Goal: Transaction & Acquisition: Purchase product/service

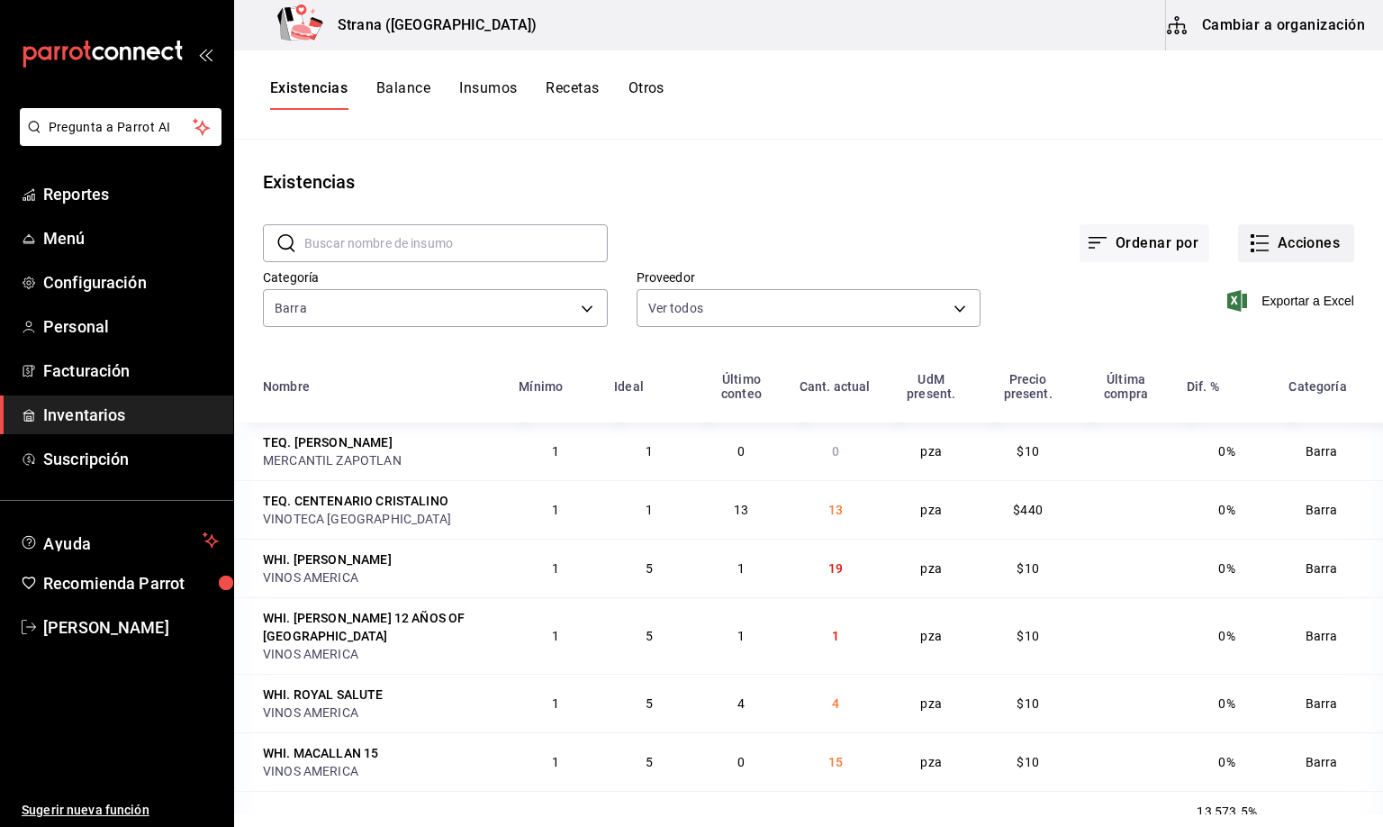
click at [1267, 235] on button "Acciones" at bounding box center [1296, 243] width 116 height 38
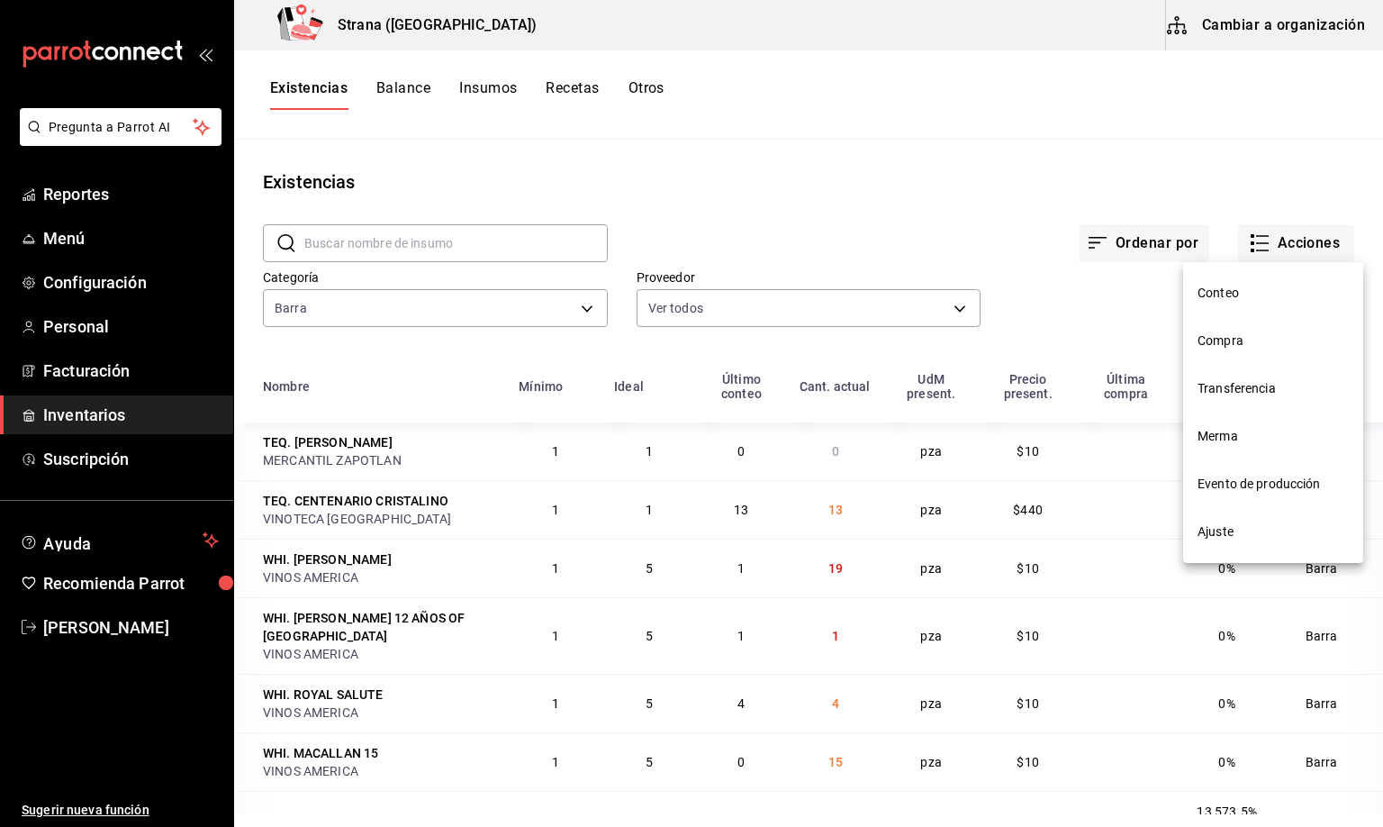
click at [1222, 436] on span "Merma" at bounding box center [1273, 436] width 151 height 19
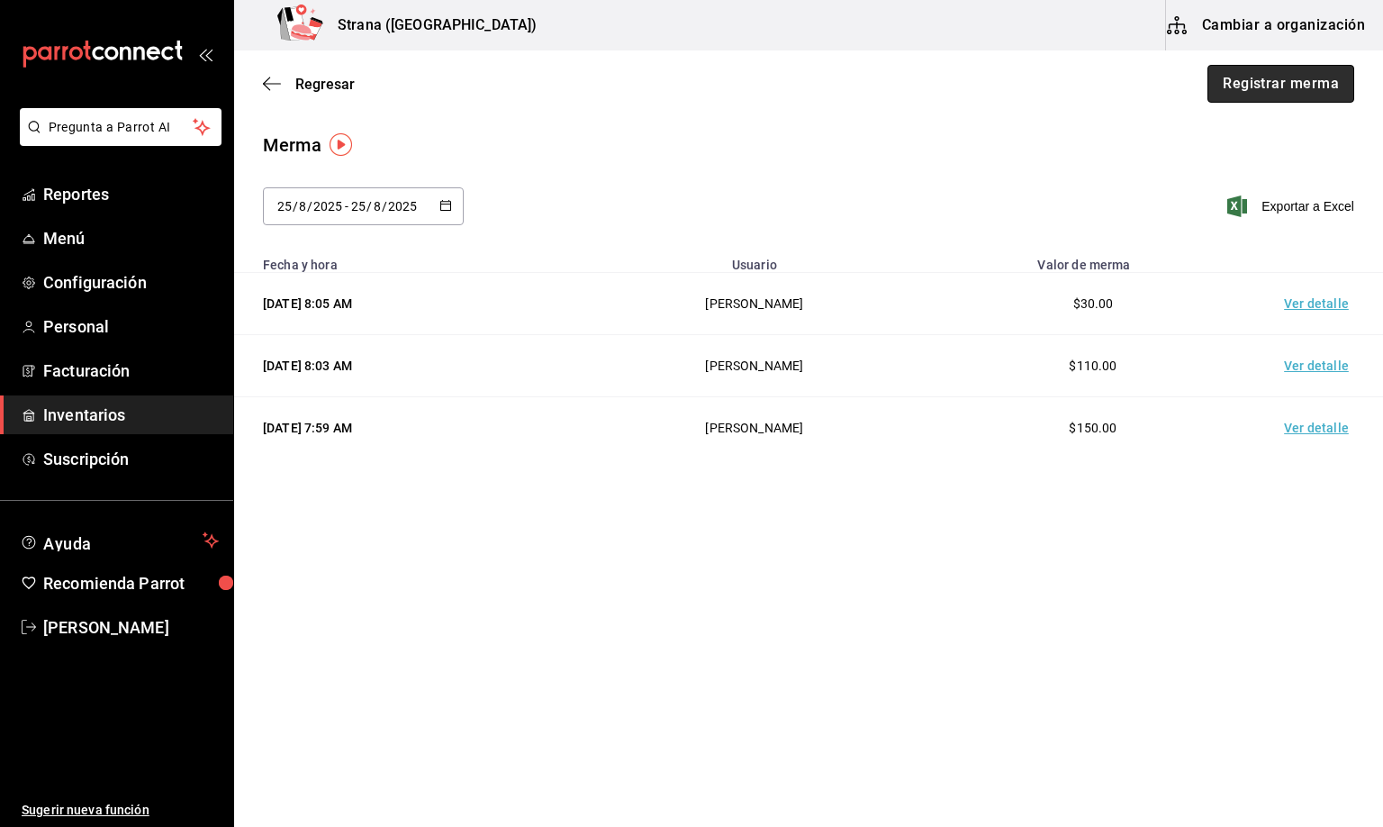
click at [1264, 86] on button "Registrar merma" at bounding box center [1281, 84] width 147 height 38
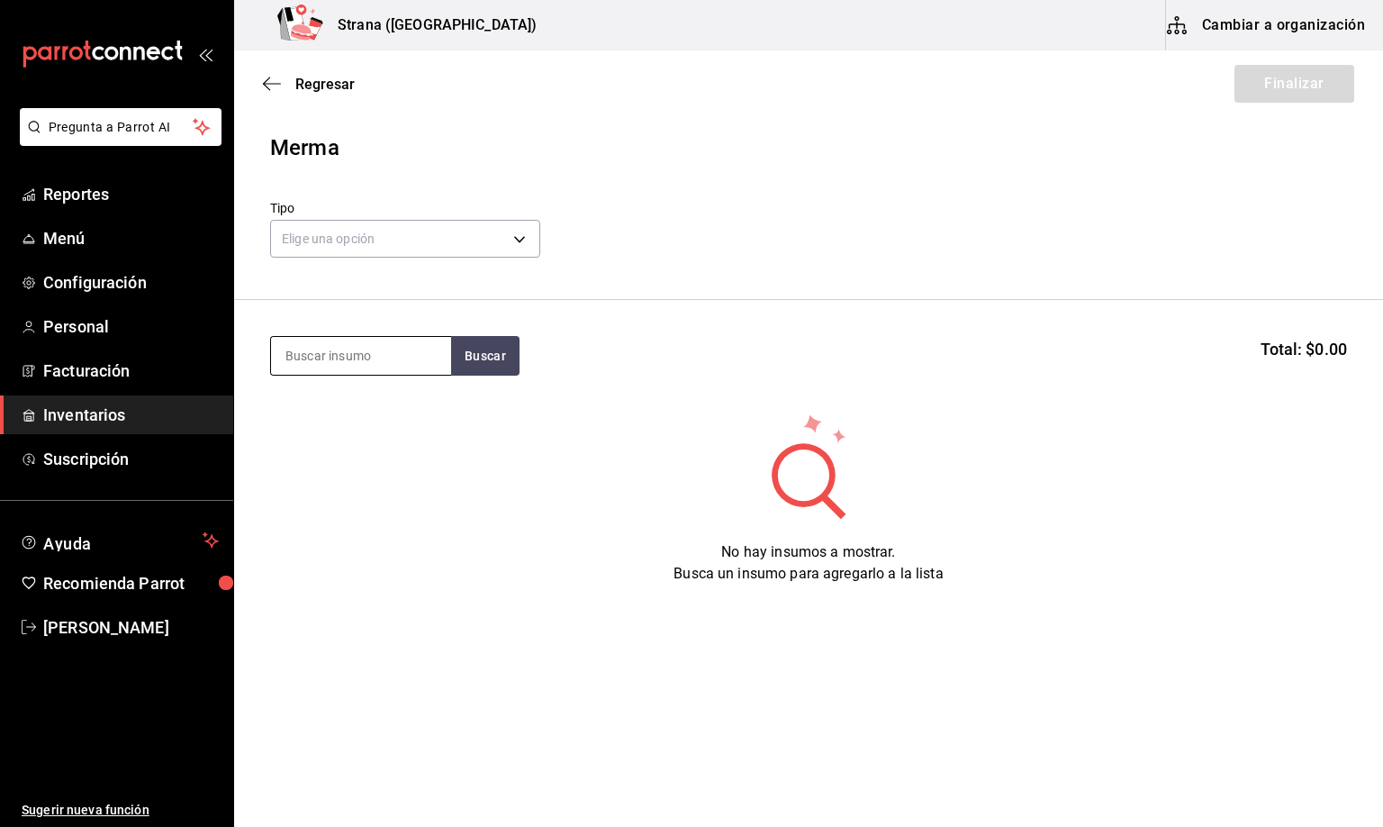
click at [366, 357] on input at bounding box center [361, 356] width 180 height 38
type input "CALAH"
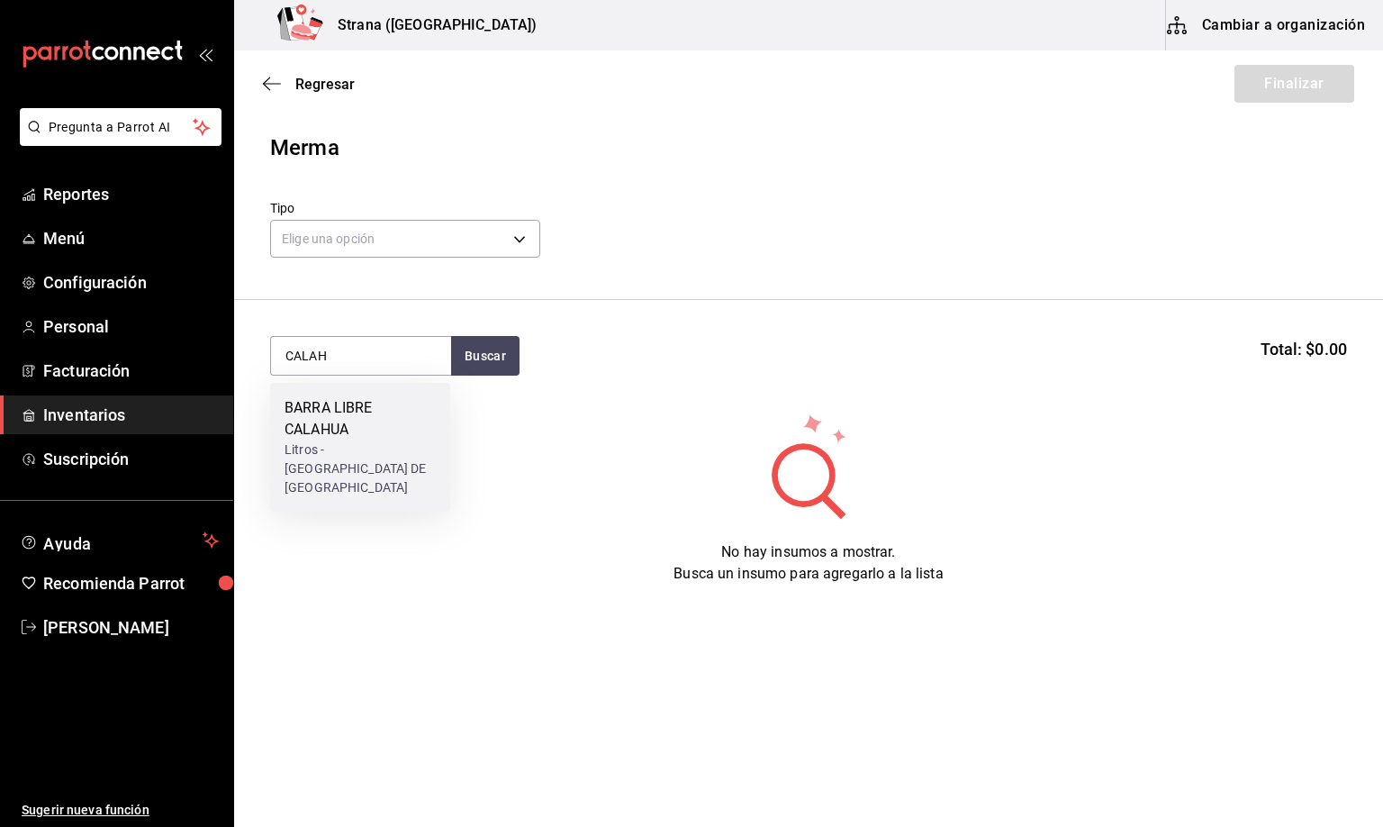
click at [303, 447] on div "Litros - [GEOGRAPHIC_DATA] DE [GEOGRAPHIC_DATA]" at bounding box center [360, 468] width 151 height 57
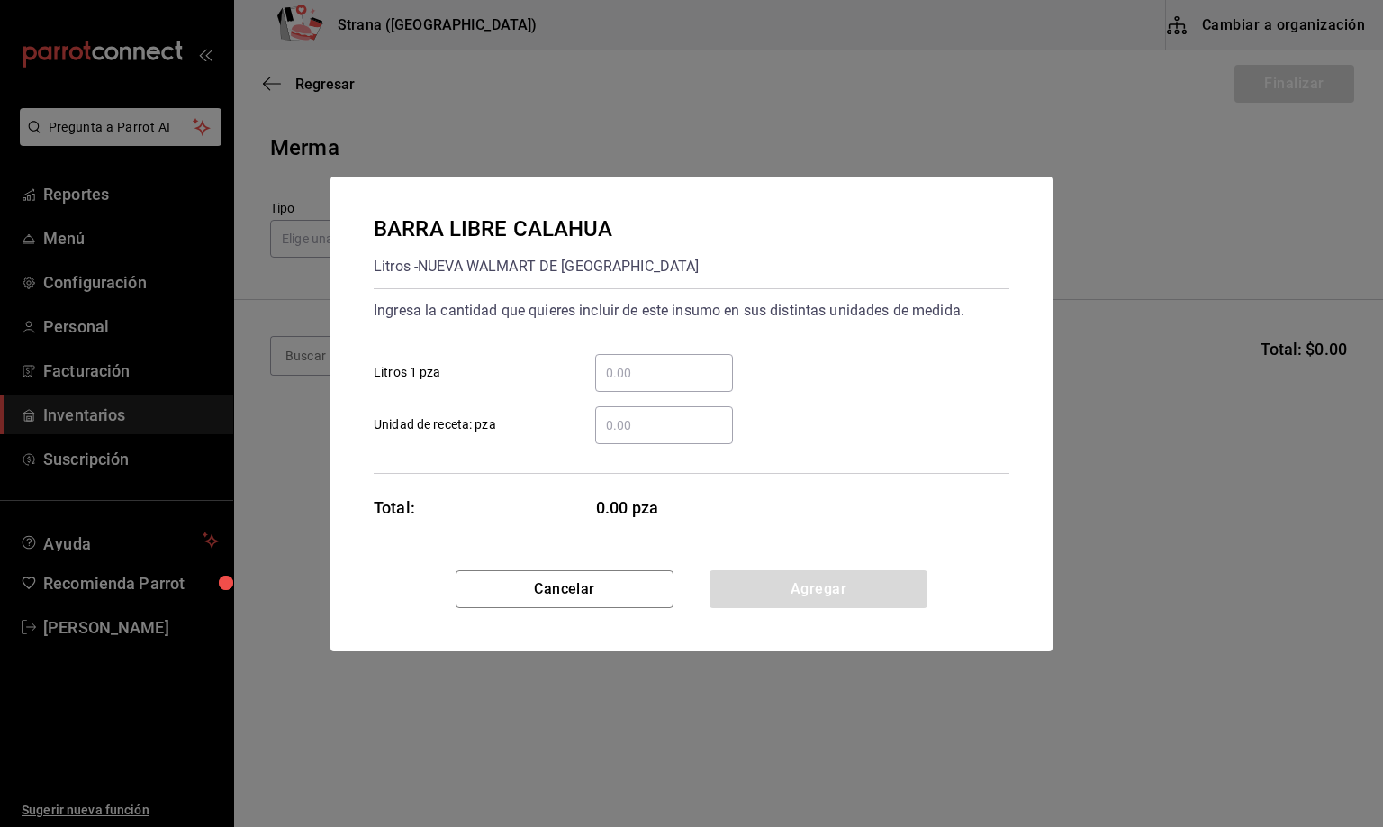
click at [636, 425] on input "​ Unidad de receta: pza" at bounding box center [664, 425] width 138 height 22
type input "1"
click at [778, 581] on button "Agregar" at bounding box center [819, 589] width 218 height 38
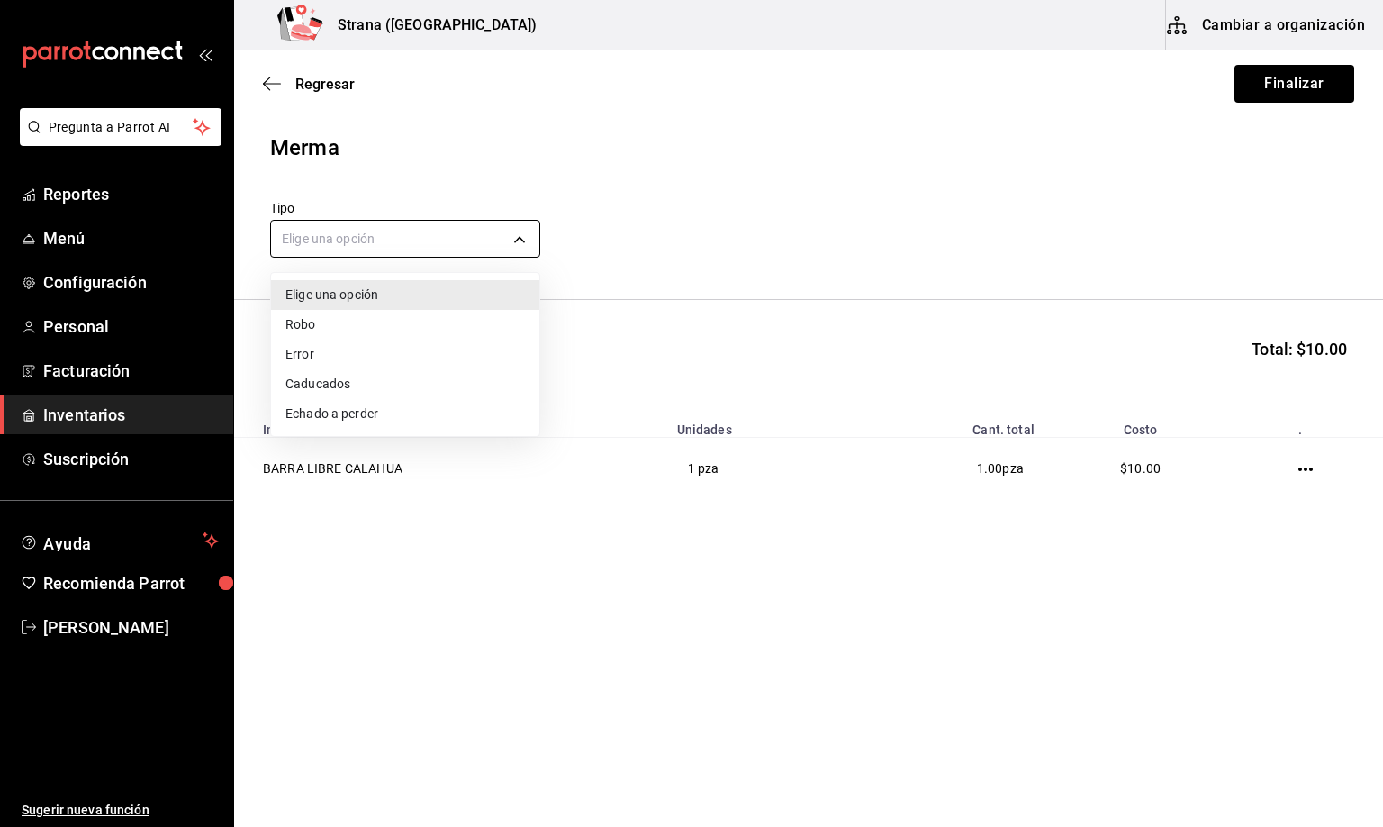
click at [320, 232] on body "Pregunta a Parrot AI Reportes Menú Configuración Personal Facturación Inventari…" at bounding box center [691, 362] width 1383 height 725
click at [292, 357] on li "Error" at bounding box center [405, 354] width 268 height 30
type input "ERROR"
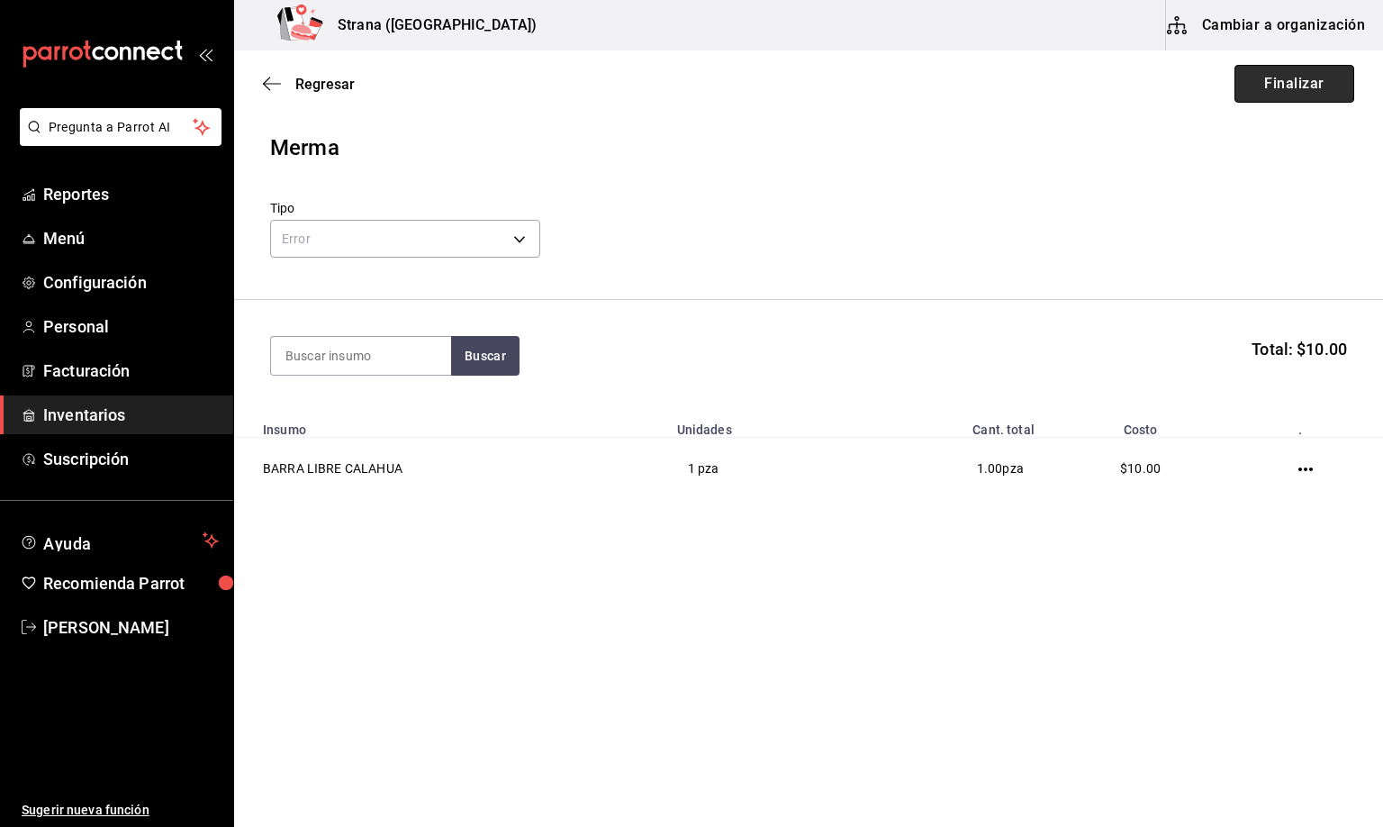
click at [1272, 78] on button "Finalizar" at bounding box center [1295, 84] width 120 height 38
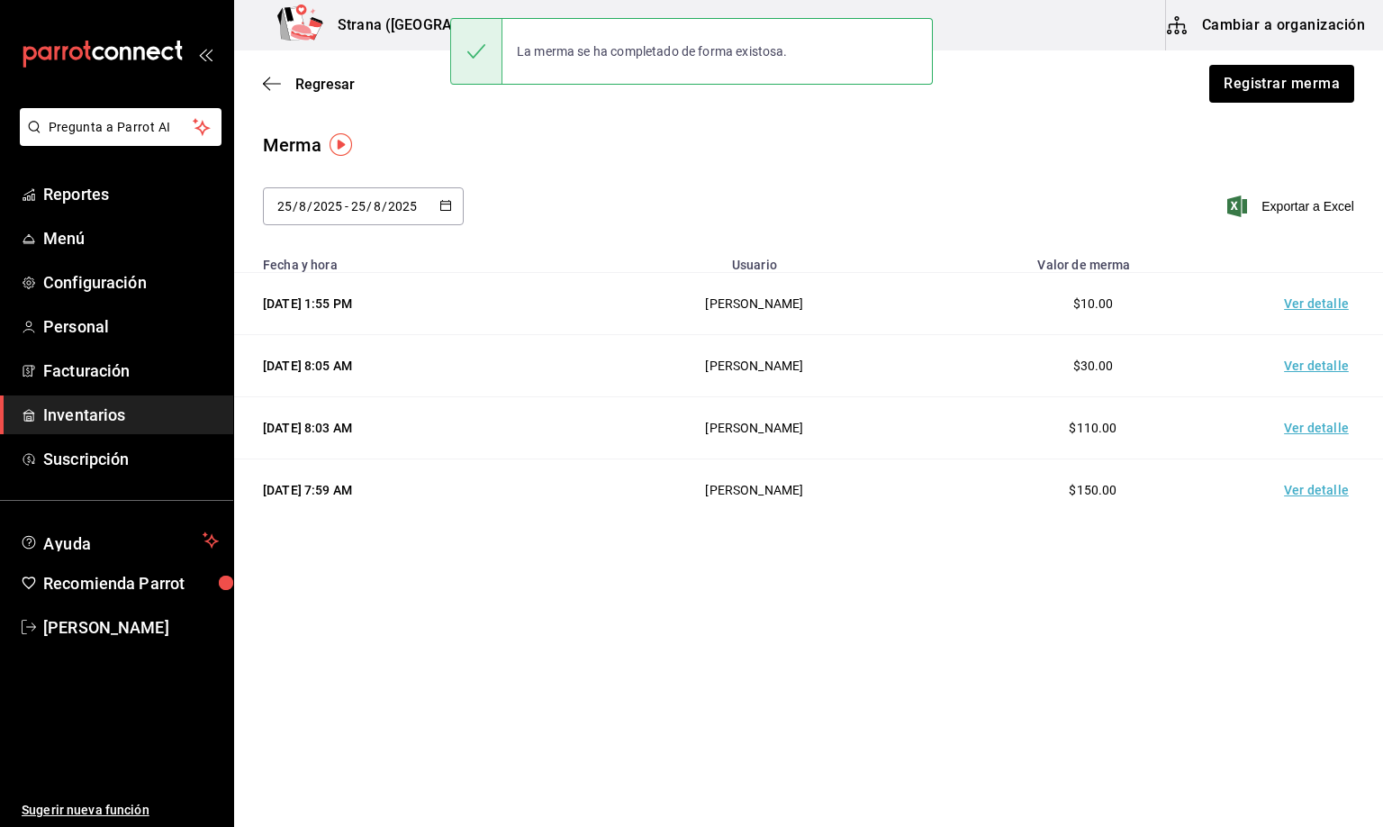
click at [1311, 317] on td "Ver detalle" at bounding box center [1320, 304] width 126 height 62
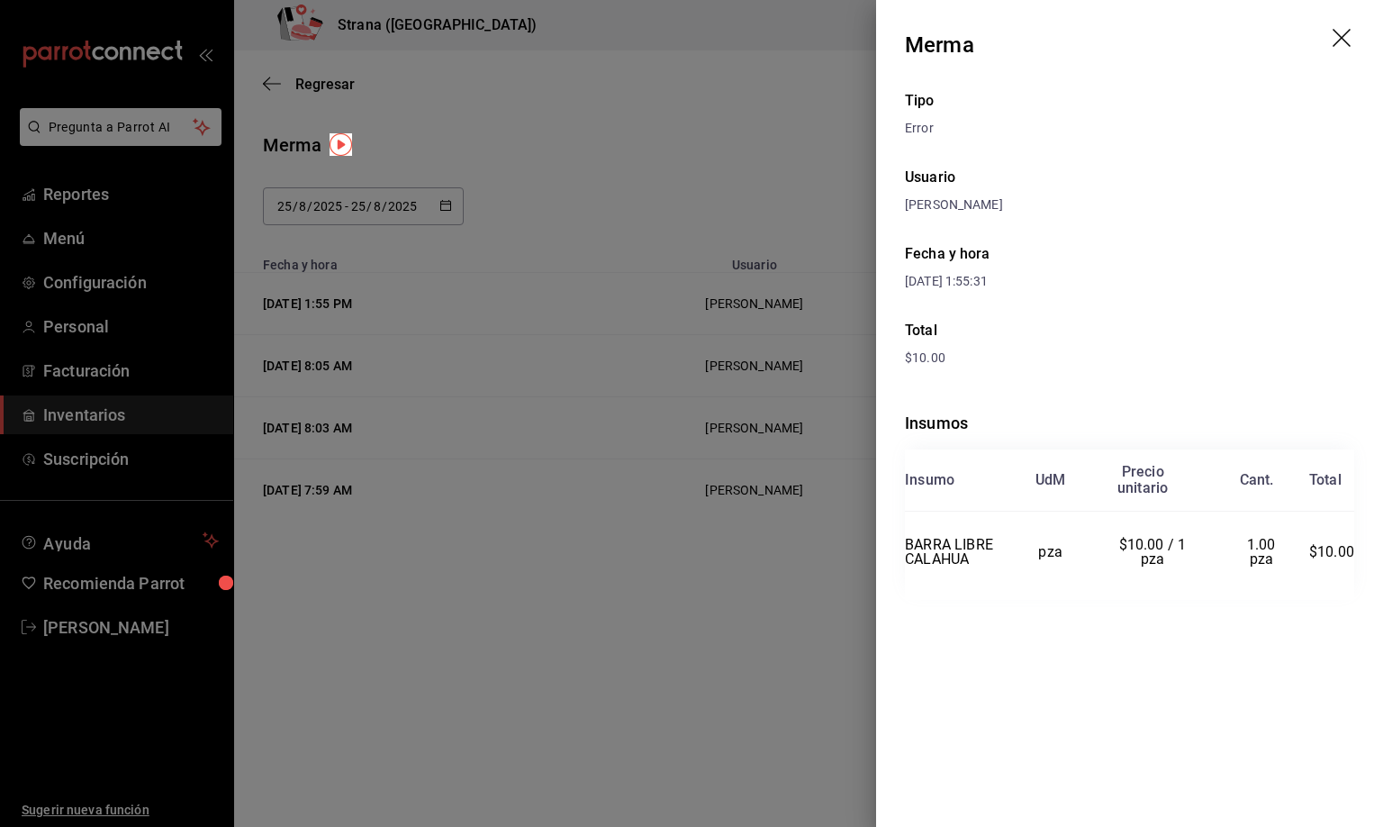
click at [1345, 29] on icon "drag" at bounding box center [1344, 40] width 22 height 22
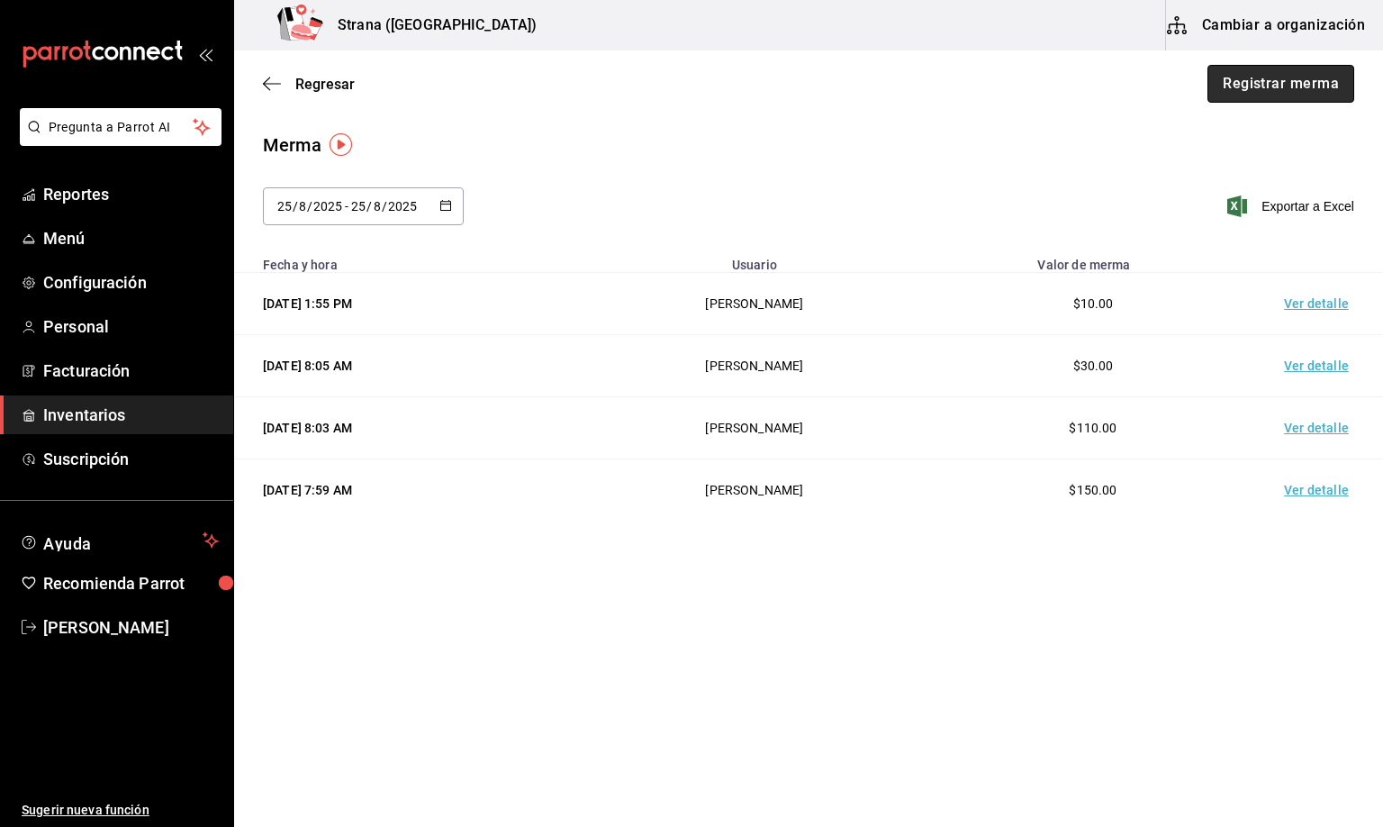
click at [1324, 89] on button "Registrar merma" at bounding box center [1281, 84] width 147 height 38
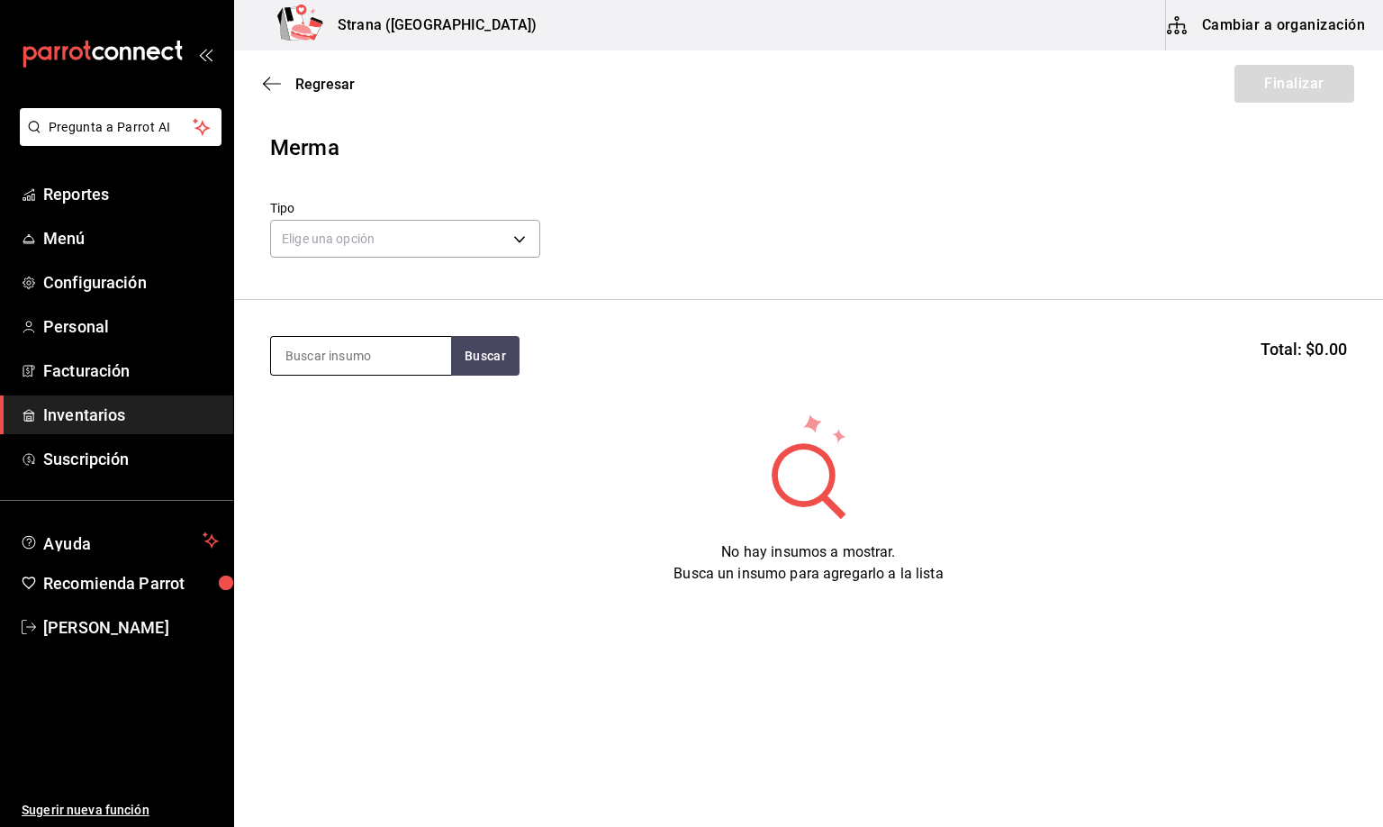
click at [362, 357] on input at bounding box center [361, 356] width 180 height 38
type input "CONTROY"
click at [367, 392] on div "LIC. CONTROY Botella - VINOS AMERICA" at bounding box center [360, 417] width 180 height 69
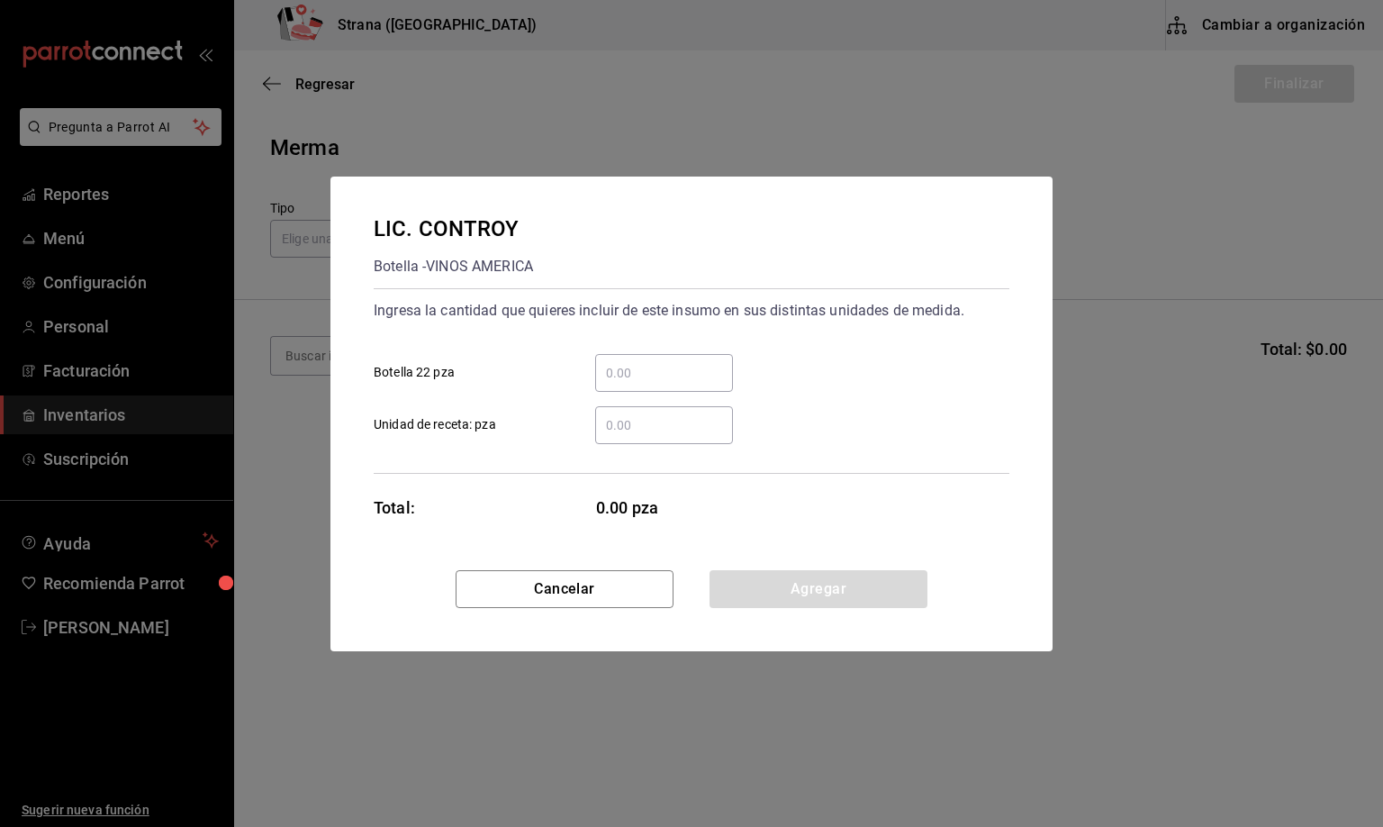
click at [627, 428] on input "​ Unidad de receta: pza" at bounding box center [664, 425] width 138 height 22
click at [632, 427] on input "​ Unidad de receta: pza" at bounding box center [664, 425] width 138 height 22
type input "."
type input "5.02"
click at [819, 582] on button "Agregar" at bounding box center [819, 589] width 218 height 38
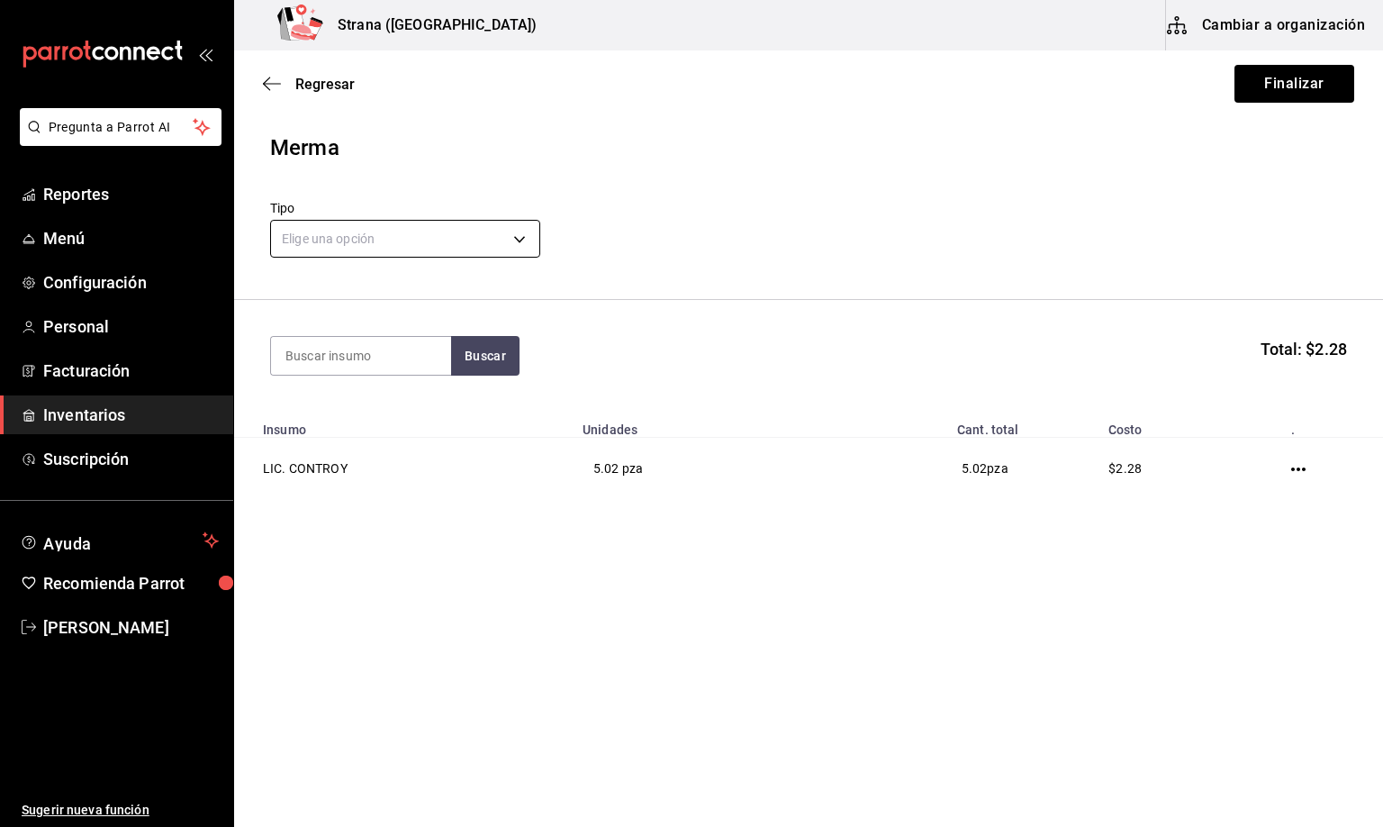
click at [332, 236] on body "Pregunta a Parrot AI Reportes Menú Configuración Personal Facturación Inventari…" at bounding box center [691, 362] width 1383 height 725
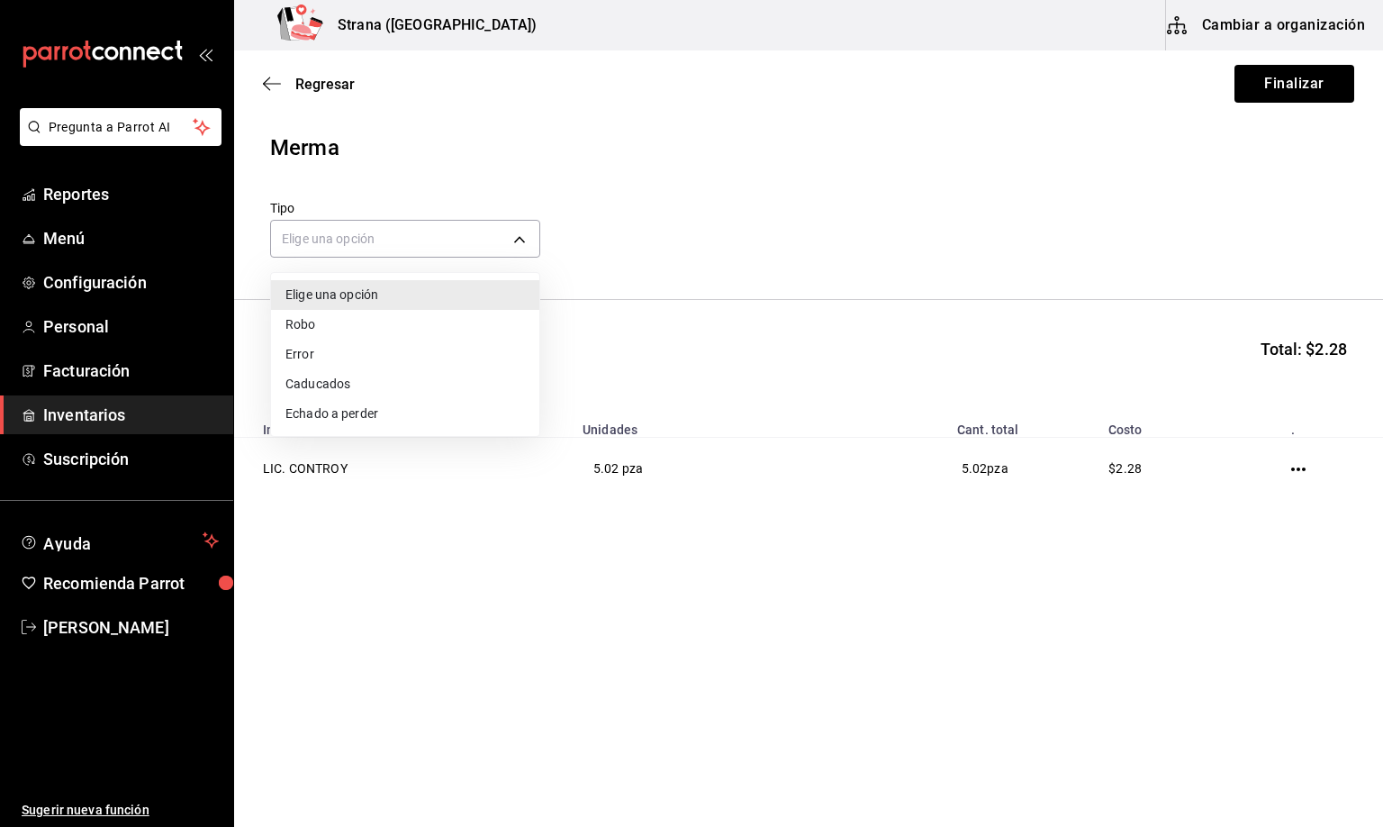
click at [308, 349] on li "Error" at bounding box center [405, 354] width 268 height 30
type input "ERROR"
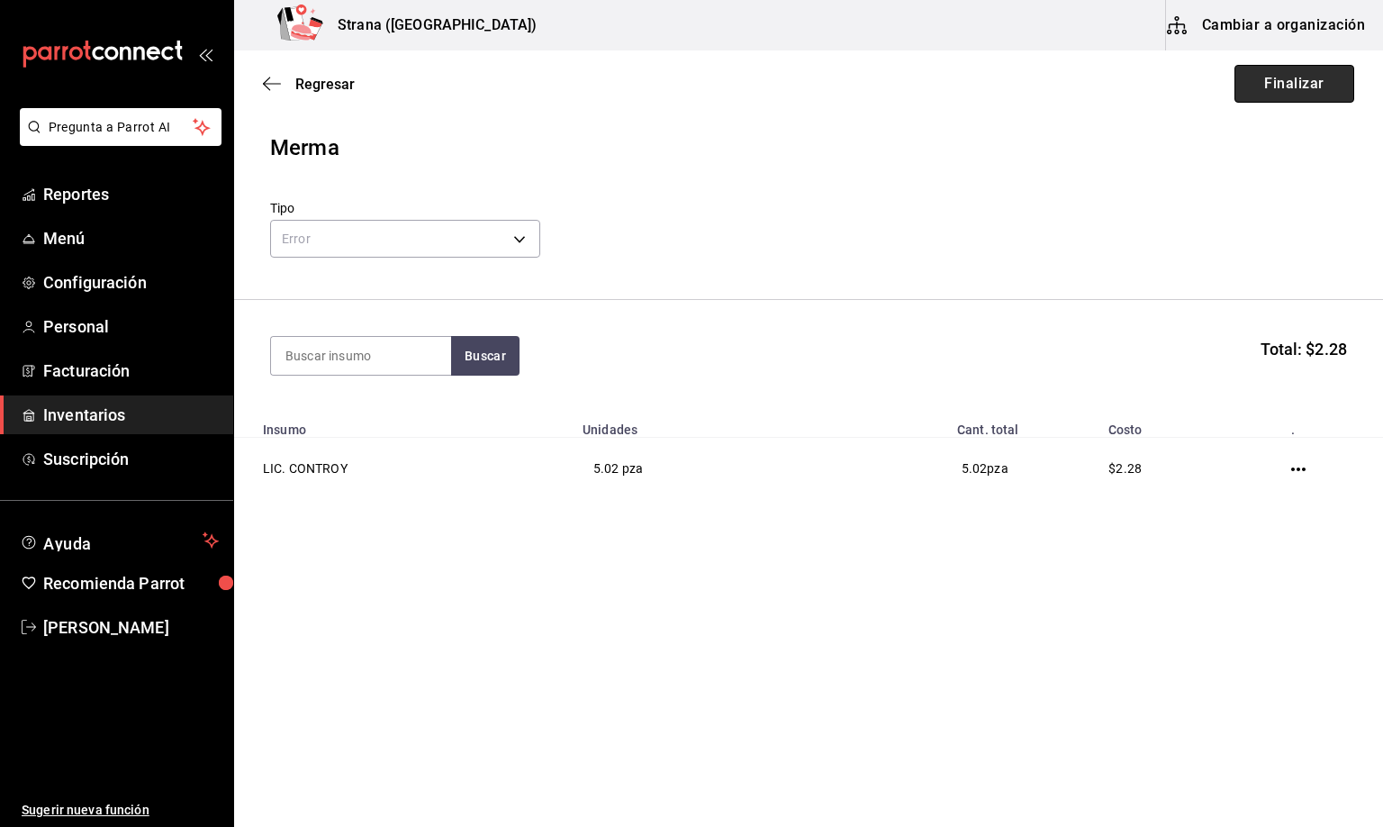
click at [1287, 95] on button "Finalizar" at bounding box center [1295, 84] width 120 height 38
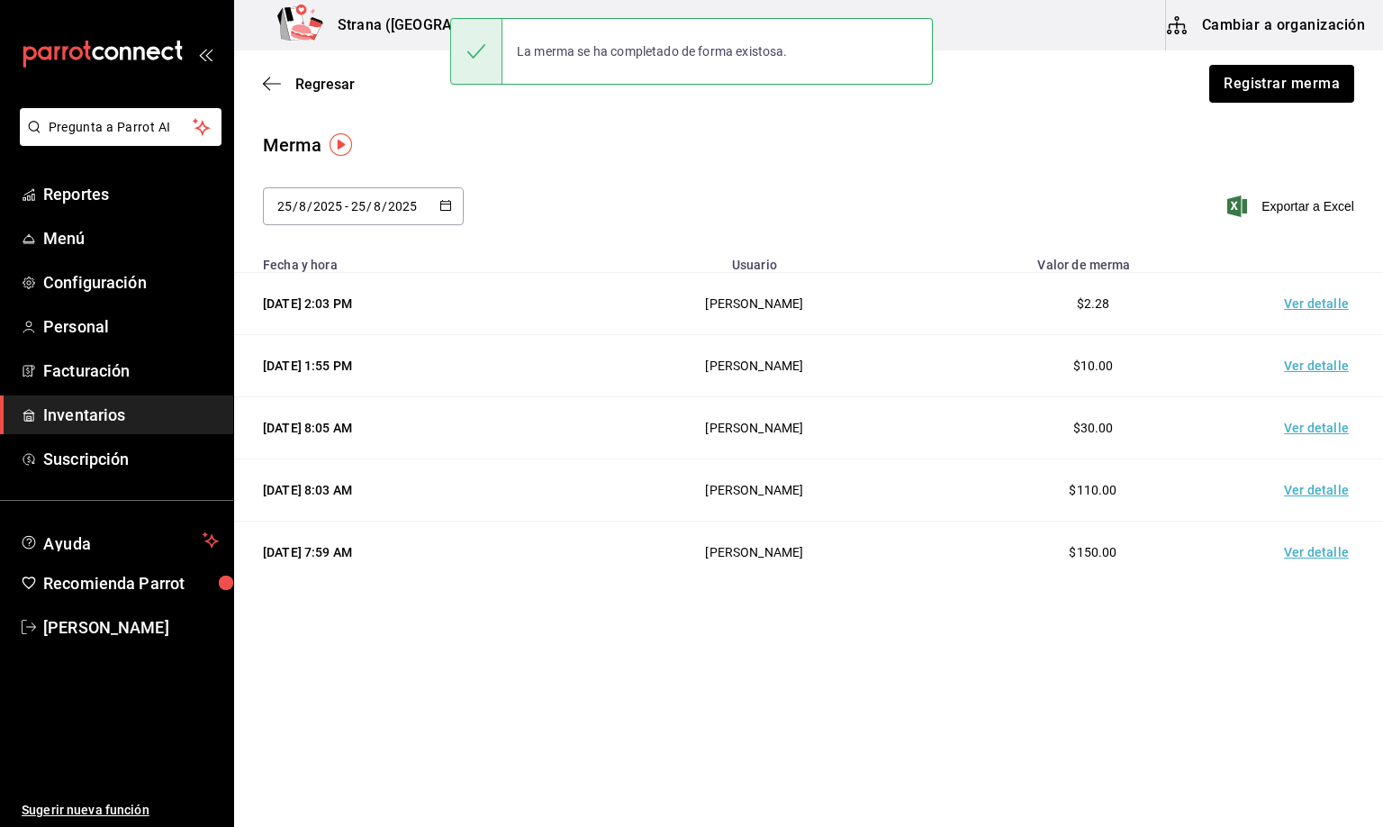
click at [1318, 298] on td "Ver detalle" at bounding box center [1320, 304] width 126 height 62
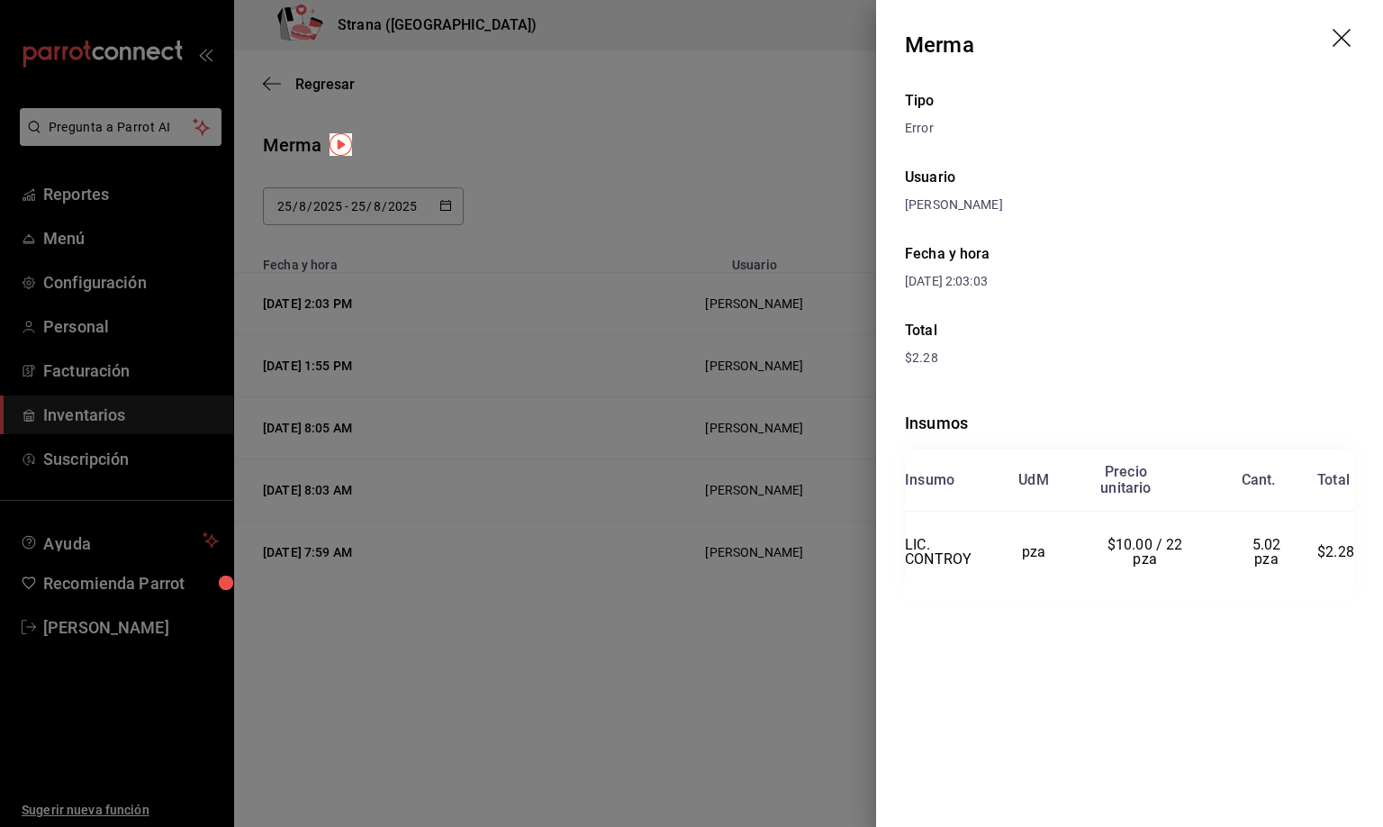
click at [1343, 39] on icon "drag" at bounding box center [1342, 38] width 18 height 18
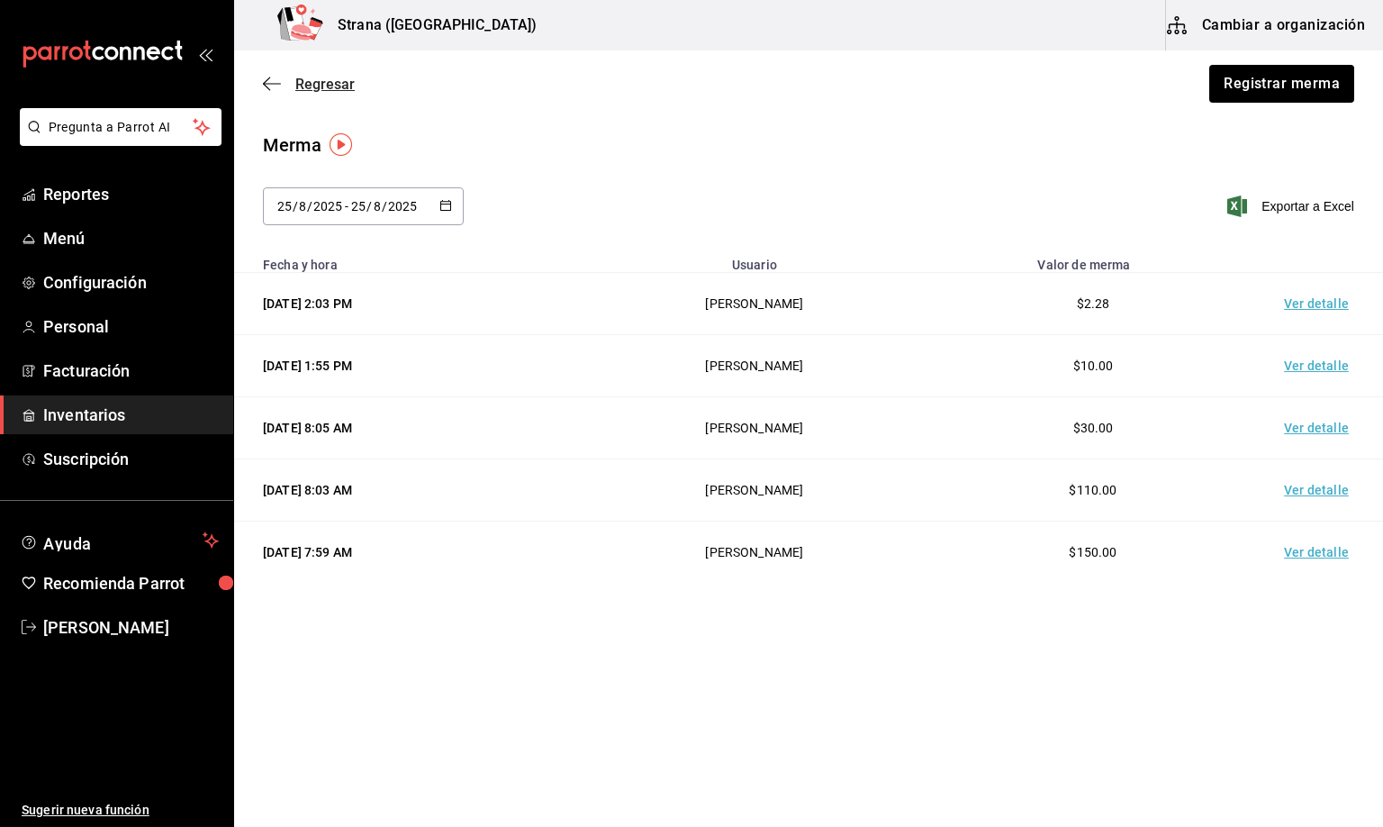
click at [327, 77] on span "Regresar" at bounding box center [324, 84] width 59 height 17
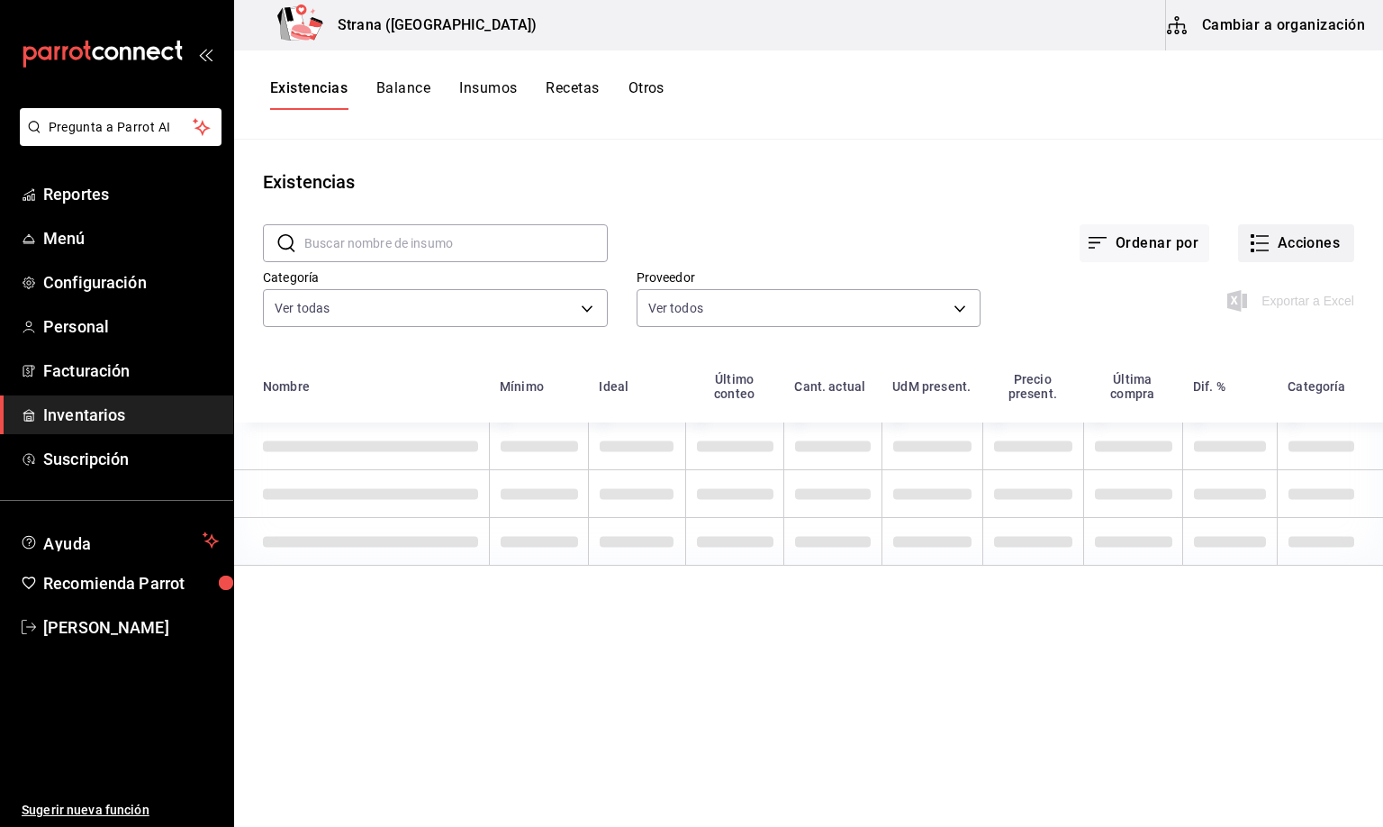
click at [1268, 251] on button "Acciones" at bounding box center [1296, 243] width 116 height 38
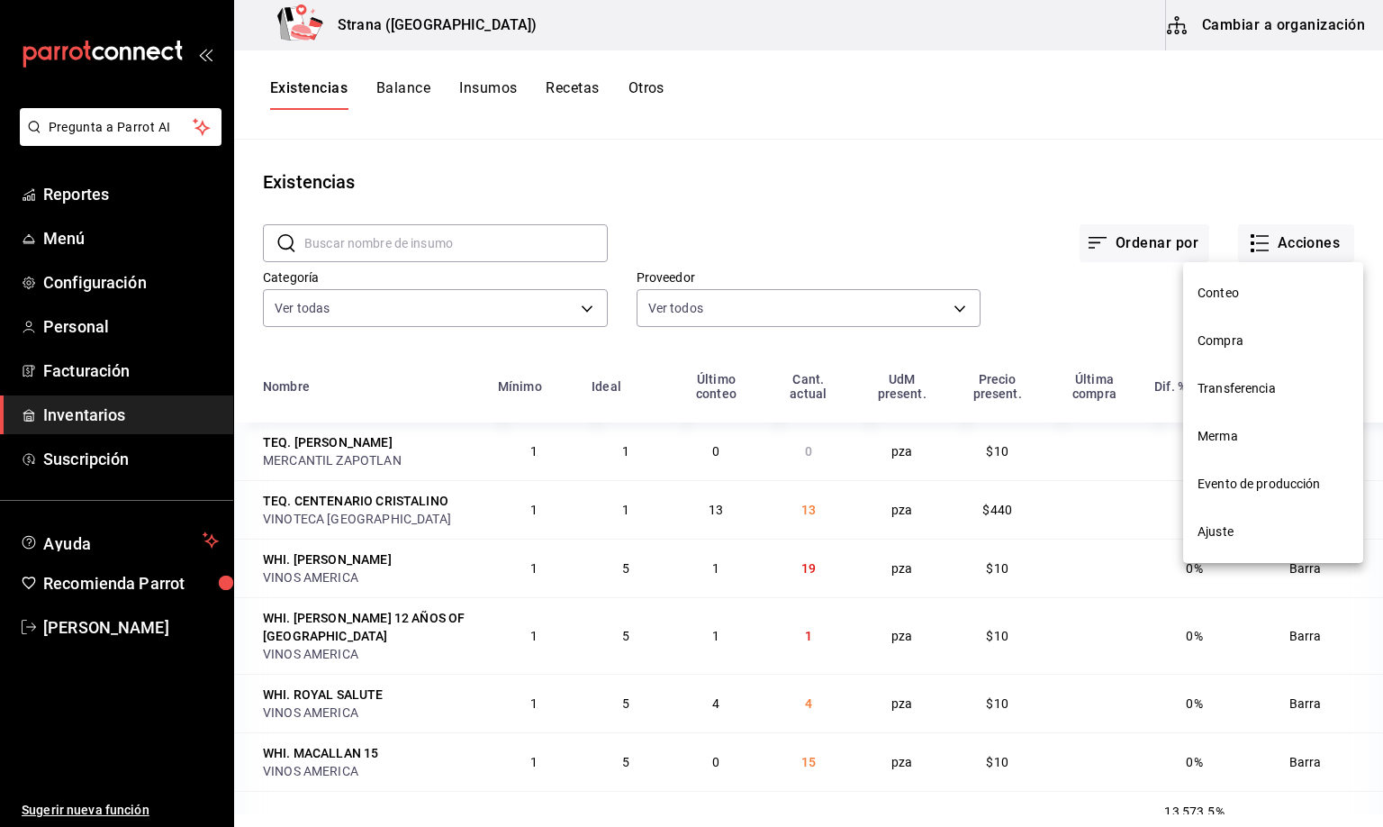
click at [1225, 332] on span "Compra" at bounding box center [1273, 340] width 151 height 19
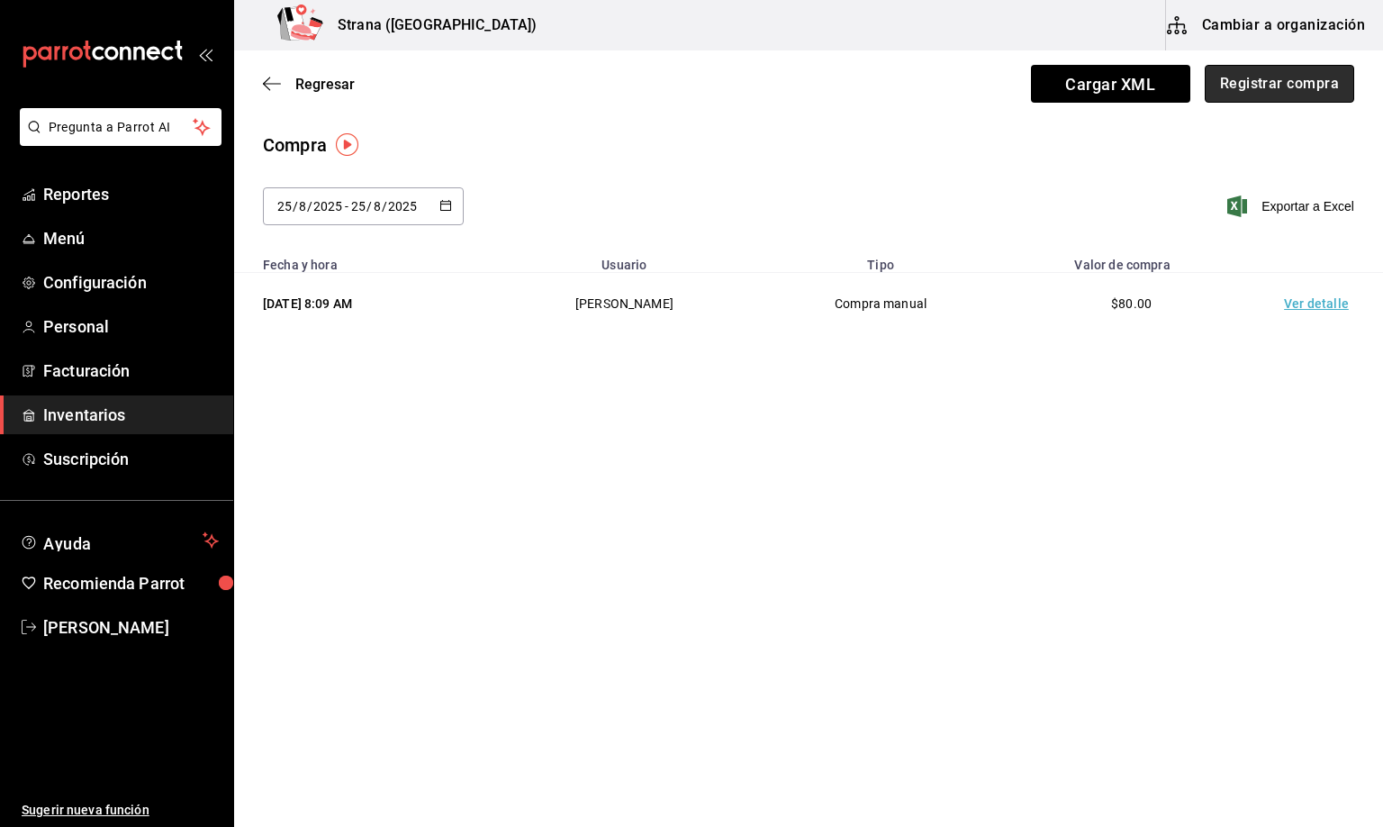
click at [1270, 77] on button "Registrar compra" at bounding box center [1279, 84] width 149 height 38
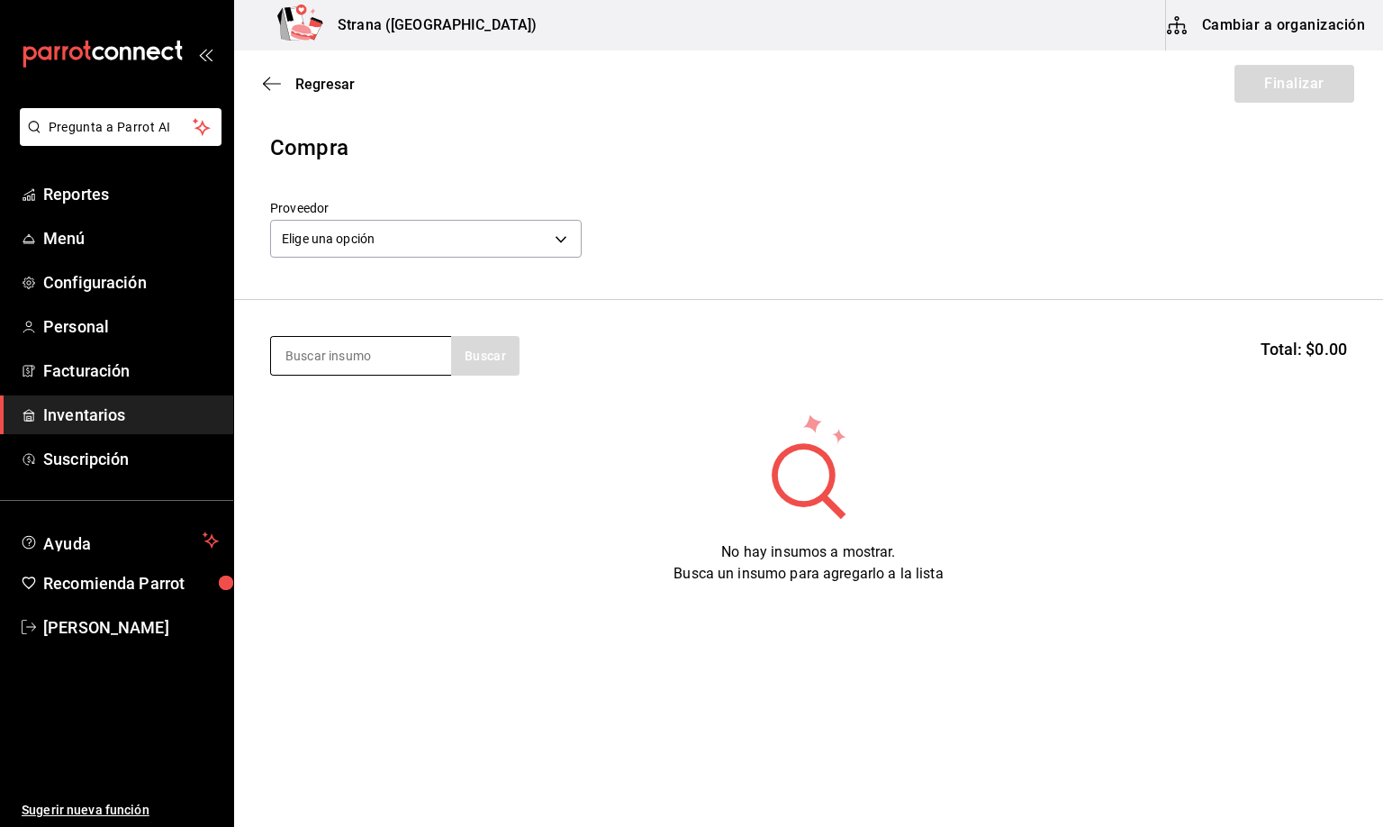
click at [336, 354] on input at bounding box center [361, 356] width 180 height 38
type input "BARRA LIBRE LI"
click at [365, 409] on div "BARRA LIBRE LICOR" at bounding box center [357, 408] width 144 height 22
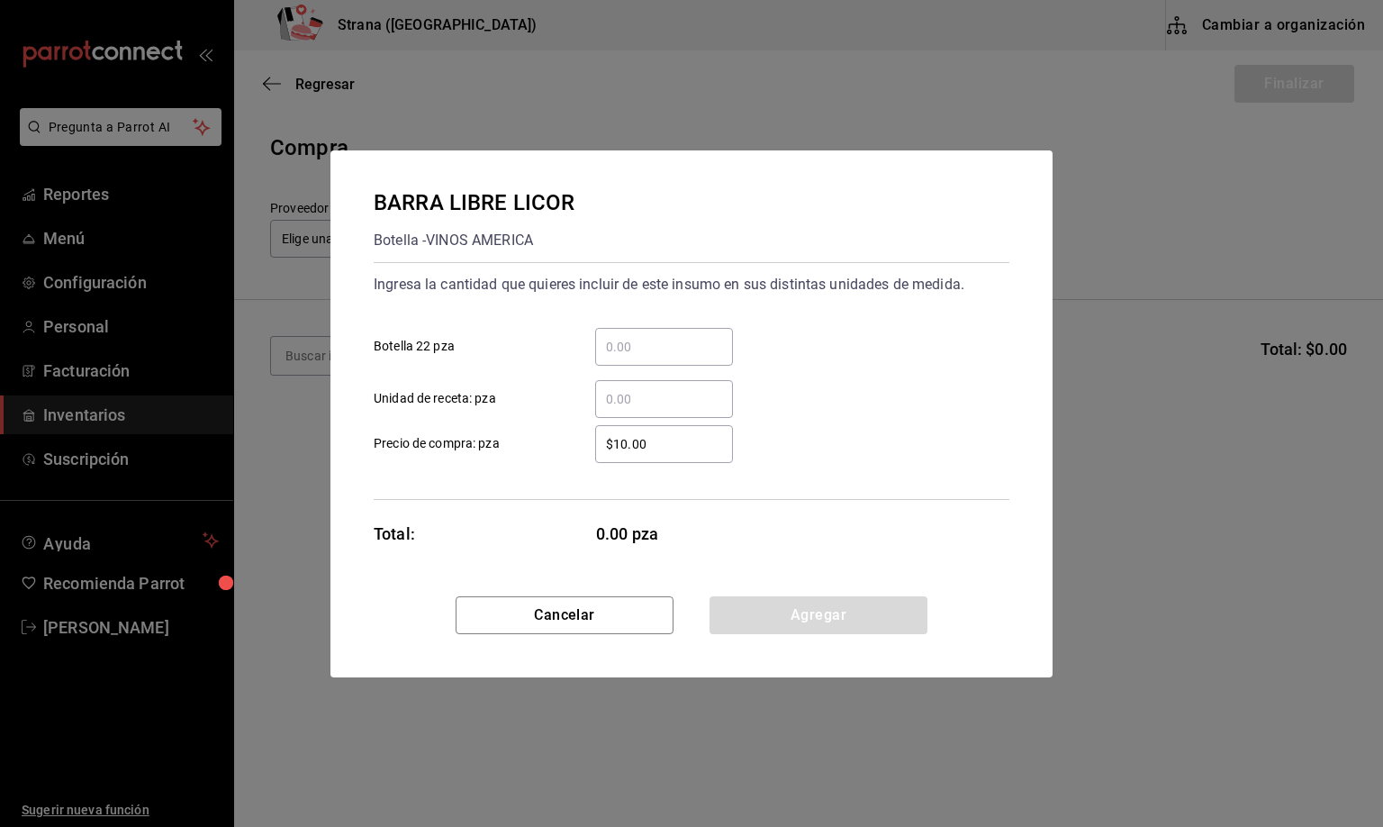
click at [633, 400] on input "​ Unidad de receta: pza" at bounding box center [664, 399] width 138 height 22
type input "7.36"
click at [792, 619] on button "Agregar" at bounding box center [819, 615] width 218 height 38
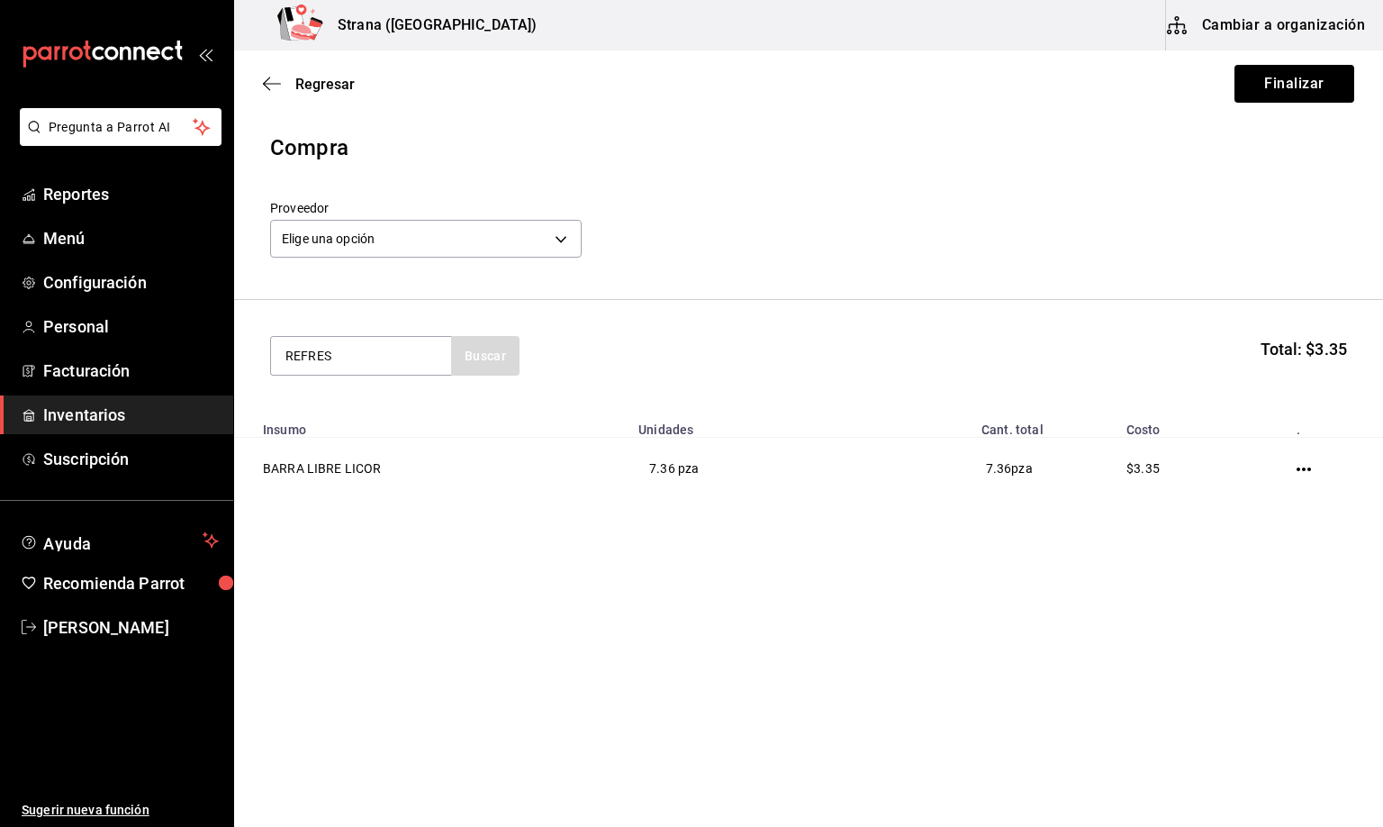
type input "REFRES"
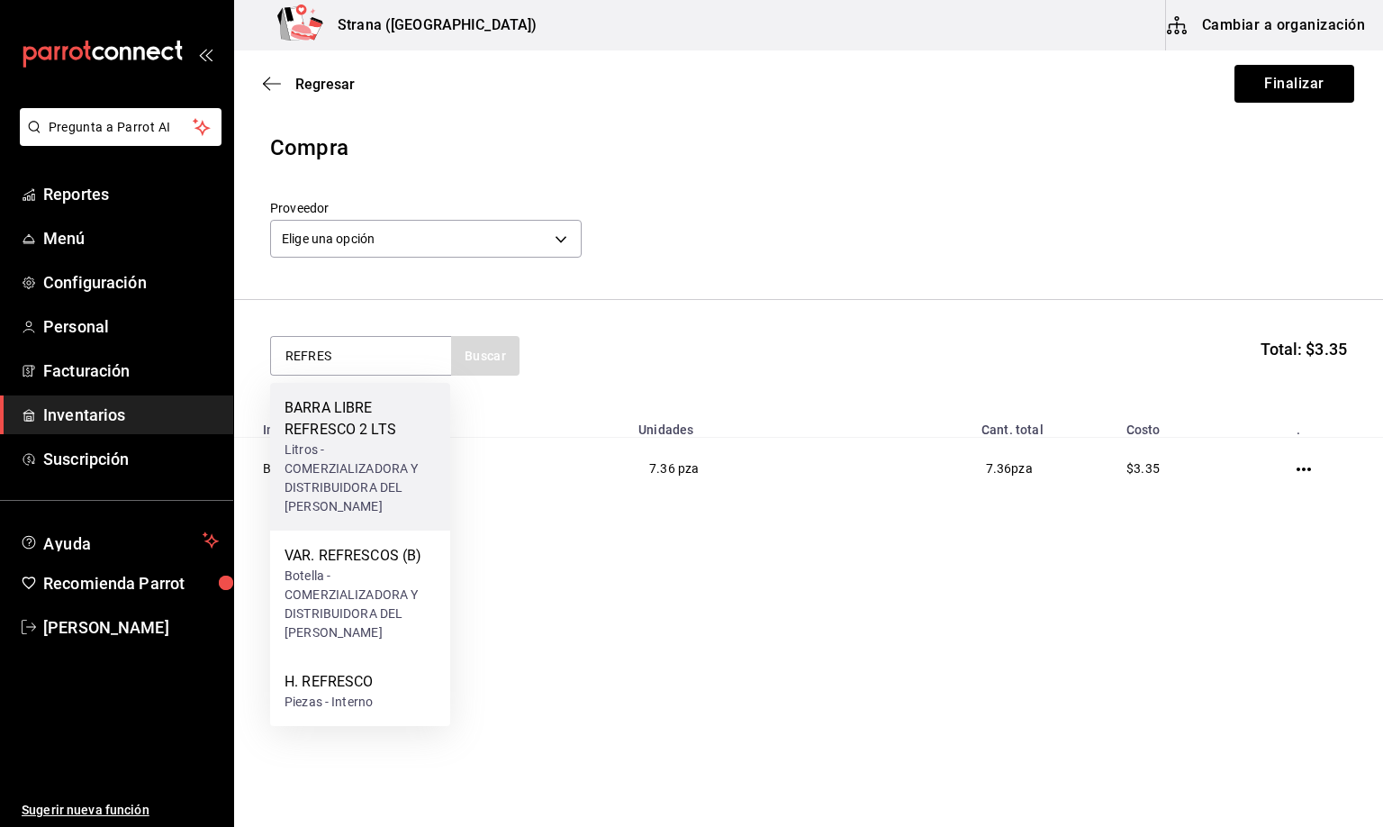
click at [322, 448] on div "Litros - COMERZIALIZADORA Y DISTRIBUIDORA DEL [PERSON_NAME]" at bounding box center [360, 478] width 151 height 76
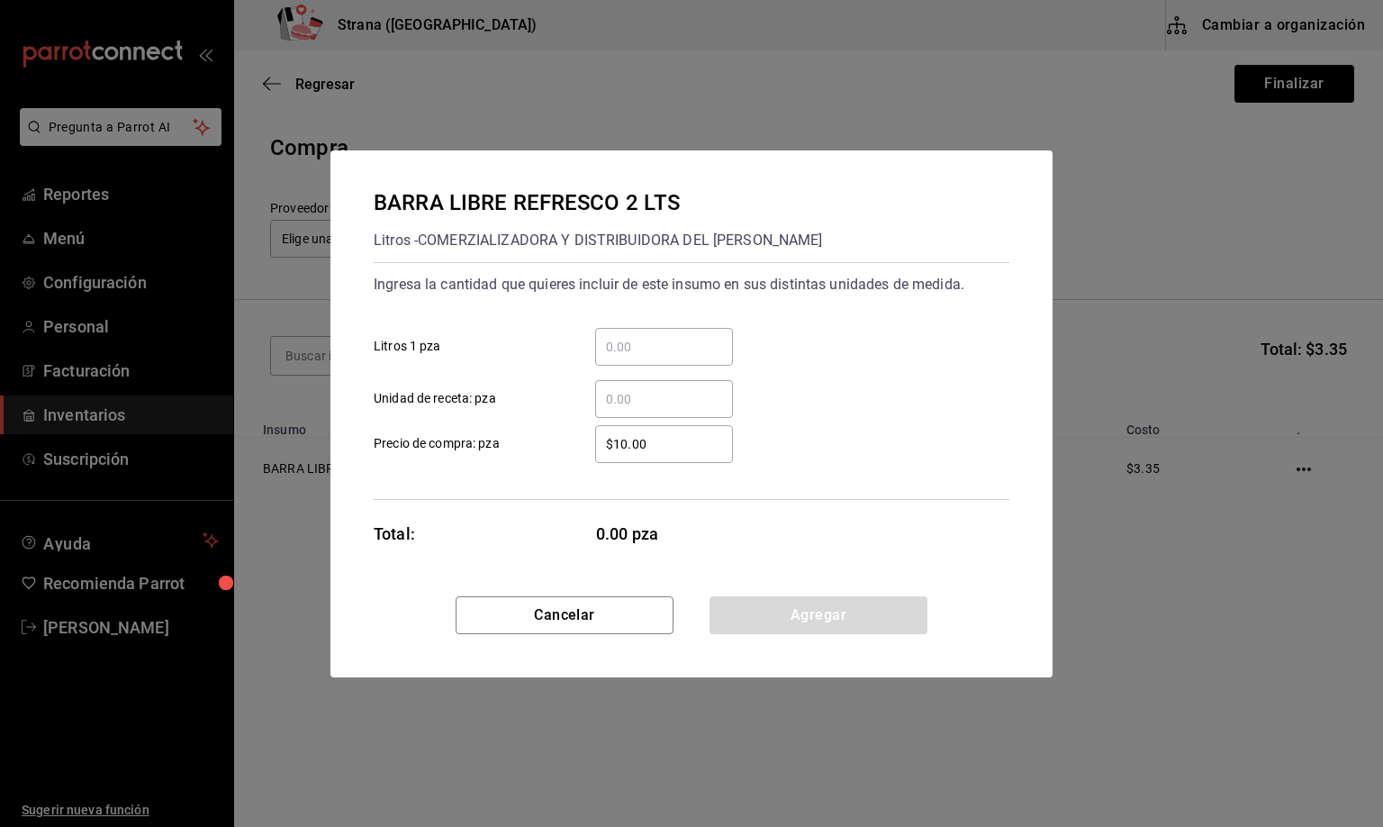
click at [613, 394] on input "​ Unidad de receta: pza" at bounding box center [664, 399] width 138 height 22
type input "2"
click at [787, 617] on button "Agregar" at bounding box center [819, 615] width 218 height 38
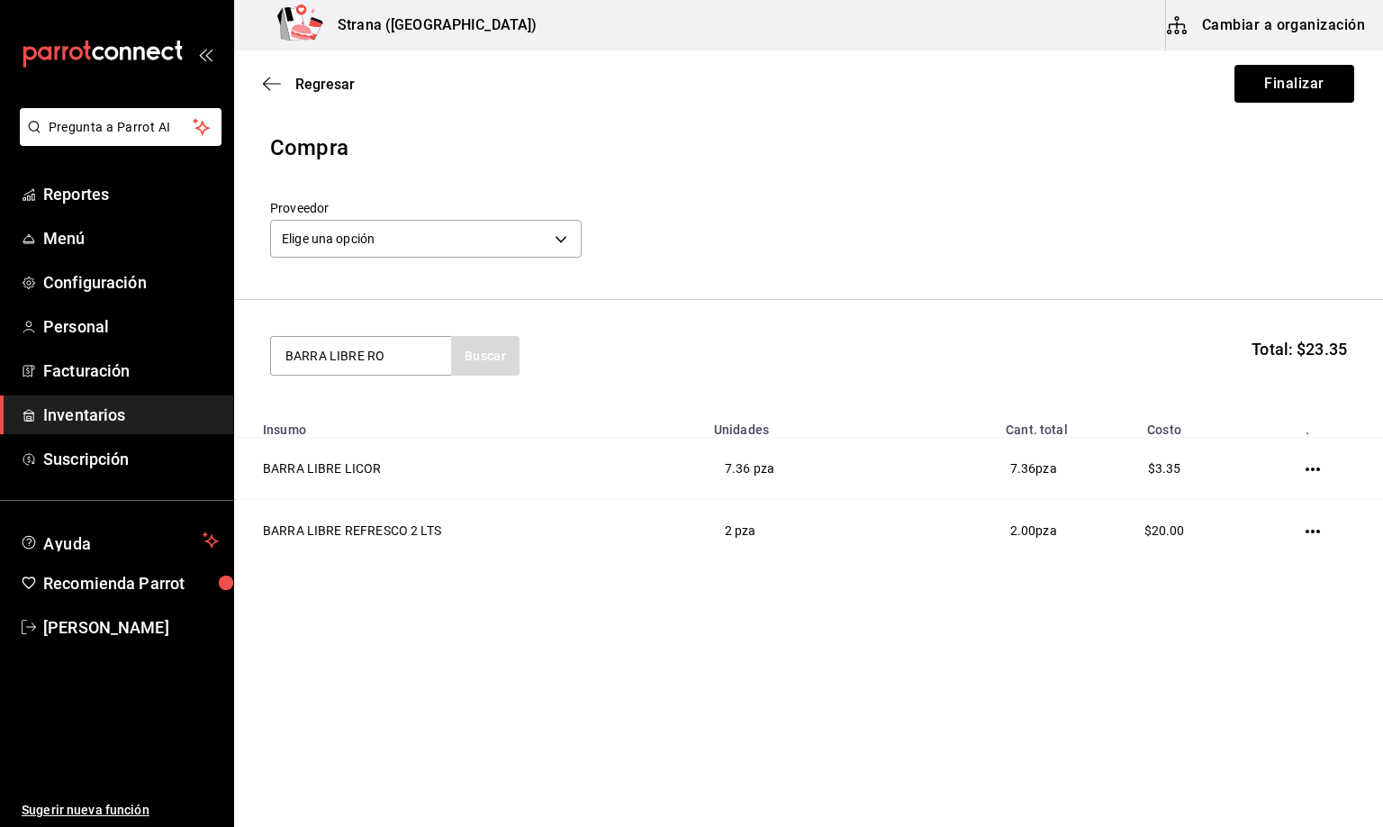
type input "BARRA LIBRE RO"
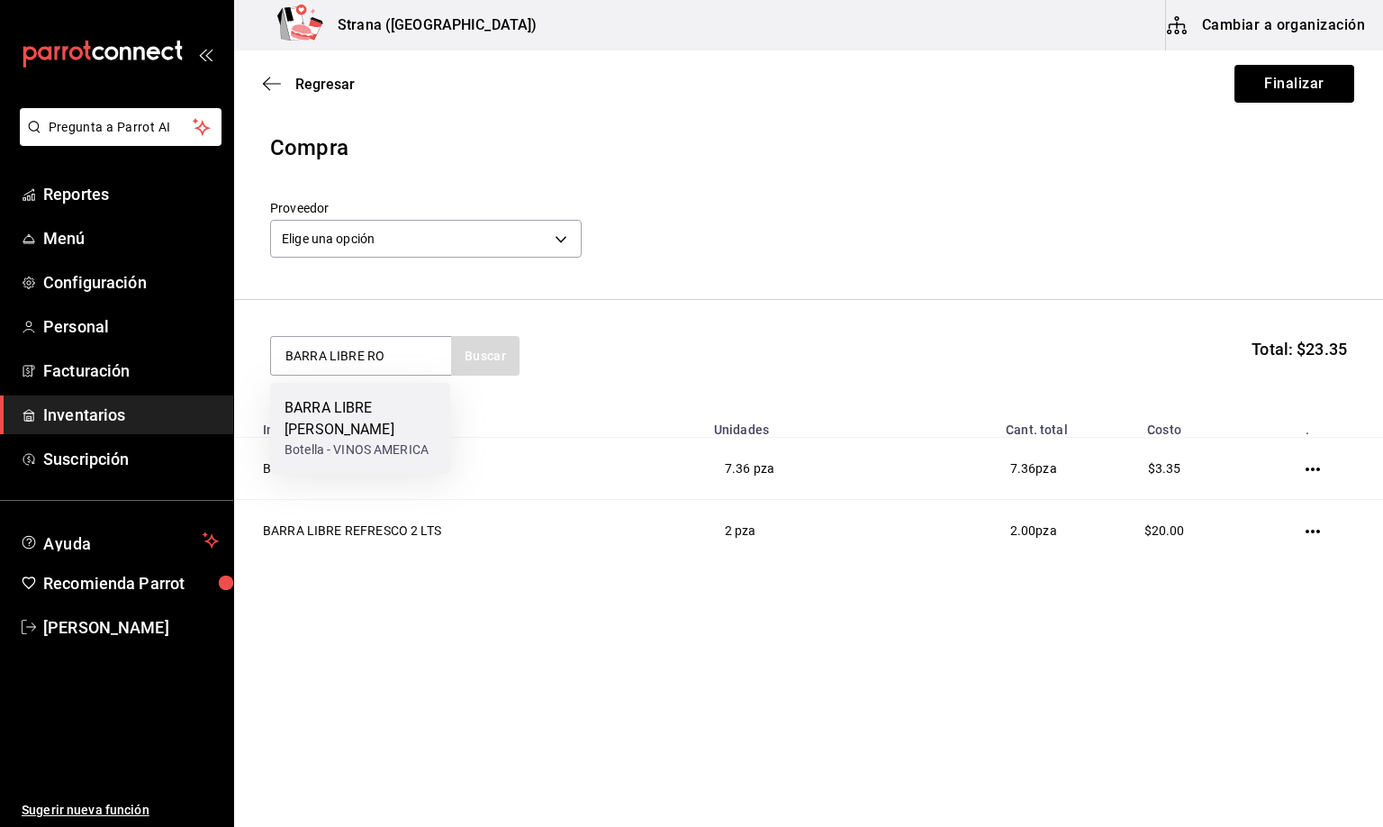
click at [352, 408] on div "BARRA LIBRE [PERSON_NAME]" at bounding box center [360, 418] width 151 height 43
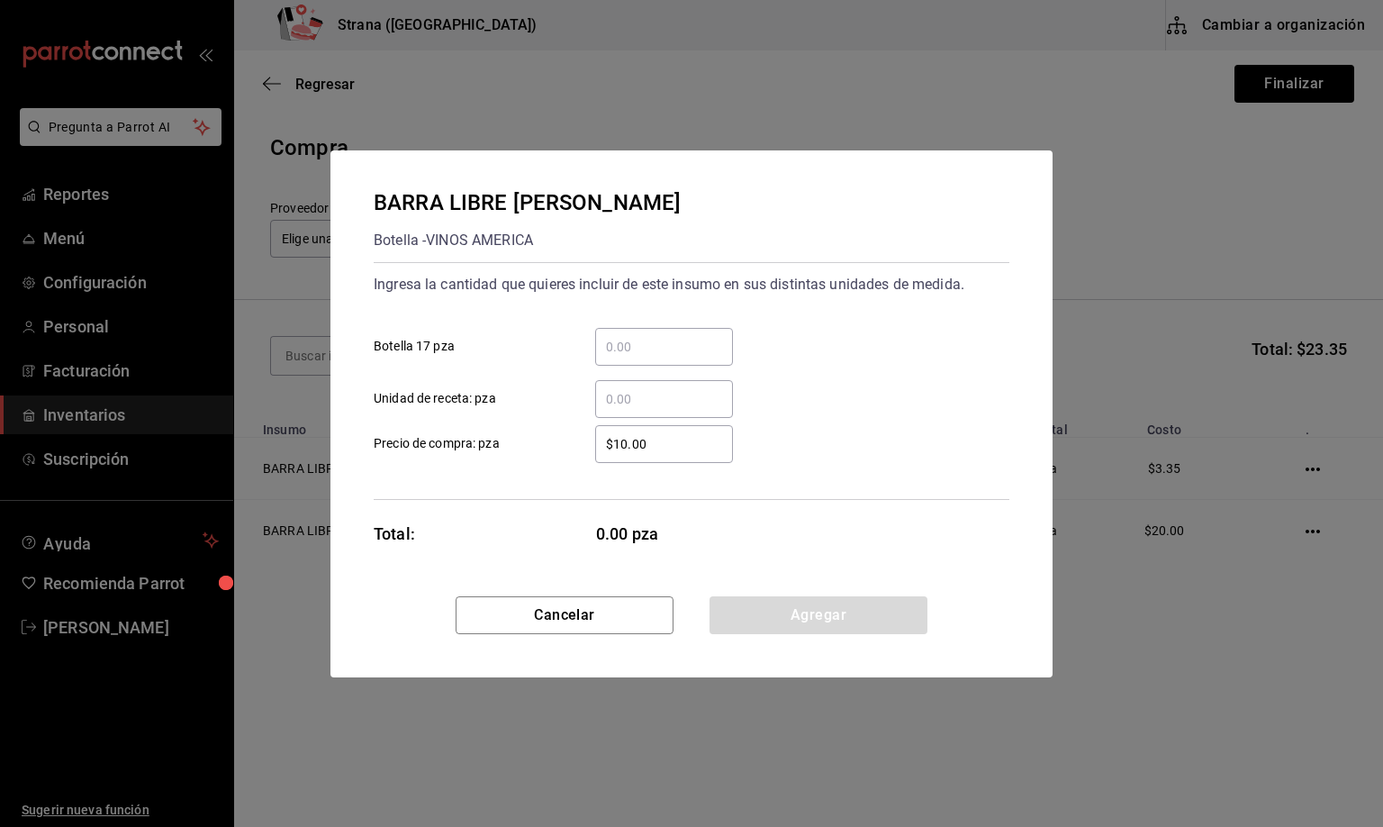
click at [649, 394] on input "​ Unidad de receta: pza" at bounding box center [664, 399] width 138 height 22
type input "1"
click at [759, 624] on button "Agregar" at bounding box center [819, 615] width 218 height 38
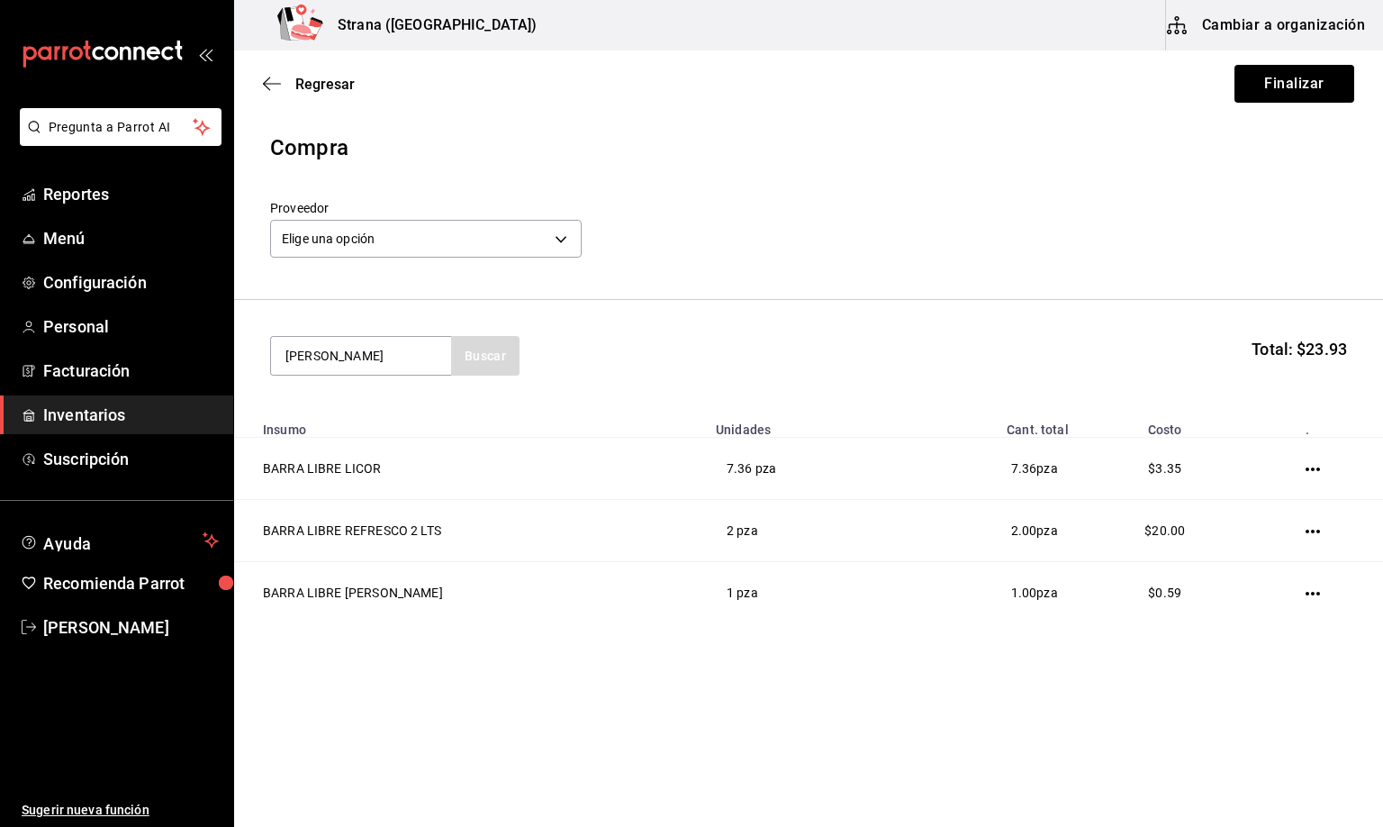
type input "[PERSON_NAME]"
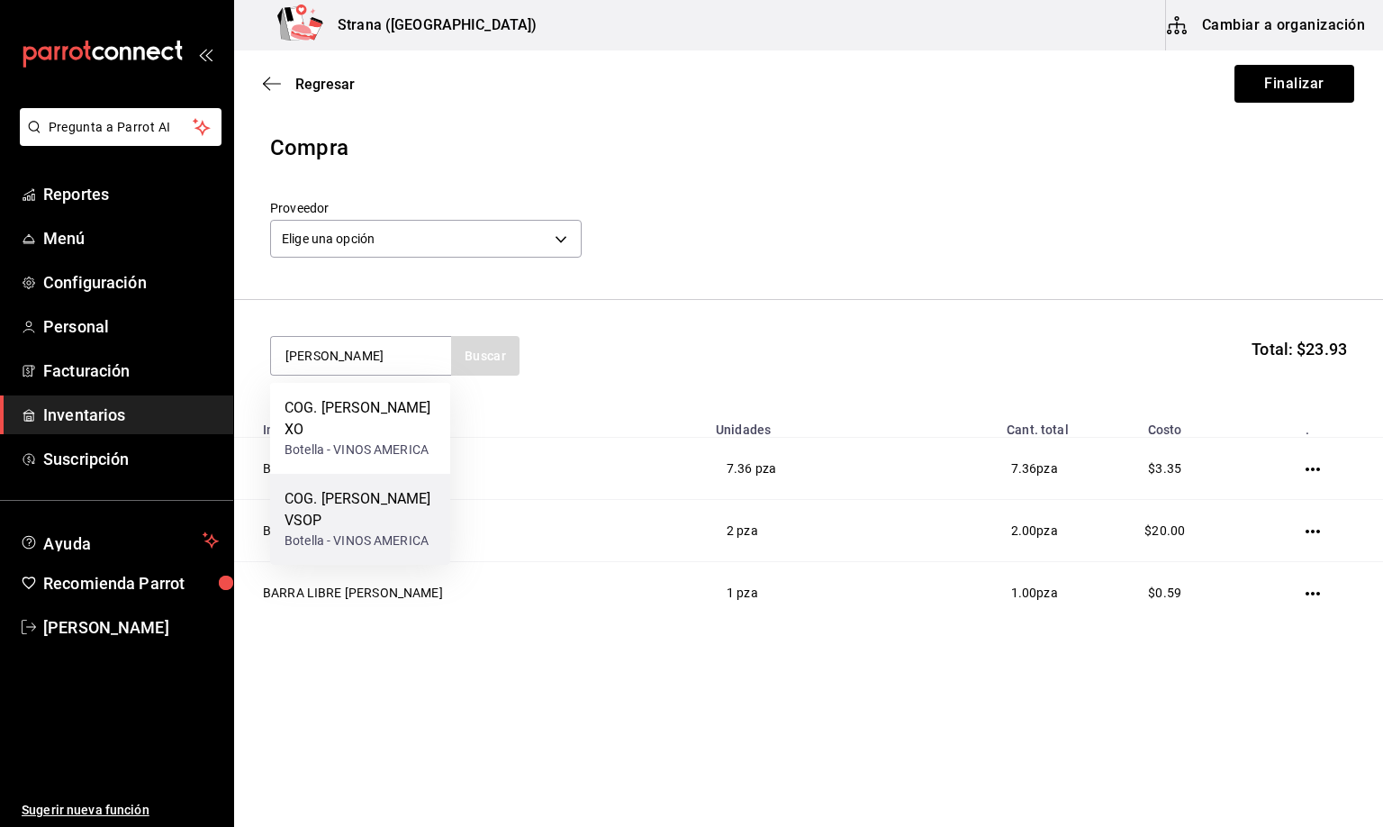
click at [363, 495] on div "COG. [PERSON_NAME] VSOP" at bounding box center [360, 509] width 151 height 43
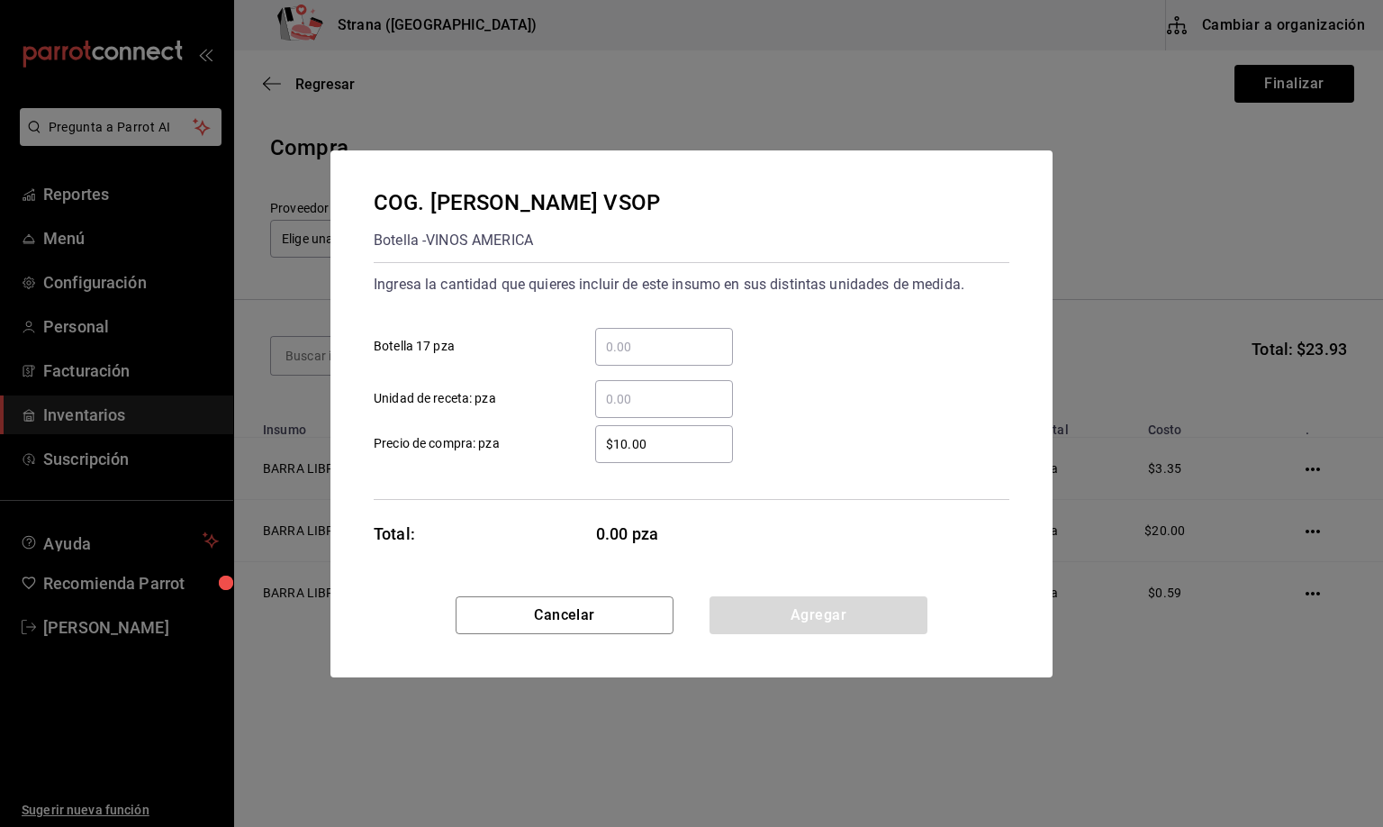
click at [624, 397] on input "​ Unidad de receta: pza" at bounding box center [664, 399] width 138 height 22
type input "1"
click at [797, 609] on button "Agregar" at bounding box center [819, 615] width 218 height 38
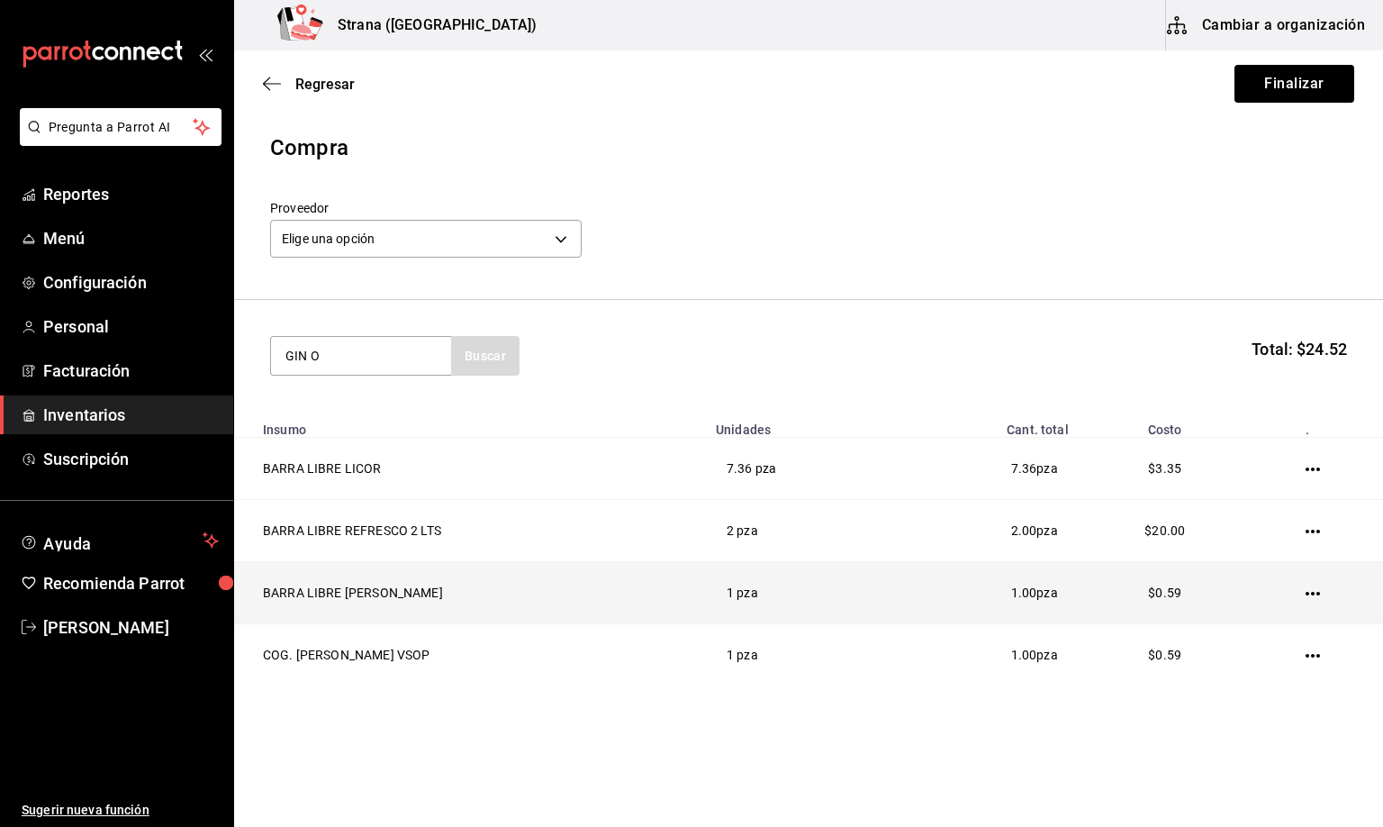
type input "GIN O"
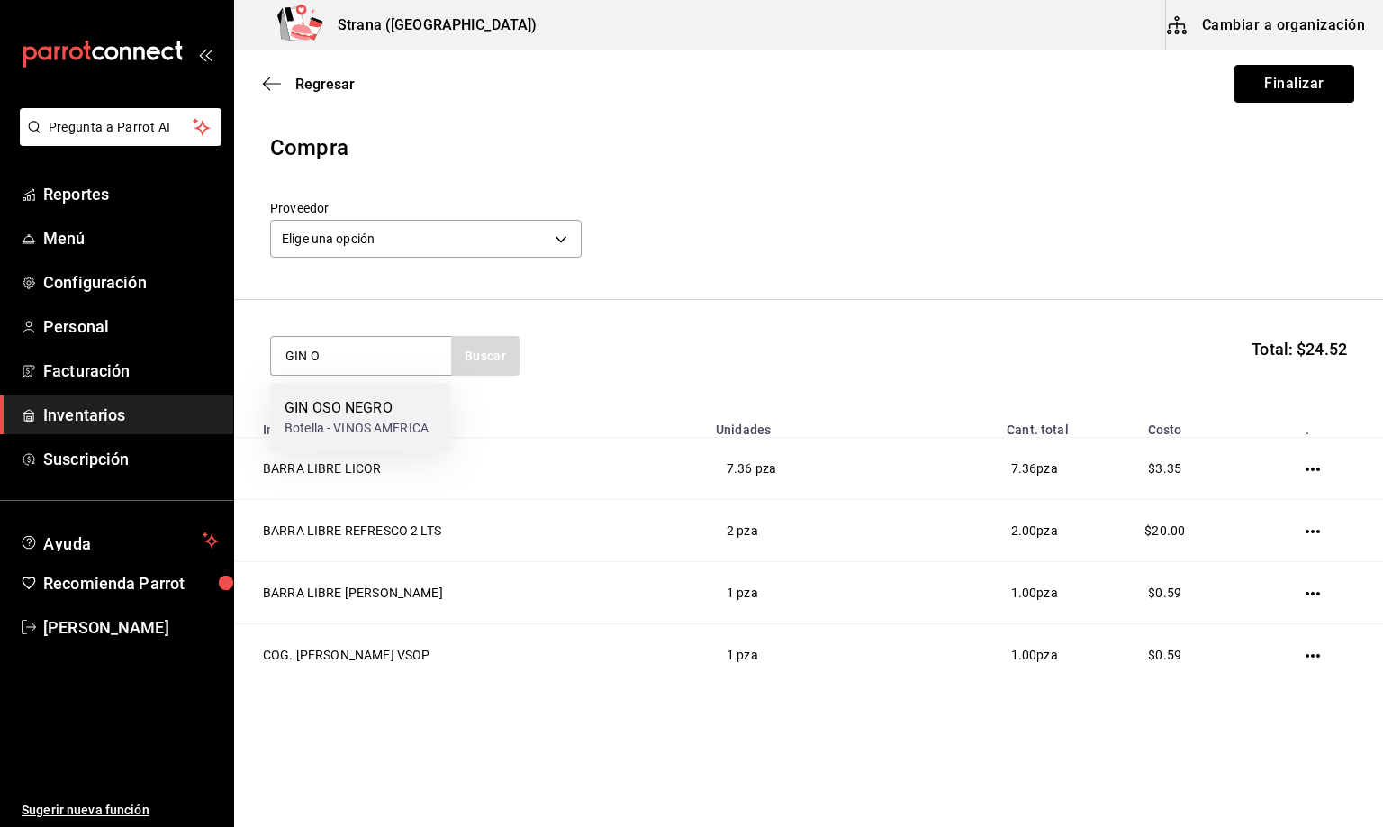
click at [352, 406] on div "GIN OSO NEGRO" at bounding box center [357, 408] width 144 height 22
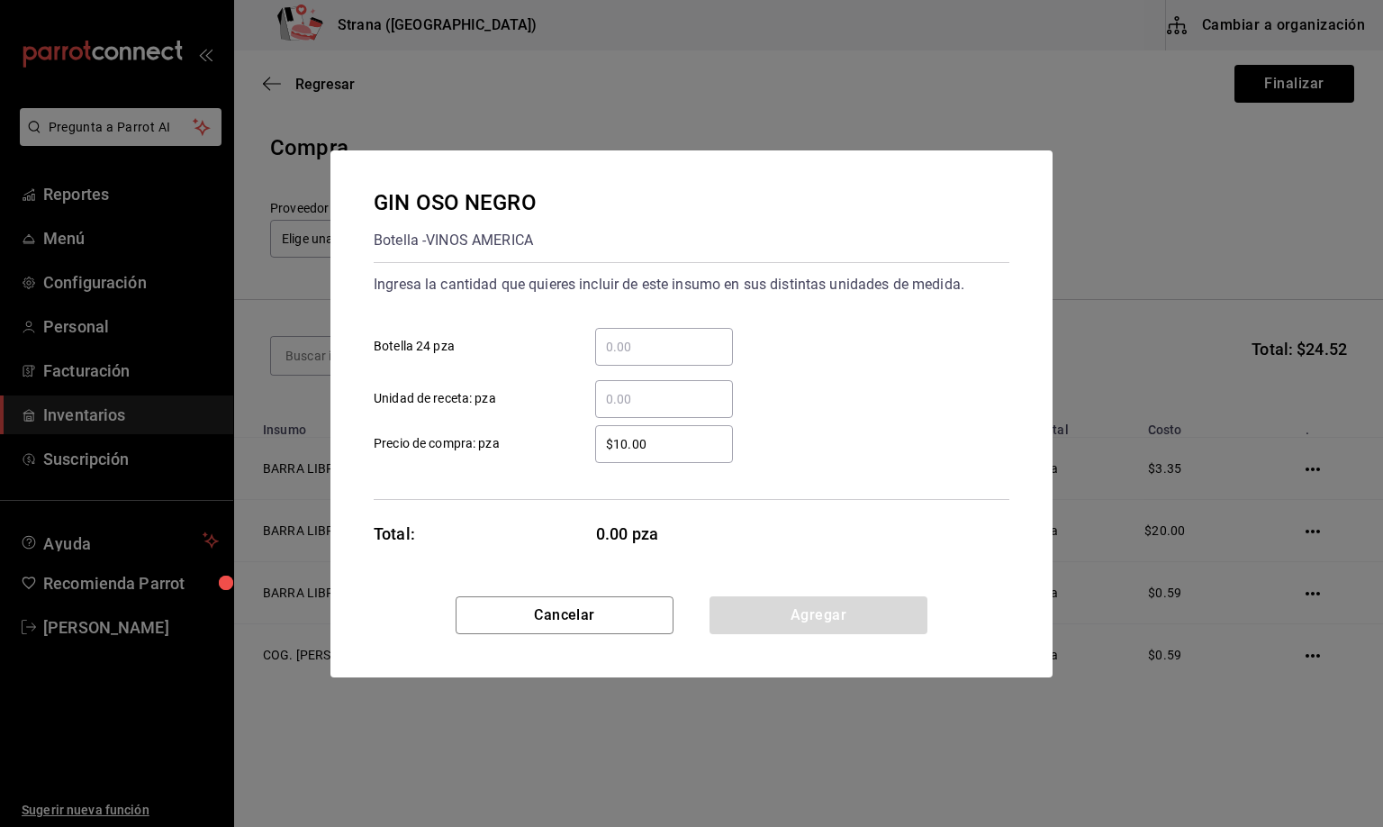
click at [644, 397] on input "​ Unidad de receta: pza" at bounding box center [664, 399] width 138 height 22
type input "0.32"
click at [862, 614] on button "Agregar" at bounding box center [819, 615] width 218 height 38
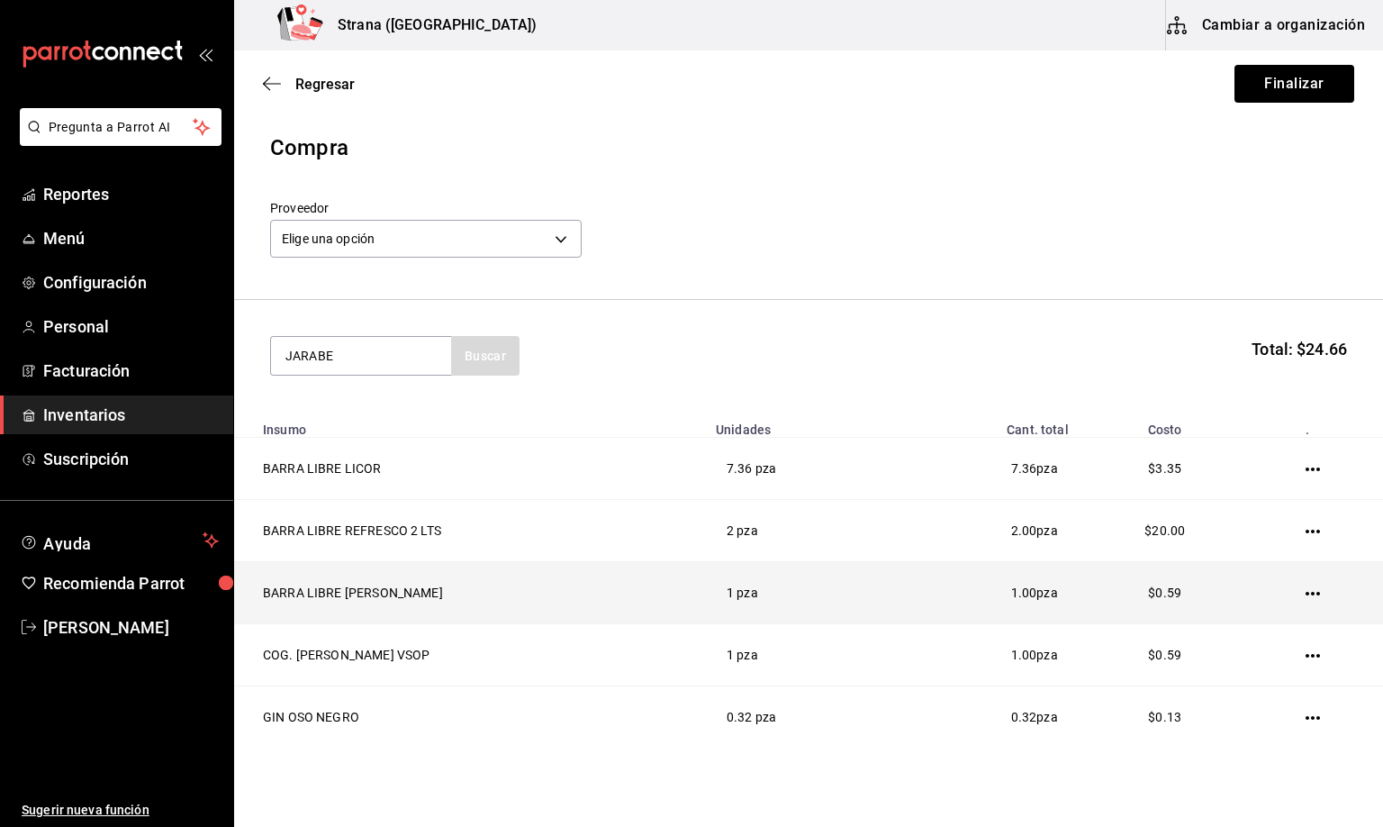
type input "JARABE"
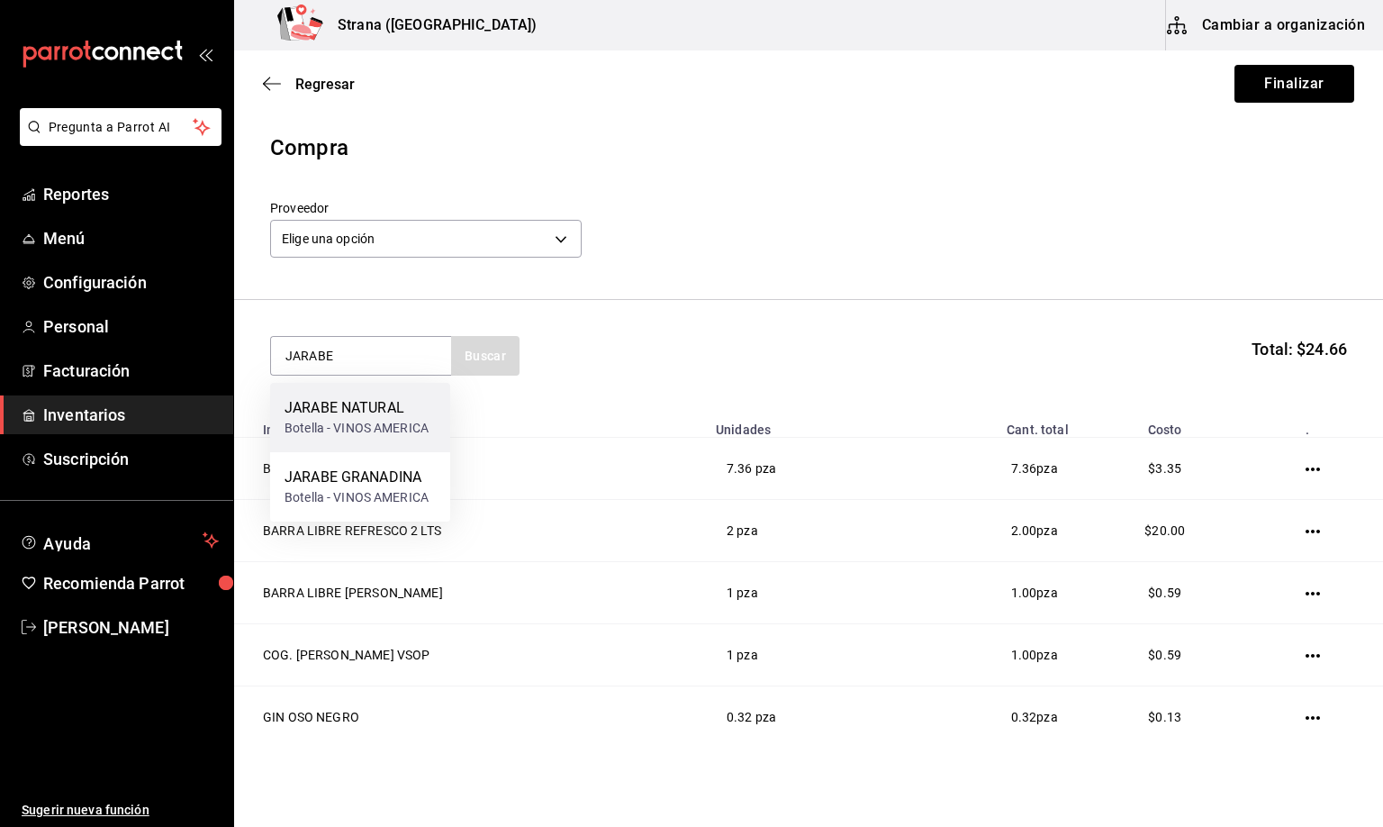
click at [346, 416] on div "JARABE NATURAL" at bounding box center [357, 408] width 144 height 22
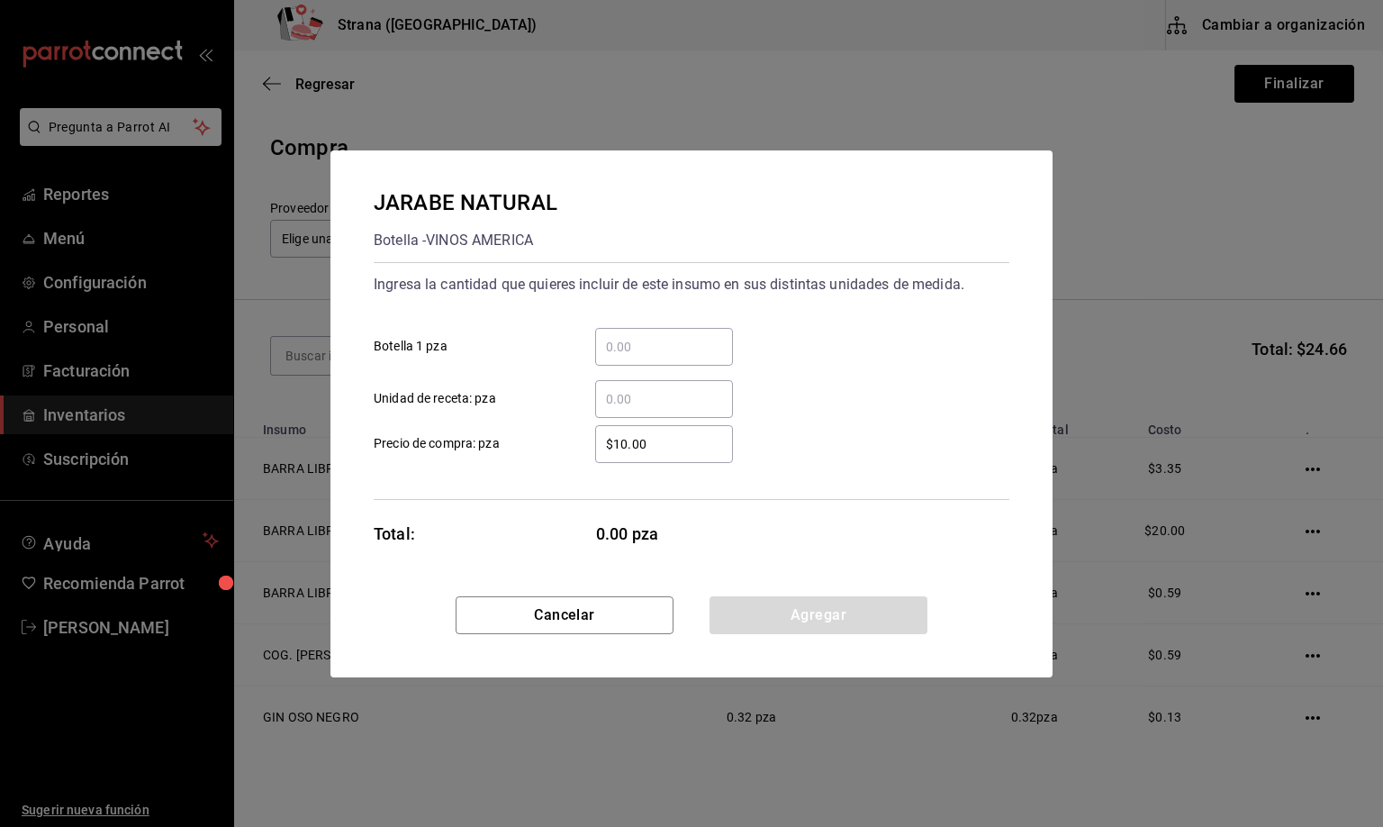
click at [657, 392] on input "​ Unidad de receta: pza" at bounding box center [664, 399] width 138 height 22
type input "4.1"
click at [806, 614] on button "Agregar" at bounding box center [819, 615] width 218 height 38
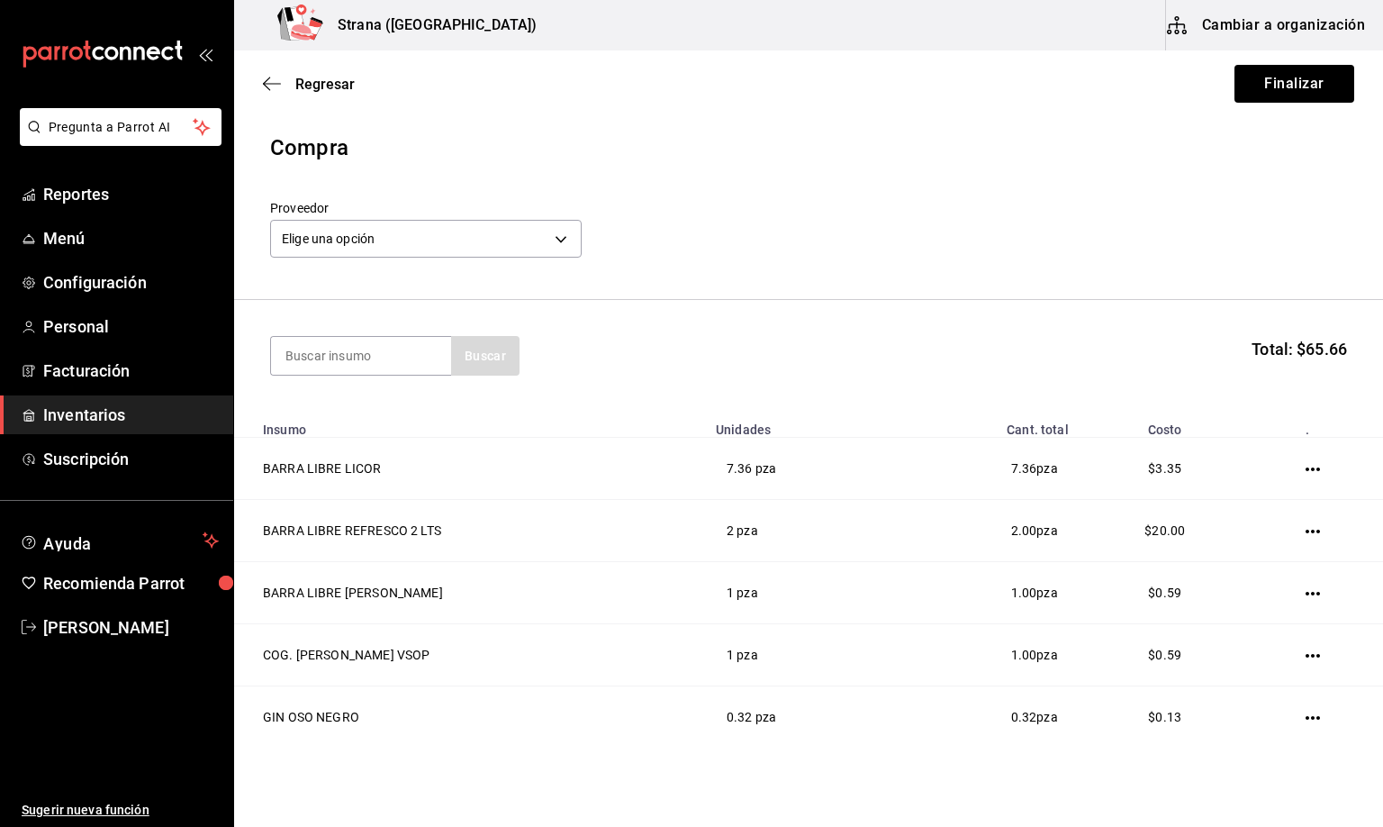
type input "H"
type input "JAGGE"
click at [341, 419] on div "Botella - VINOS AMERICA" at bounding box center [357, 428] width 144 height 19
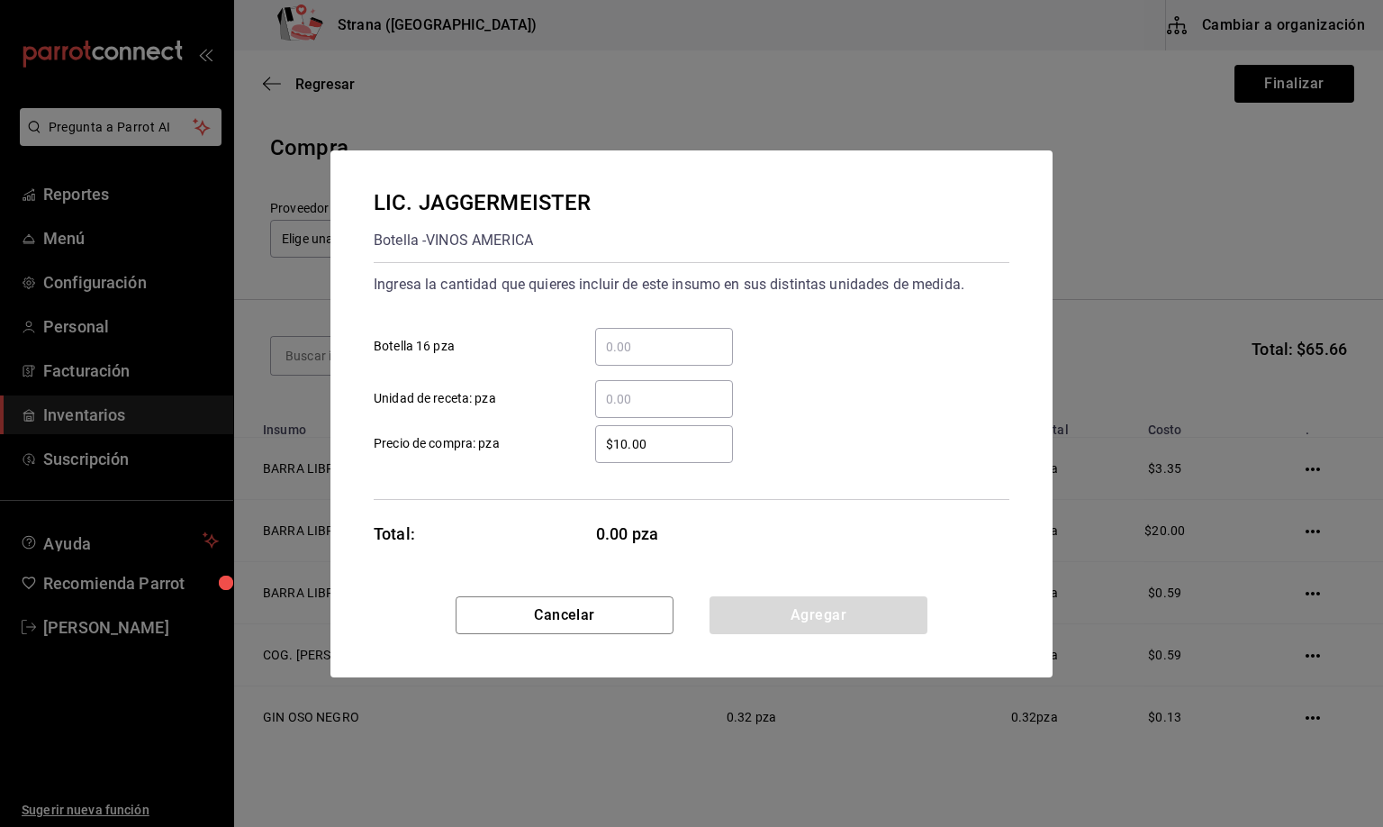
click at [648, 392] on input "​ Unidad de receta: pza" at bounding box center [664, 399] width 138 height 22
type input "8"
click at [809, 611] on button "Agregar" at bounding box center [819, 615] width 218 height 38
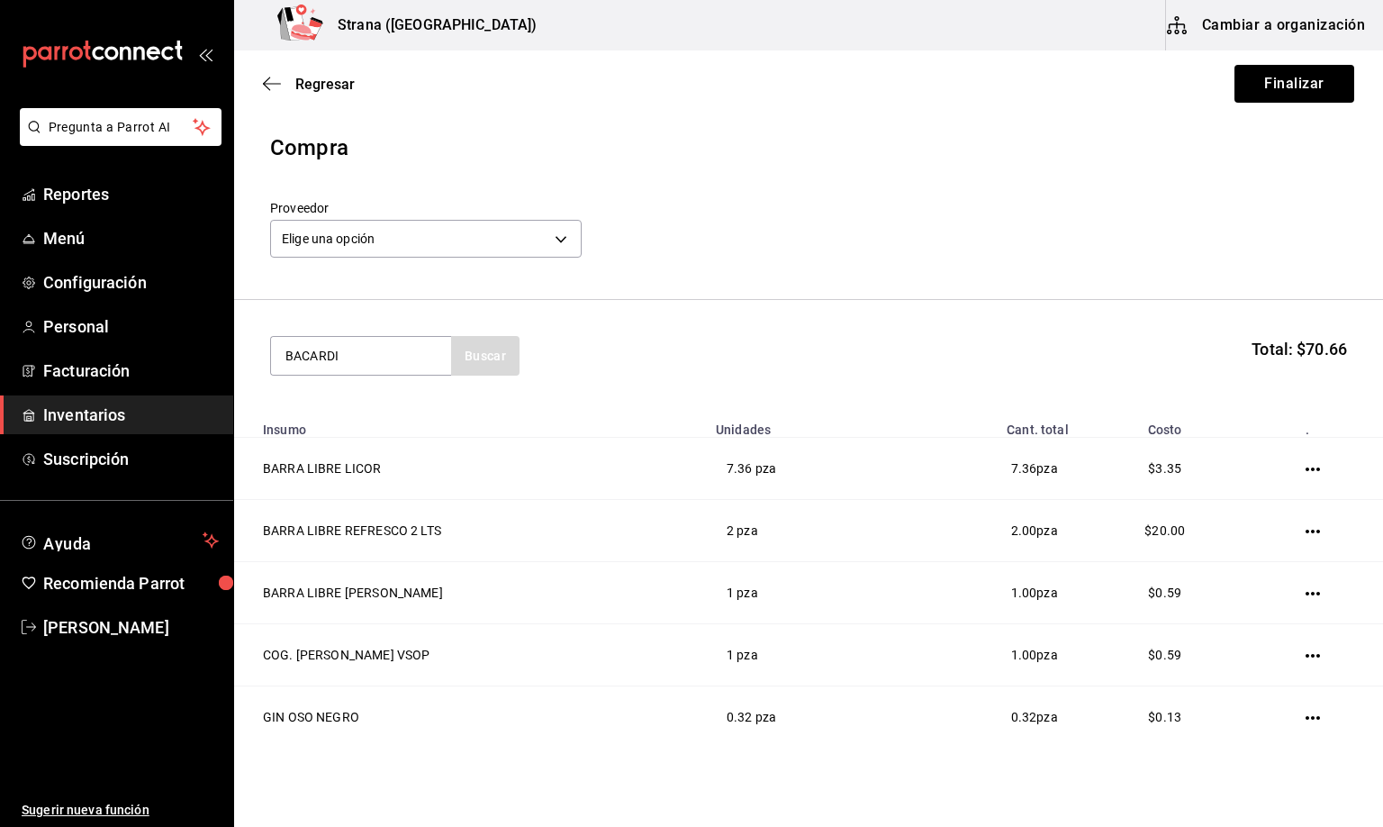
type input "BACARDI"
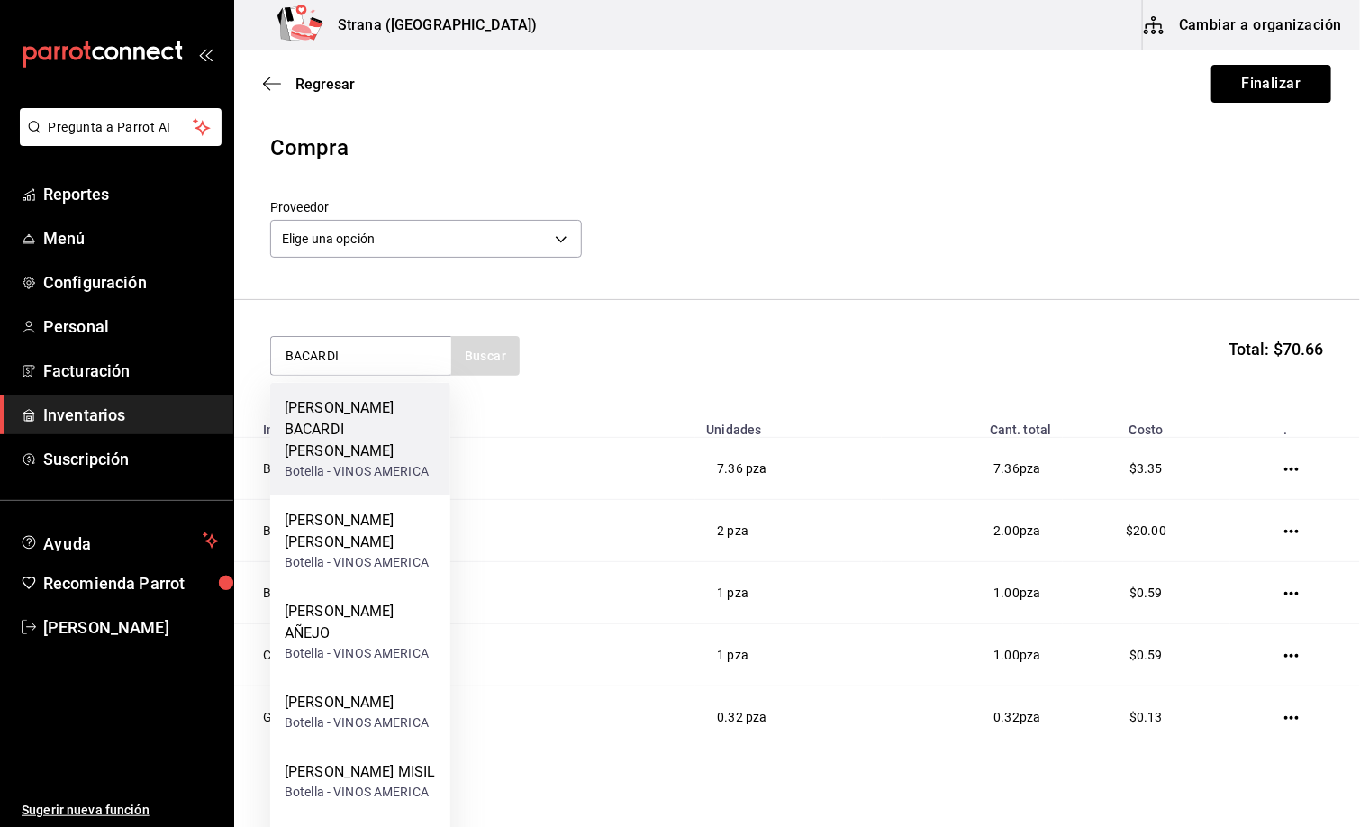
click at [358, 421] on div "[PERSON_NAME] BACARDI [PERSON_NAME]" at bounding box center [360, 429] width 151 height 65
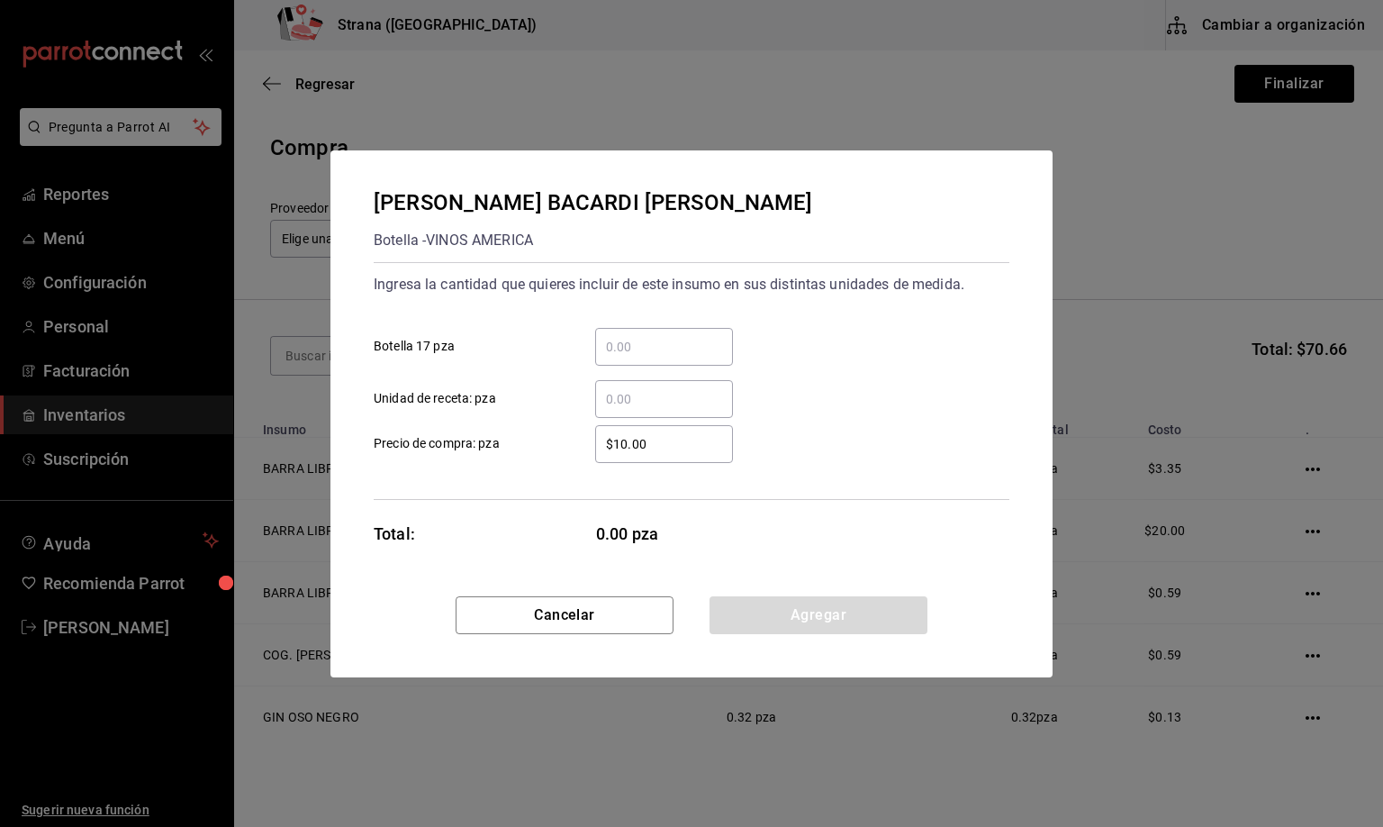
click at [640, 394] on input "​ Unidad de receta: pza" at bounding box center [664, 399] width 138 height 22
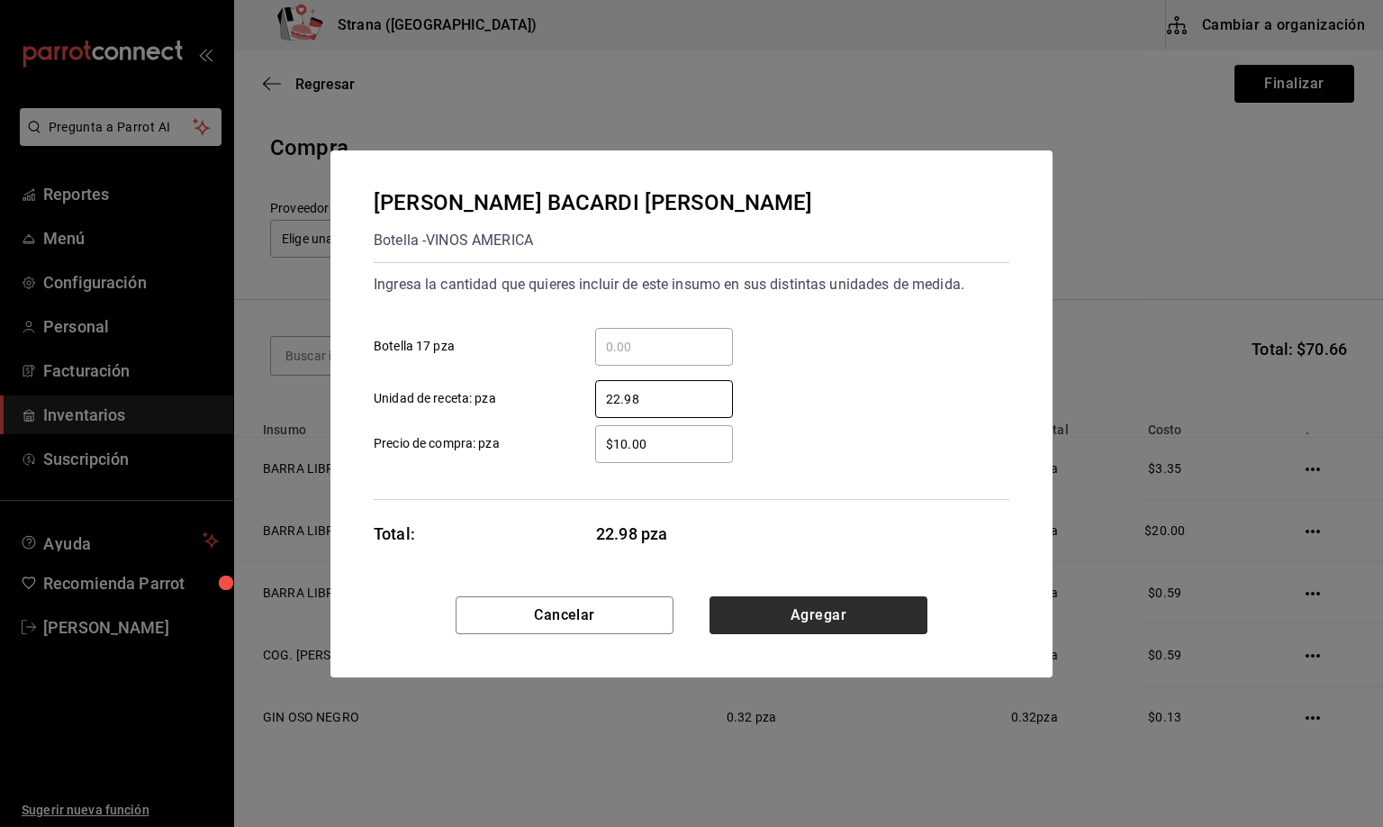
type input "22.98"
click at [819, 621] on button "Agregar" at bounding box center [819, 615] width 218 height 38
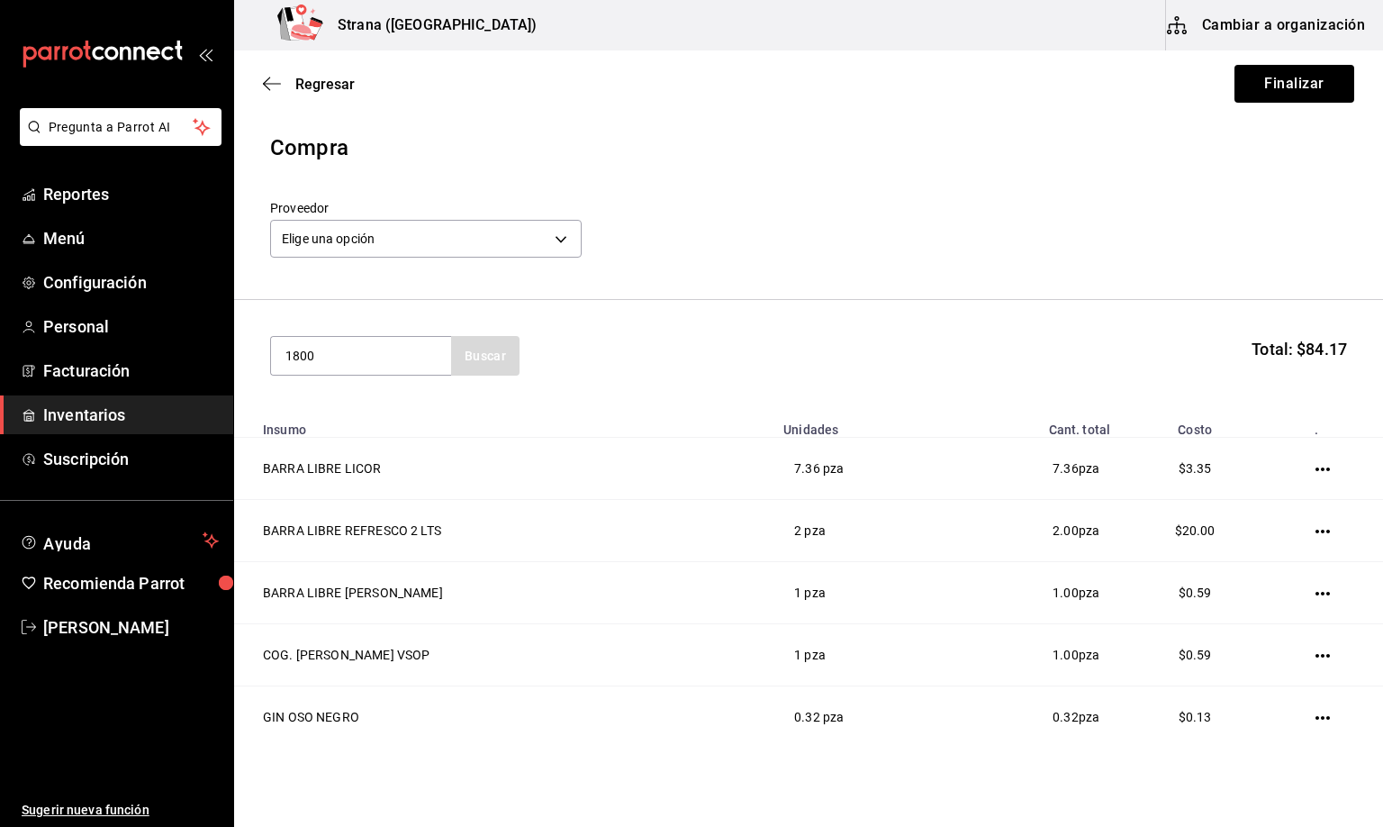
type input "1800"
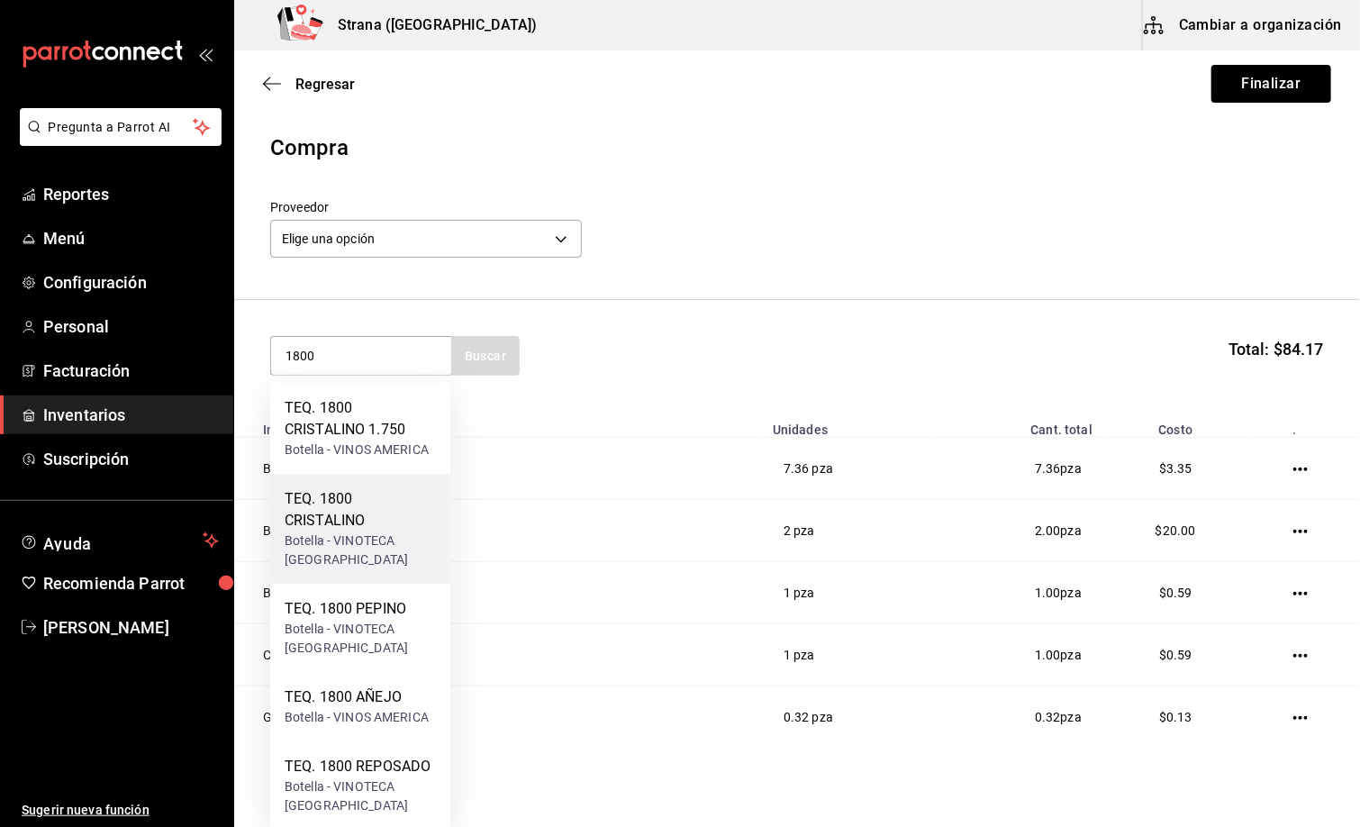
click at [349, 513] on div "TEQ. 1800 CRISTALINO" at bounding box center [360, 509] width 151 height 43
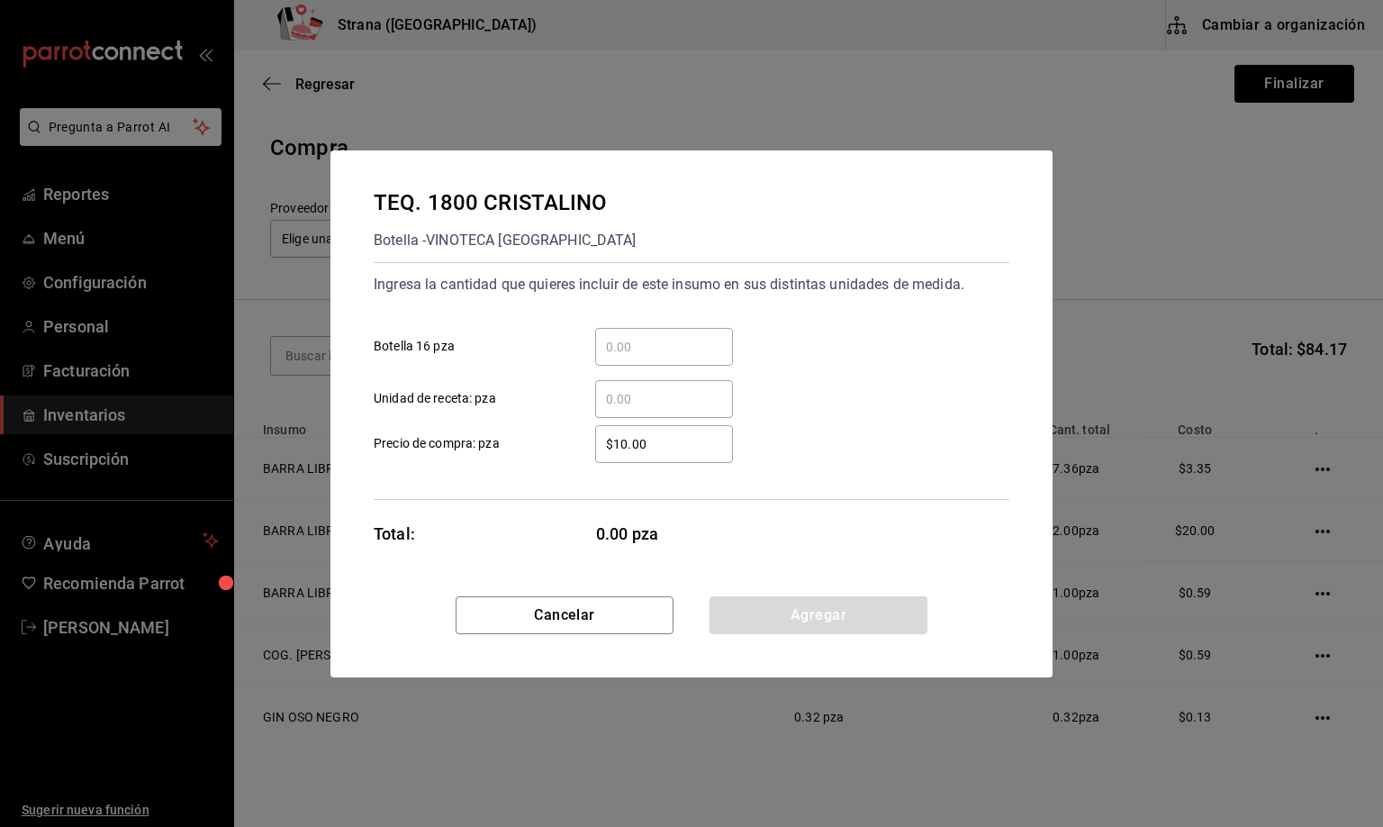
click at [629, 397] on input "​ Unidad de receta: pza" at bounding box center [664, 399] width 138 height 22
type input "1"
click at [809, 616] on button "Agregar" at bounding box center [819, 615] width 218 height 38
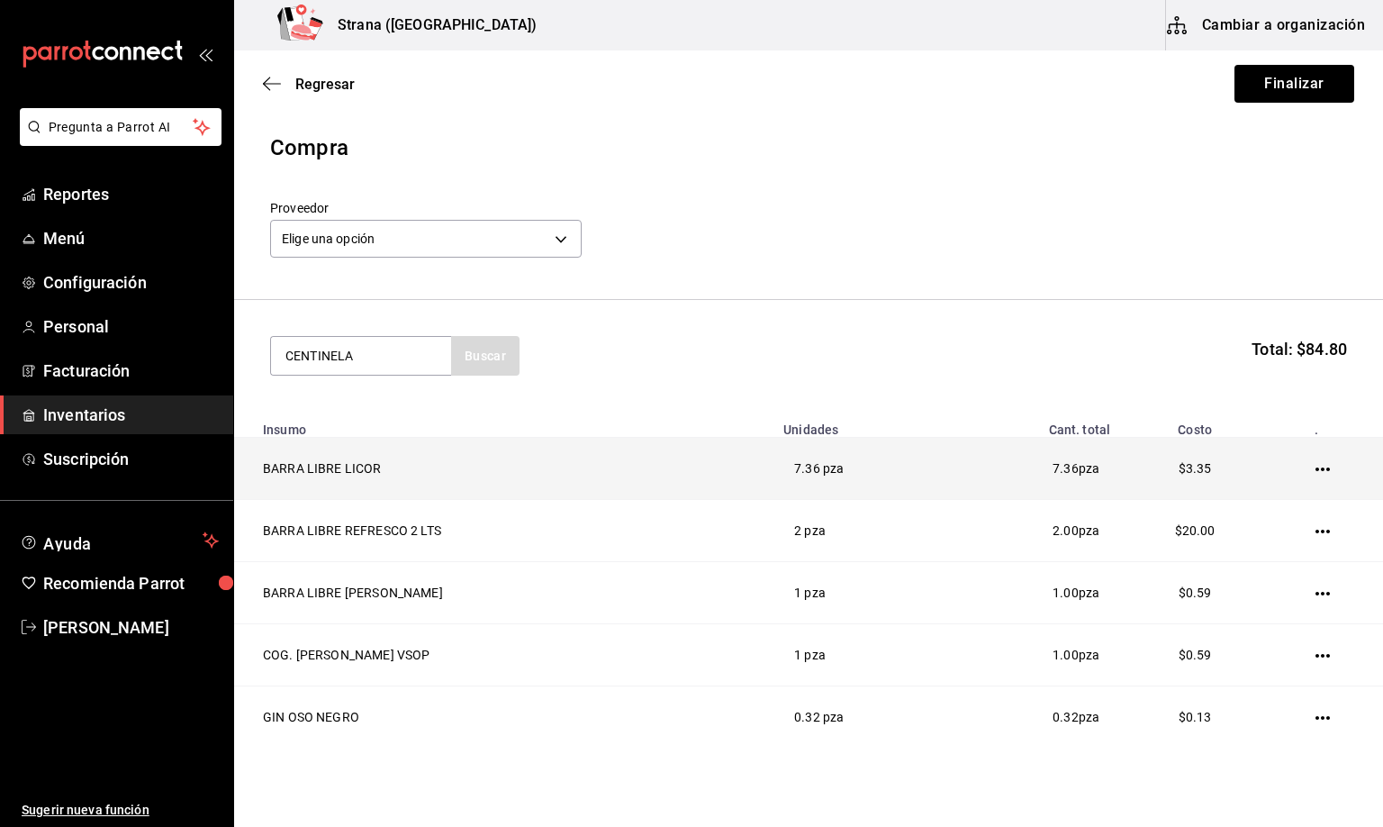
type input "CENTINELA"
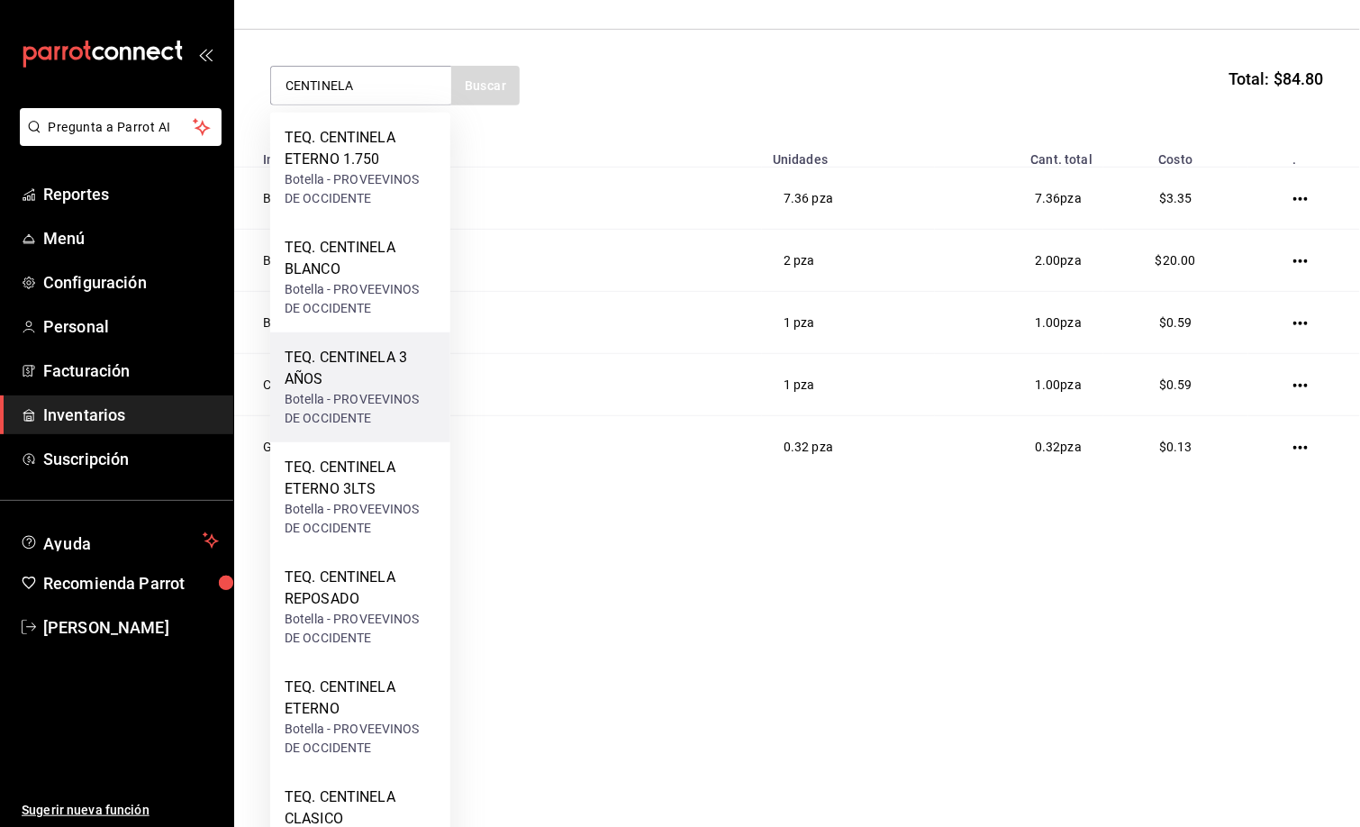
scroll to position [405, 0]
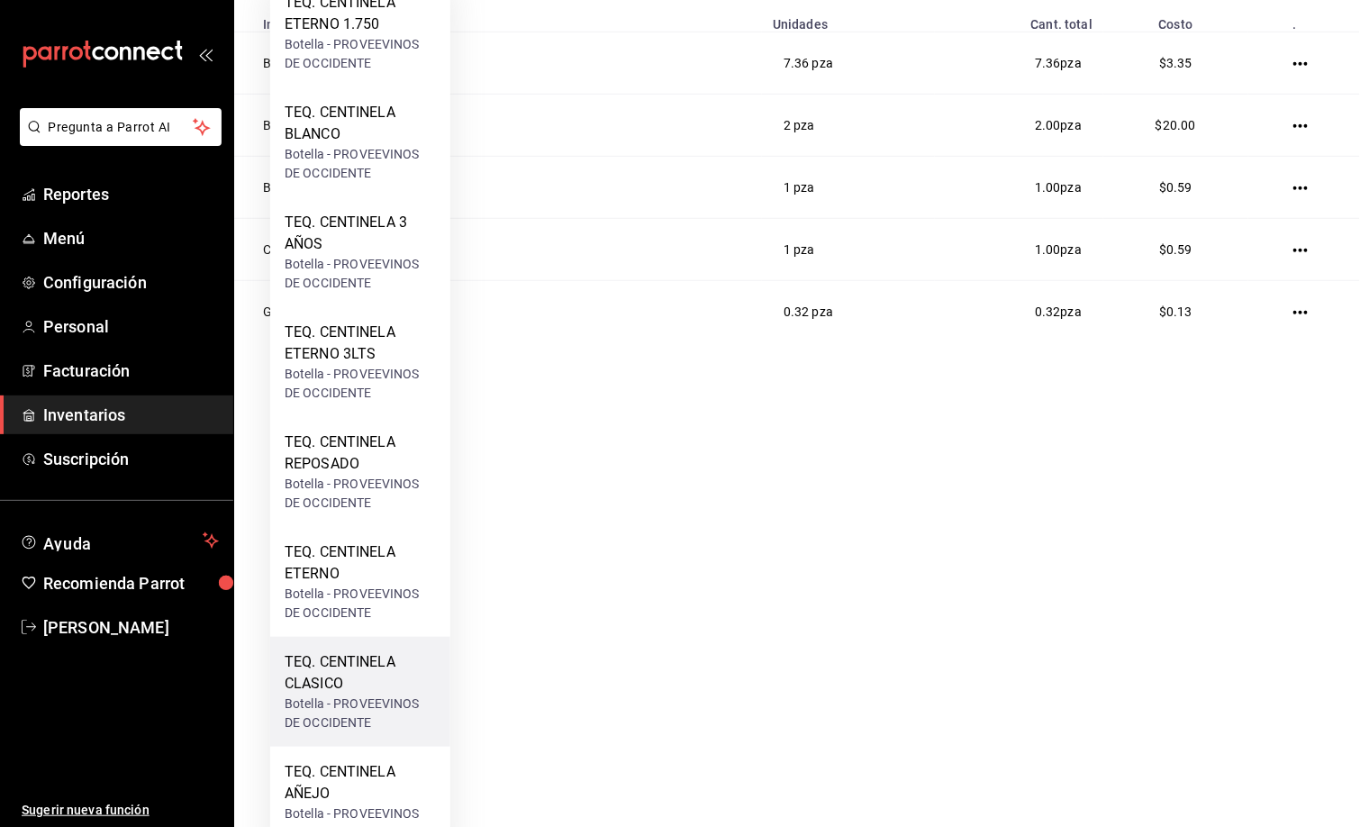
click at [305, 683] on div "TEQ. CENTINELA CLASICO" at bounding box center [360, 672] width 151 height 43
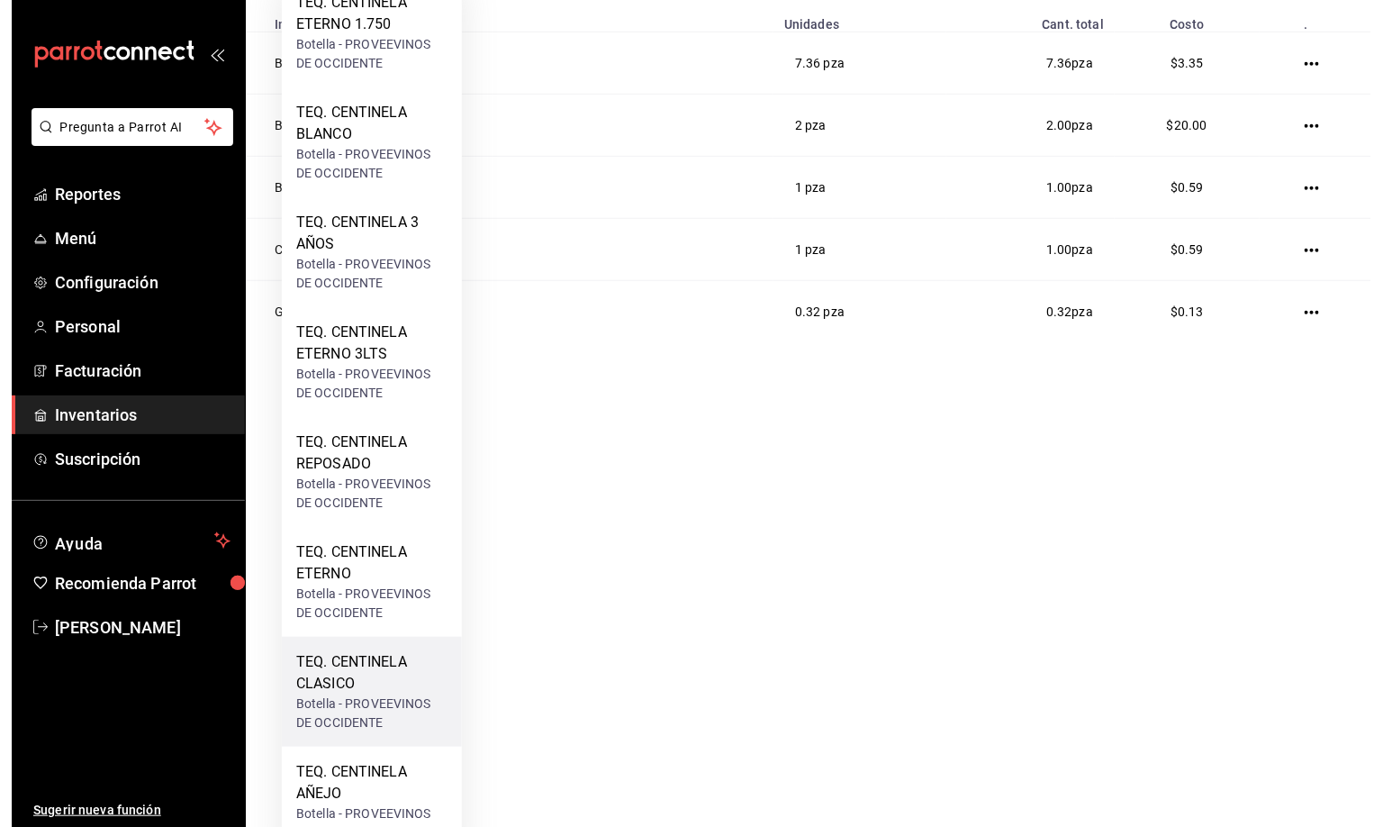
scroll to position [0, 0]
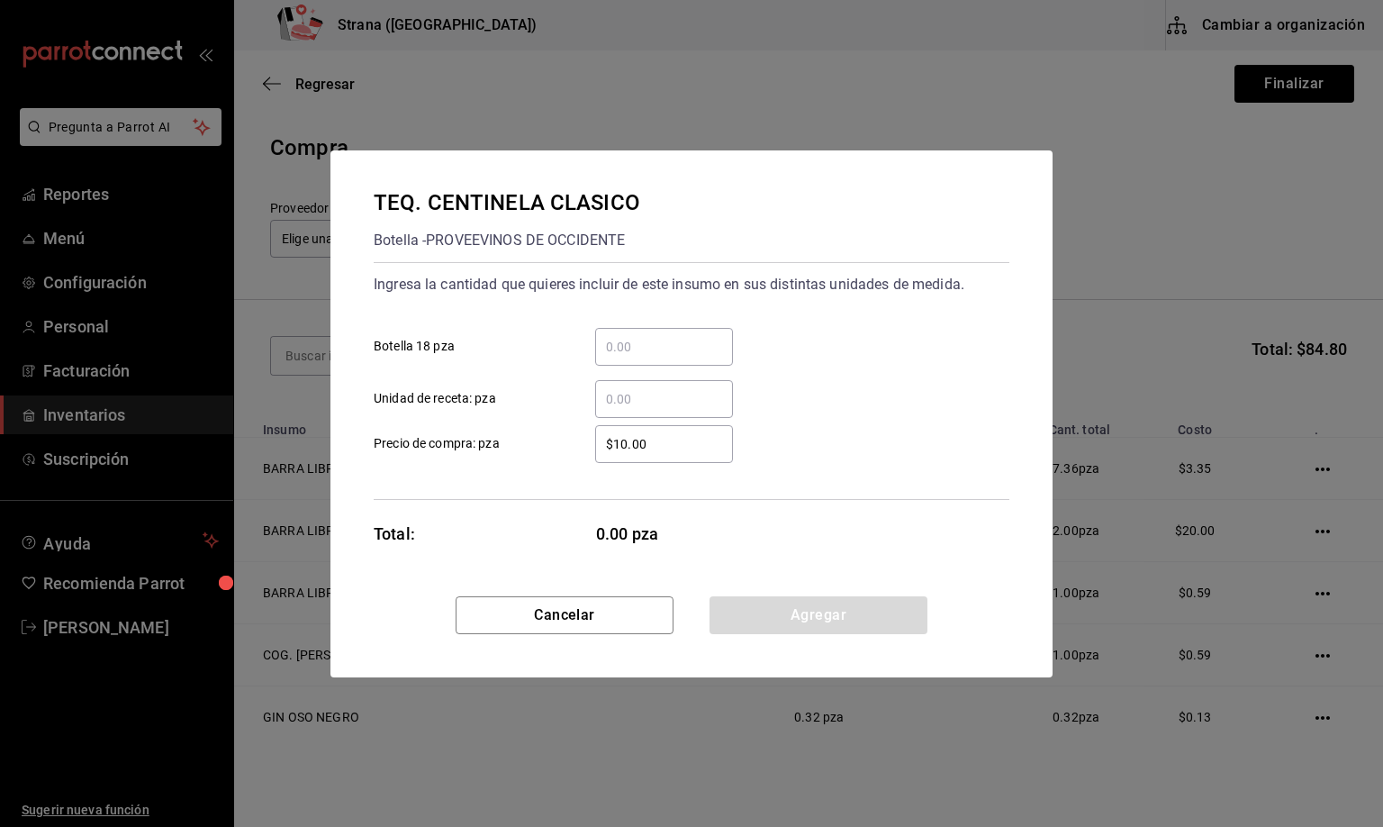
click at [635, 394] on input "​ Unidad de receta: pza" at bounding box center [664, 399] width 138 height 22
type input "0.98"
click at [803, 606] on button "Agregar" at bounding box center [819, 615] width 218 height 38
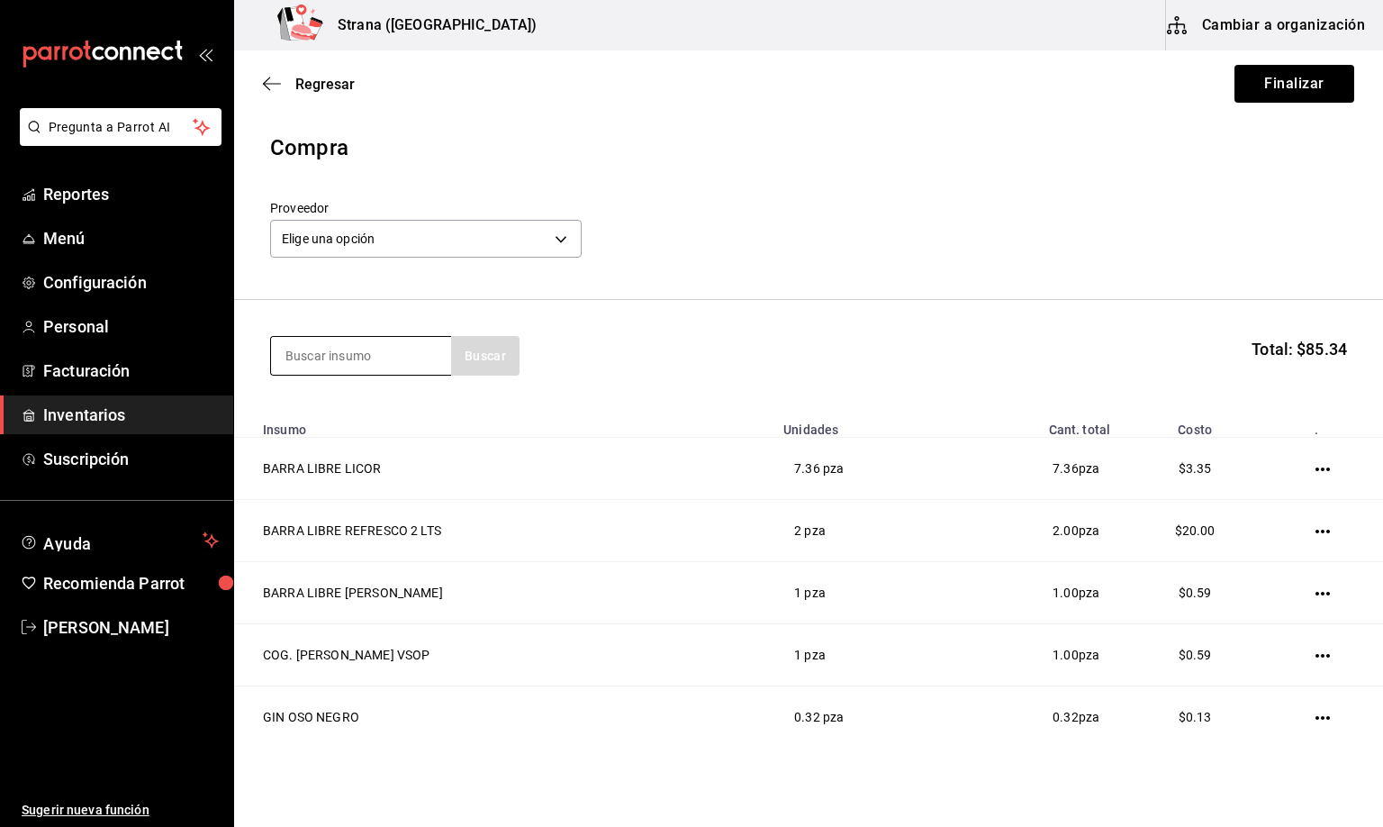
click at [333, 343] on input at bounding box center [361, 356] width 180 height 38
type input "DON JULIO 7"
click at [355, 414] on div "TEQ. DON JULIO 70" at bounding box center [360, 408] width 151 height 22
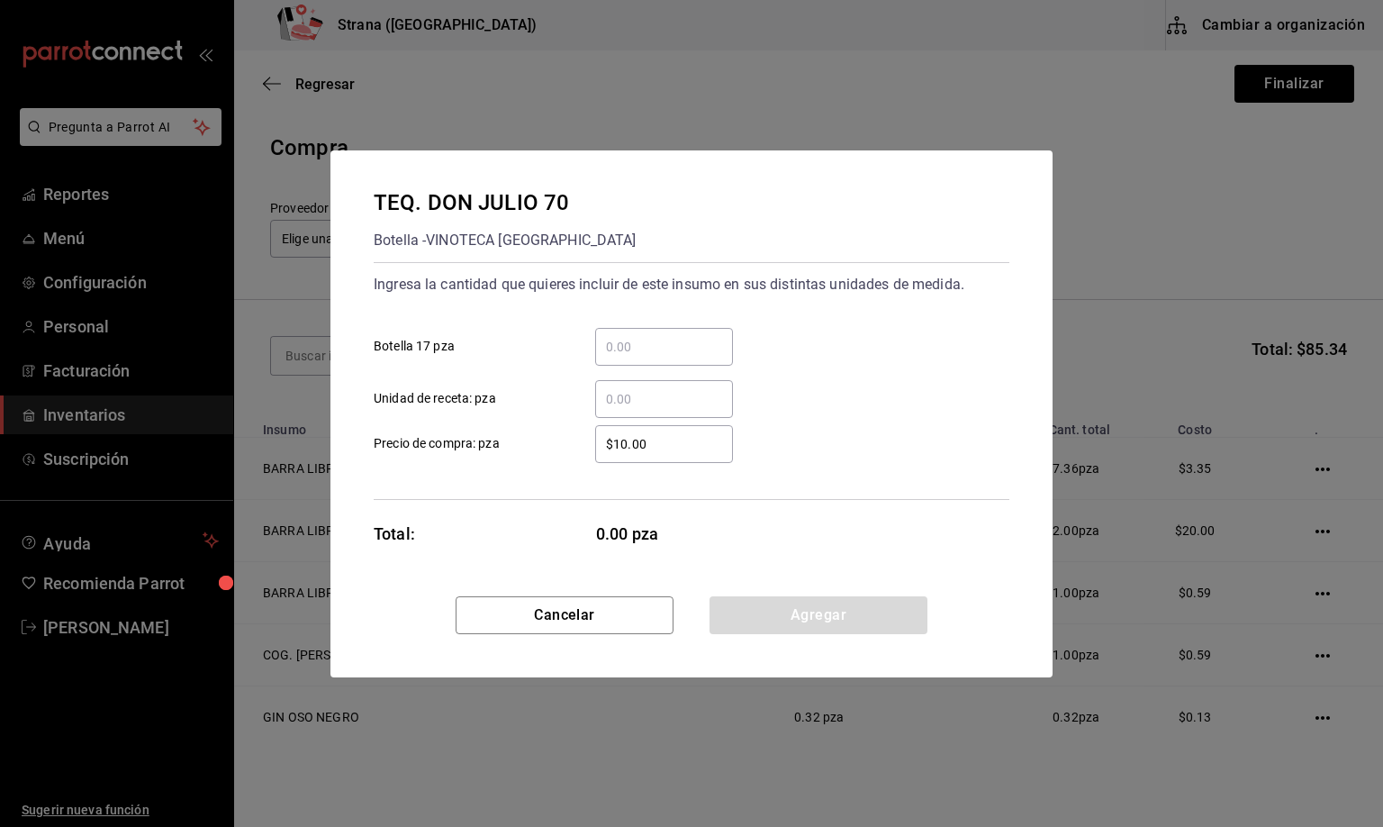
click at [619, 394] on input "​ Unidad de receta: pza" at bounding box center [664, 399] width 138 height 22
type input "2"
click at [829, 613] on button "Agregar" at bounding box center [819, 615] width 218 height 38
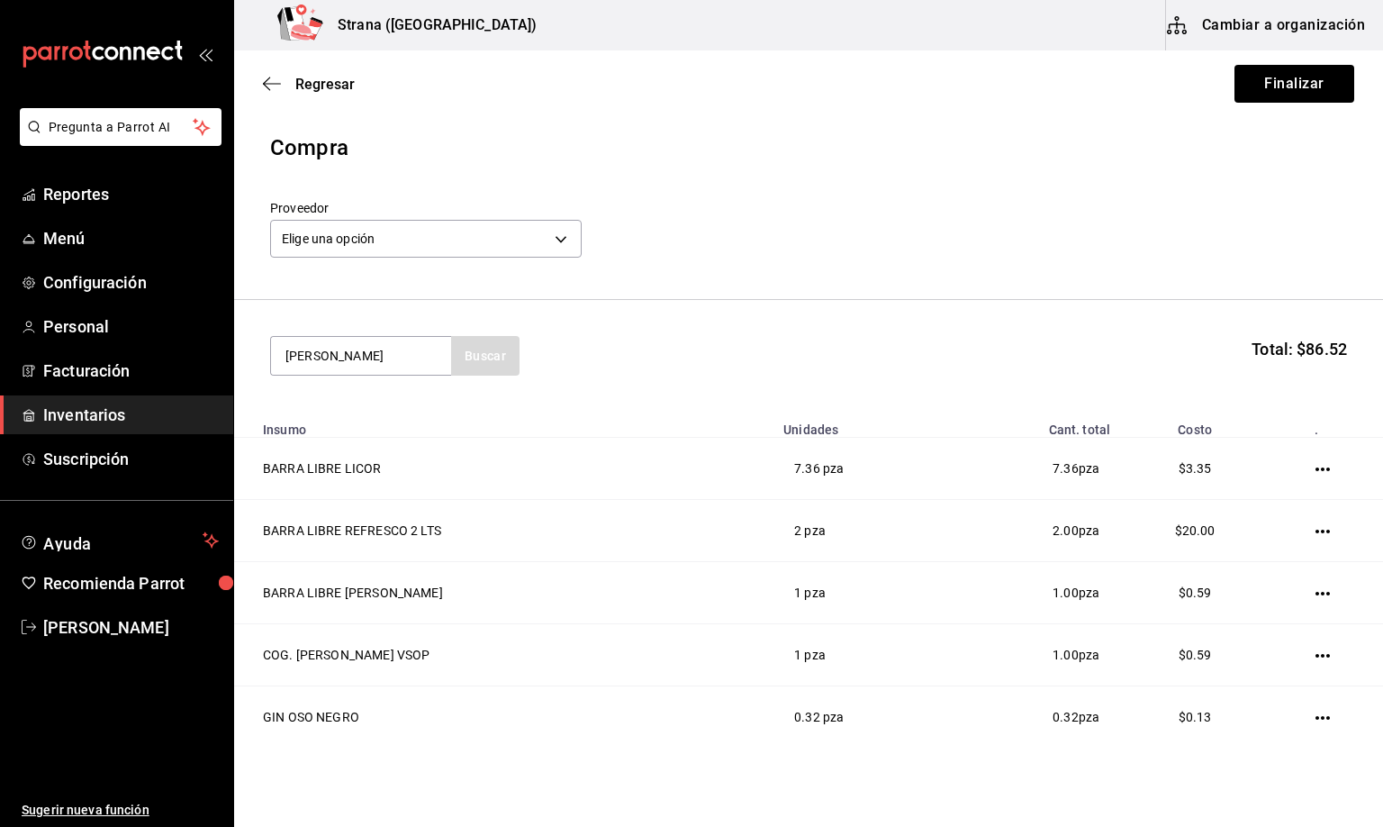
type input "[PERSON_NAME]"
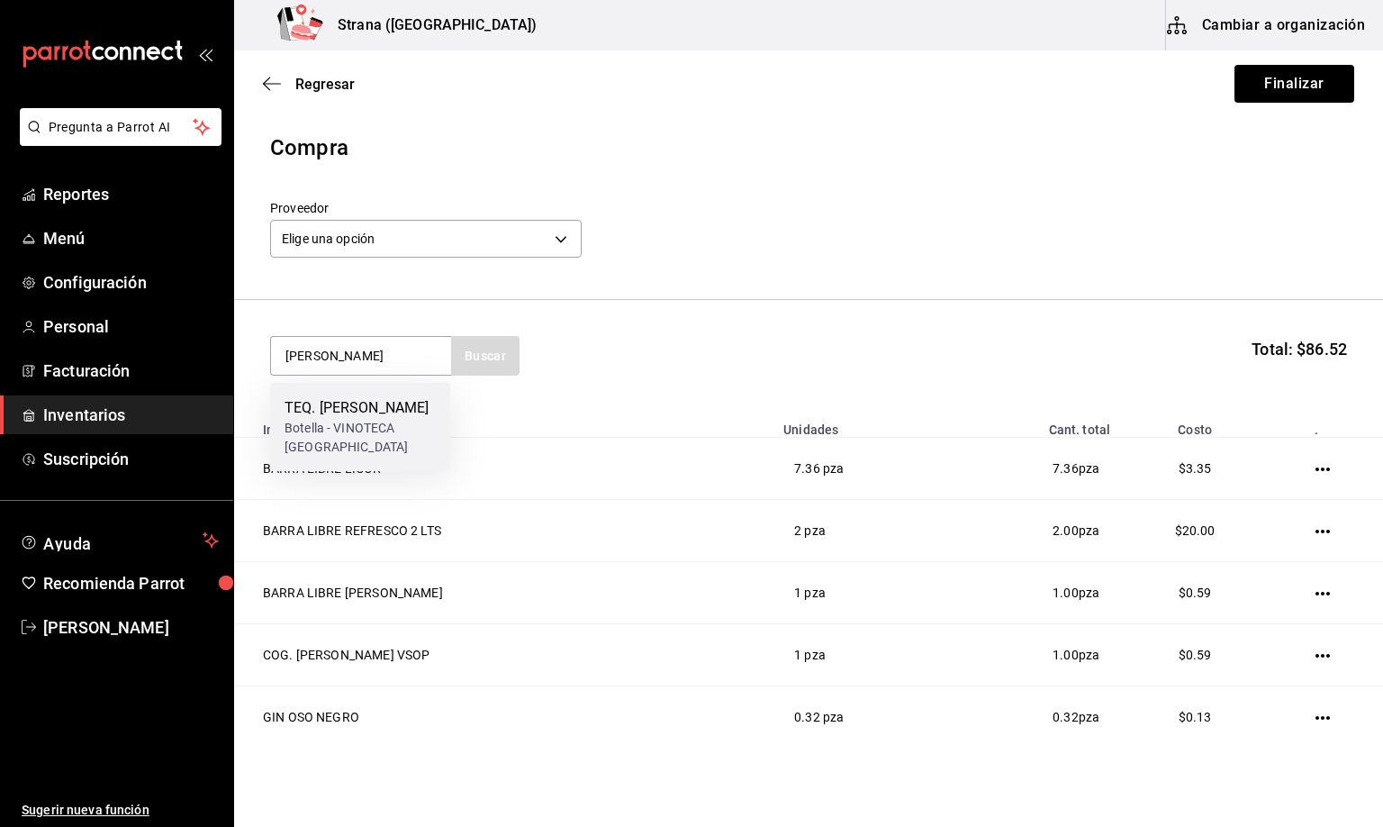
click at [324, 419] on div "TEQ. [PERSON_NAME]" at bounding box center [360, 408] width 151 height 22
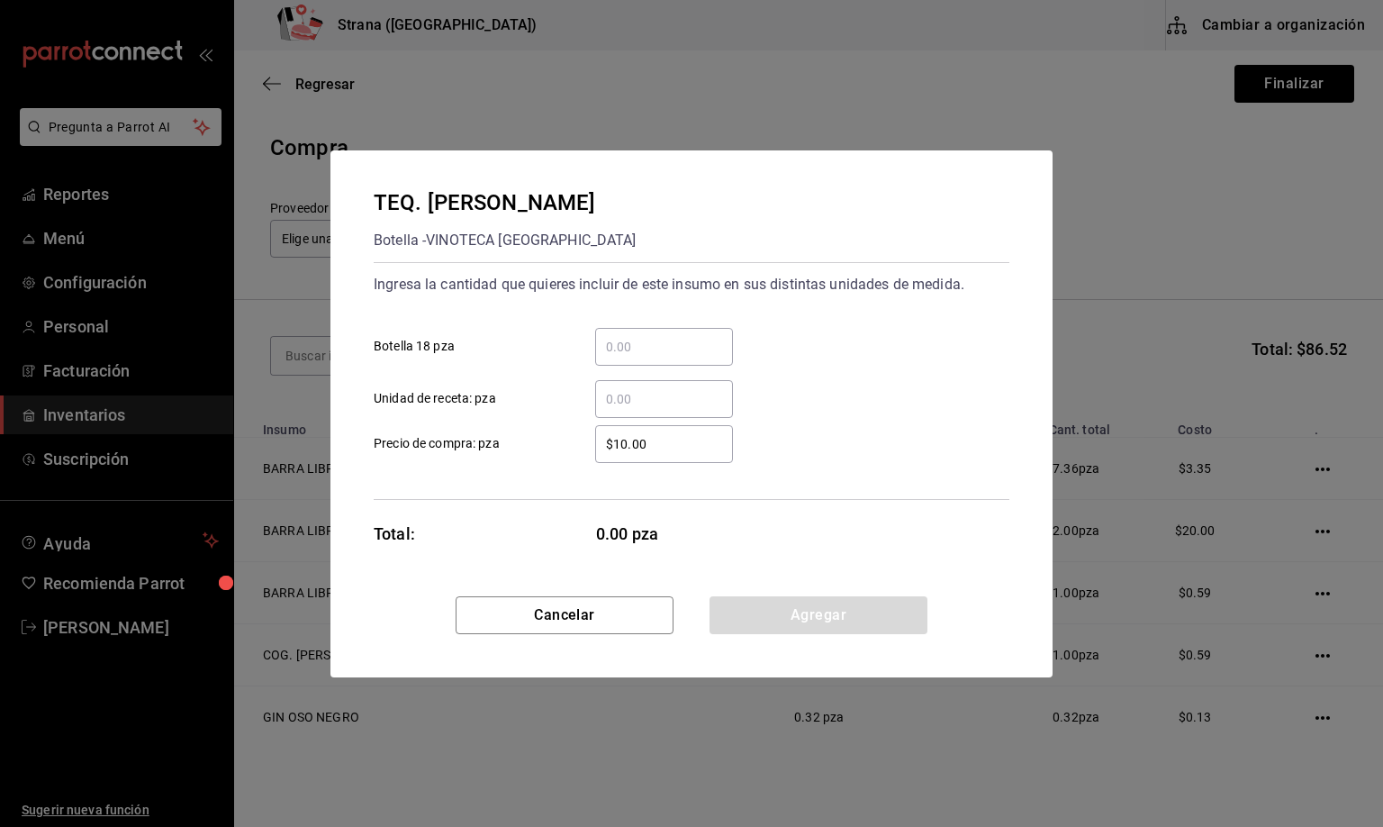
click at [614, 395] on input "​ Unidad de receta: pza" at bounding box center [664, 399] width 138 height 22
type input "1"
click at [778, 619] on button "Agregar" at bounding box center [819, 615] width 218 height 38
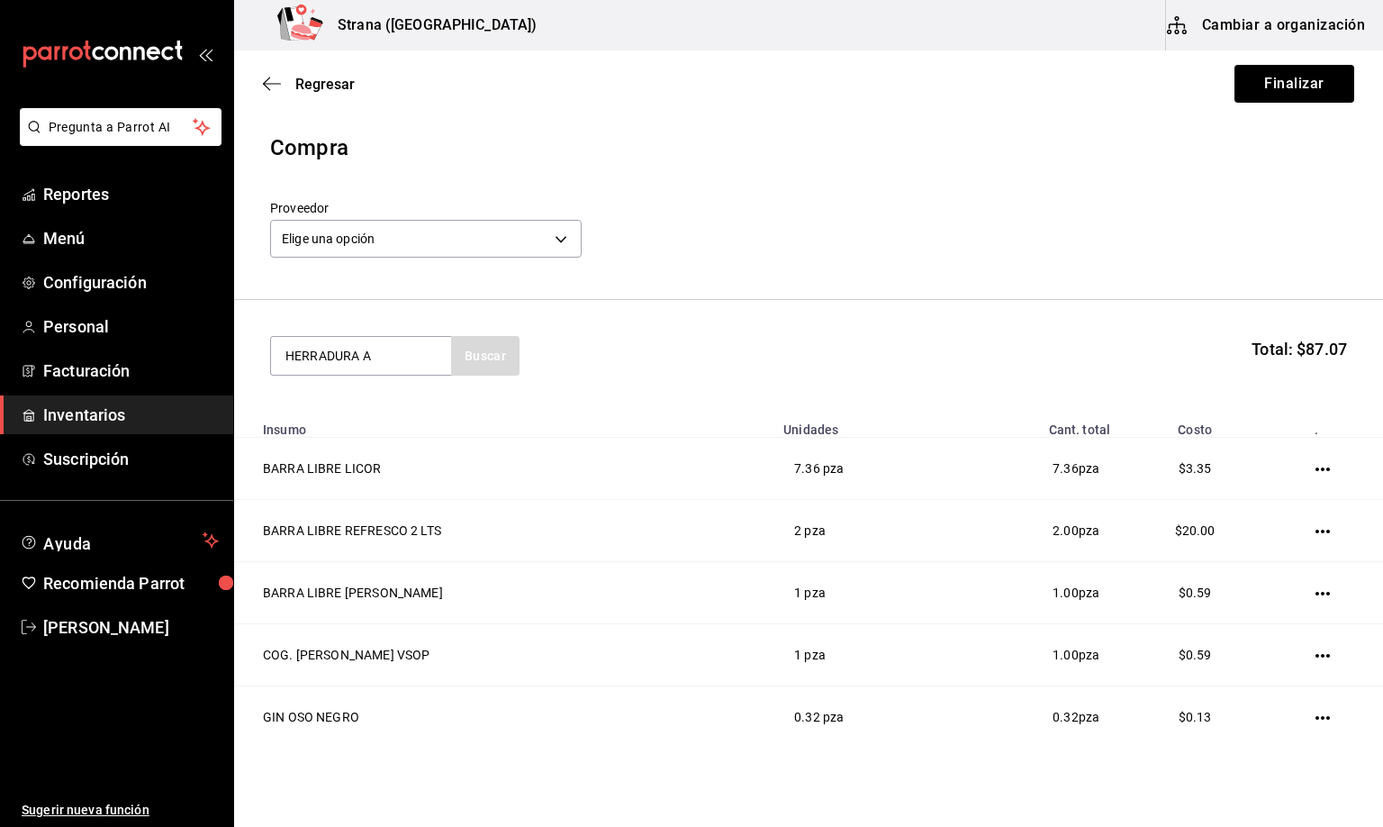
type input "HERRADURA A"
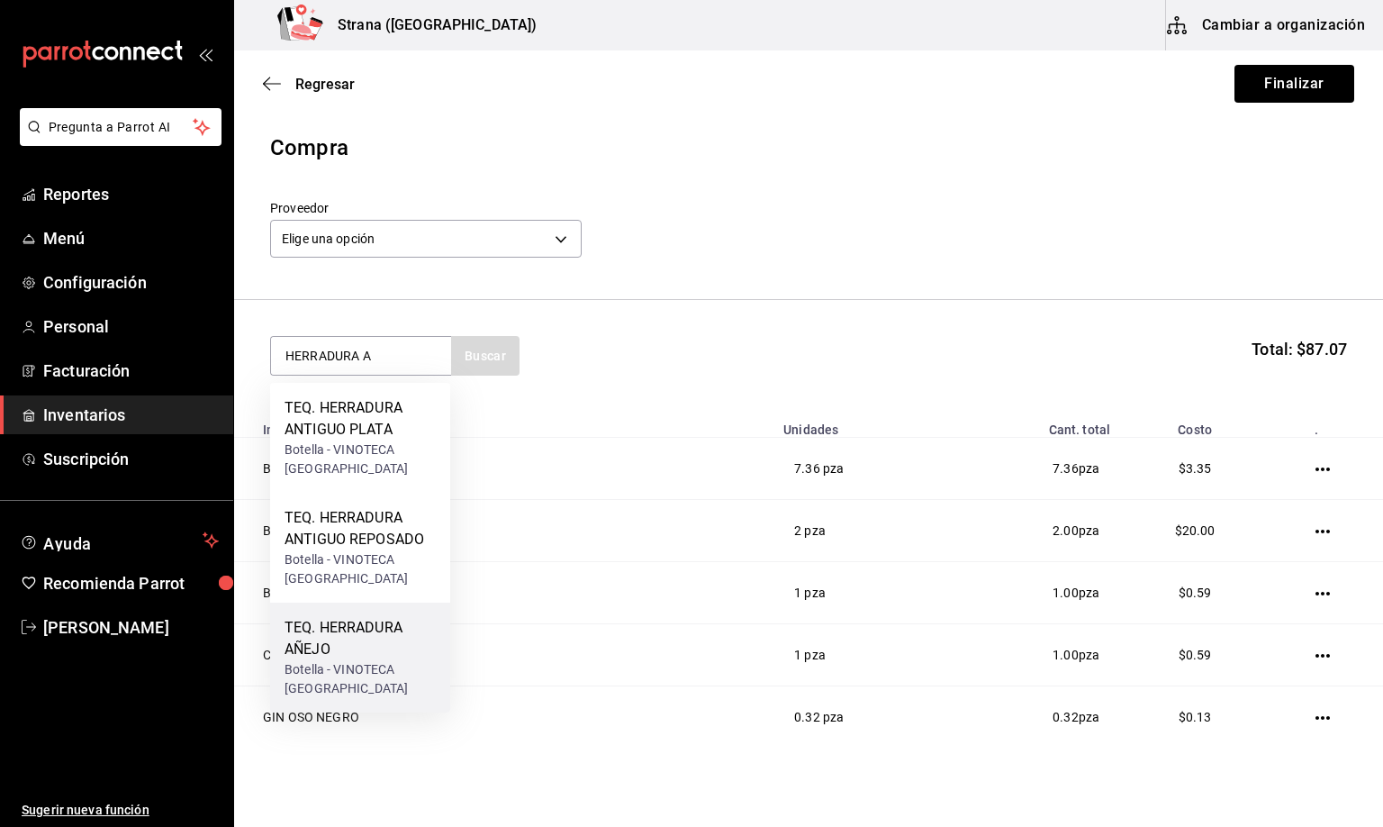
click at [324, 660] on div "Botella - VINOTECA [GEOGRAPHIC_DATA]" at bounding box center [360, 679] width 151 height 38
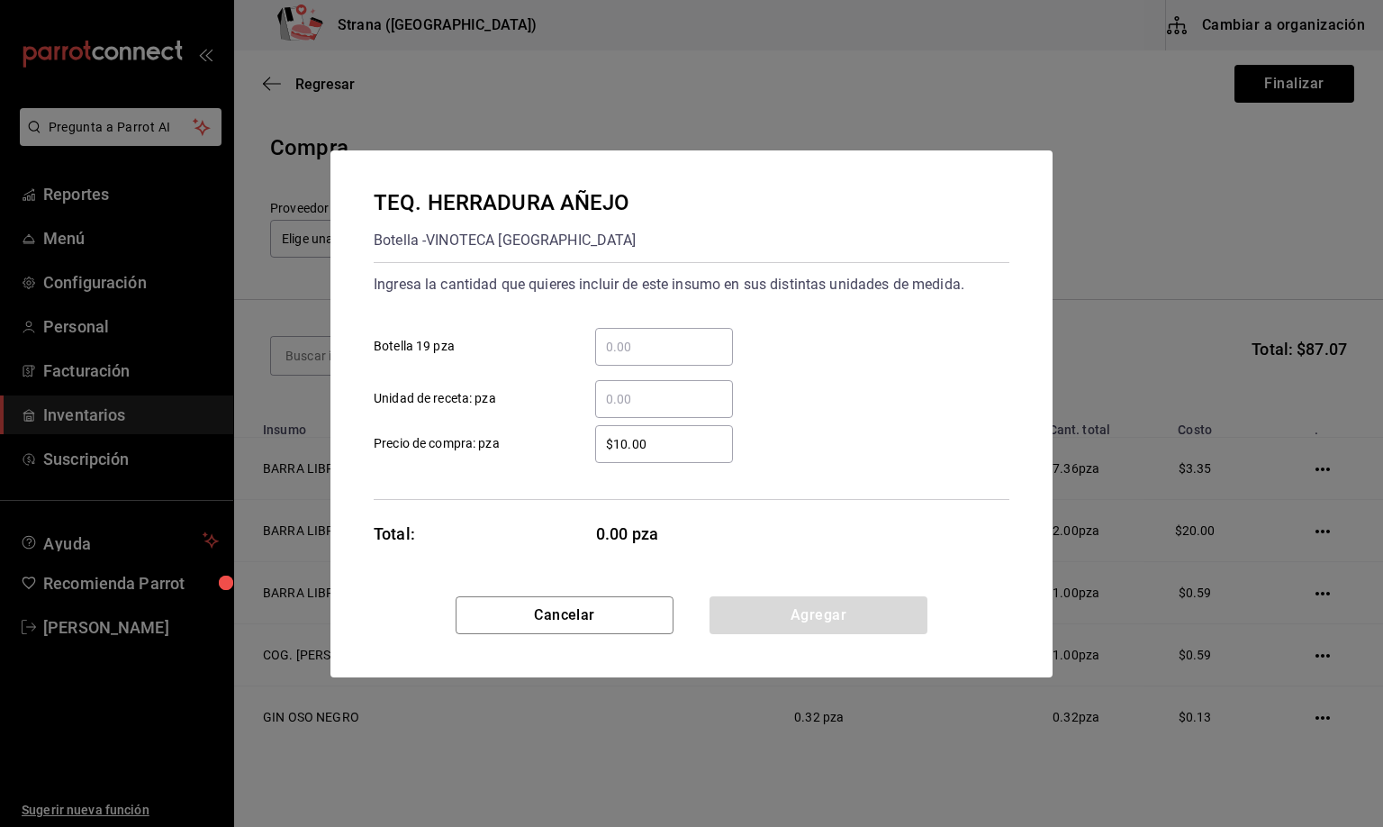
click at [611, 392] on input "​ Unidad de receta: pza" at bounding box center [664, 399] width 138 height 22
type input "2"
click at [765, 614] on button "Agregar" at bounding box center [819, 615] width 218 height 38
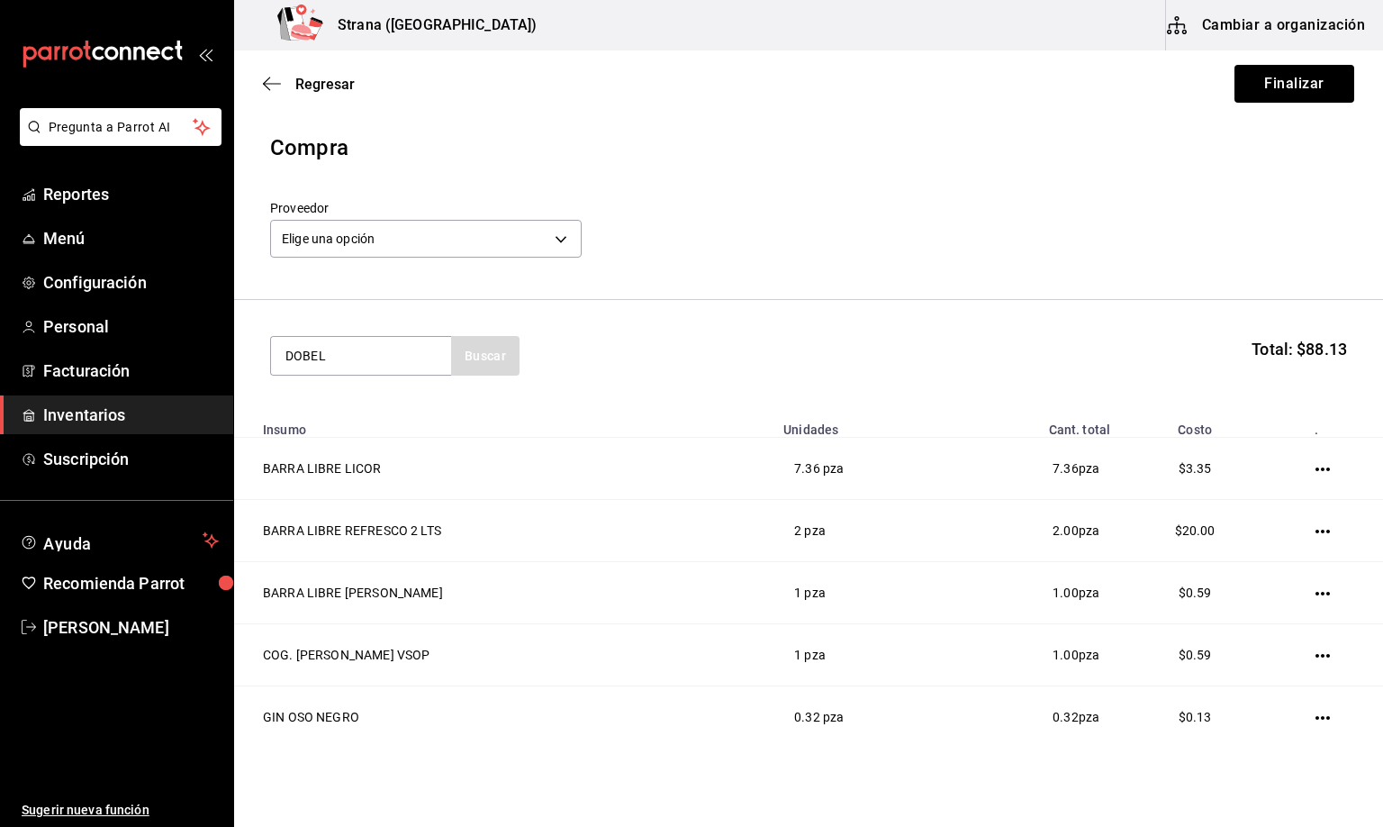
type input "DOBEL"
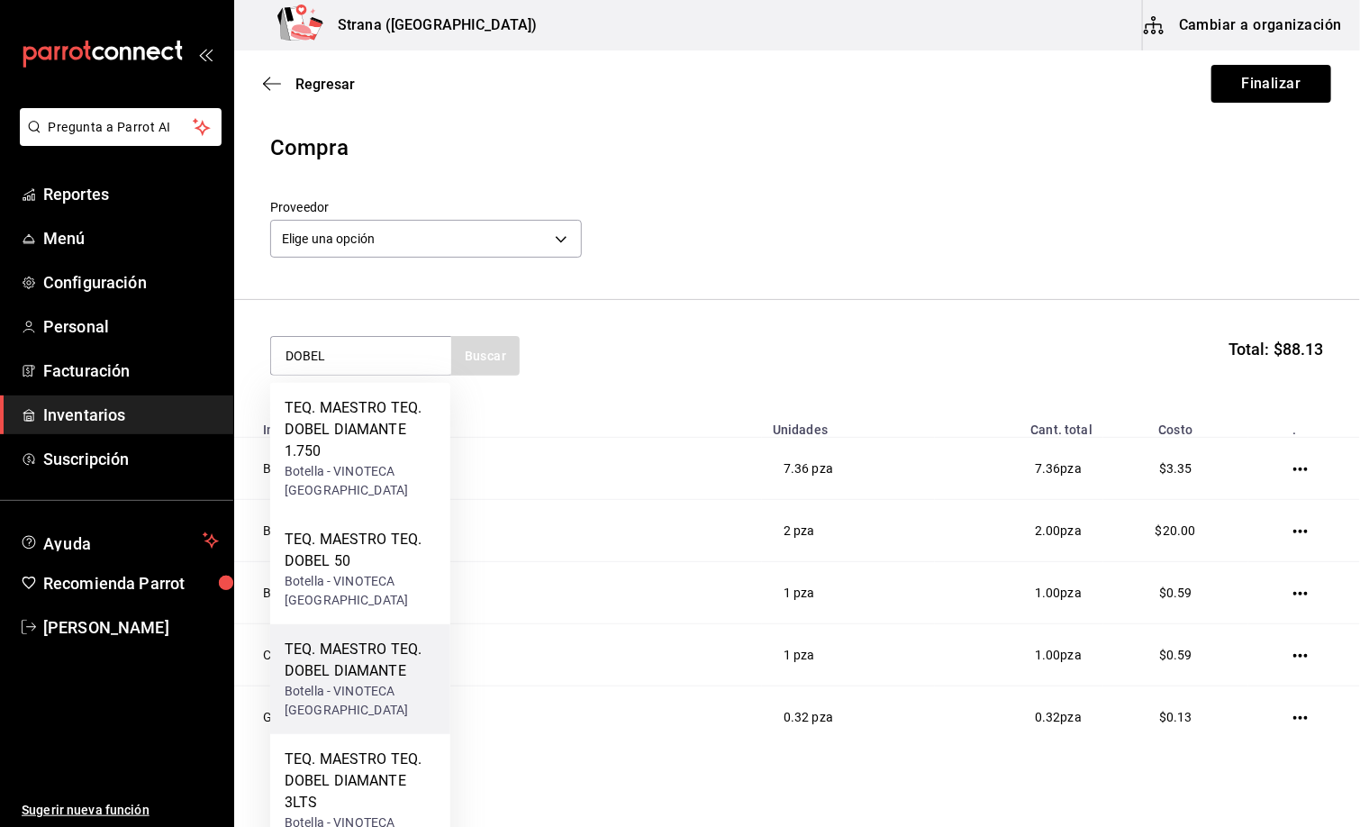
click at [348, 676] on div "TEQ. MAESTRO TEQ. DOBEL DIAMANTE" at bounding box center [360, 659] width 151 height 43
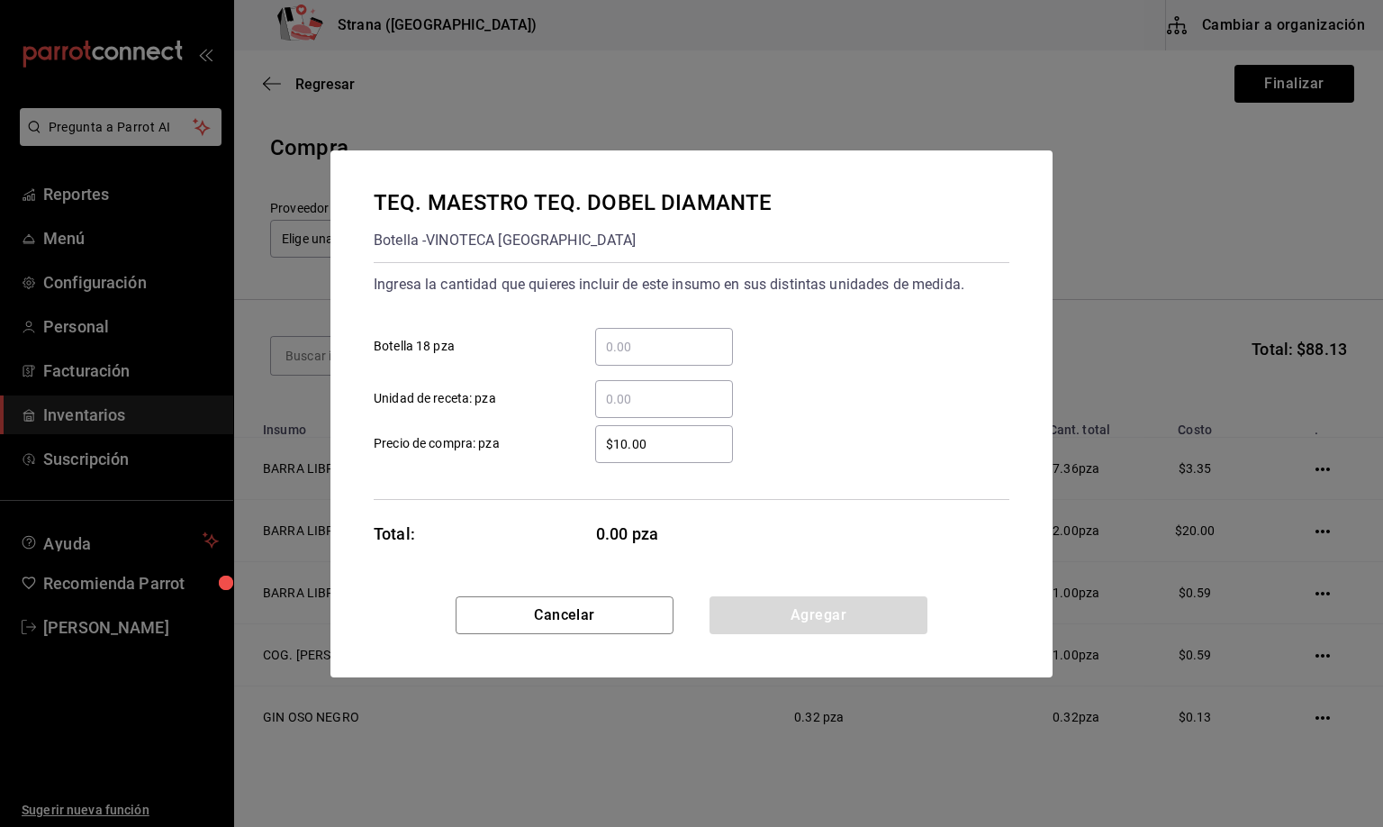
click at [624, 398] on input "​ Unidad de receta: pza" at bounding box center [664, 399] width 138 height 22
type input "11"
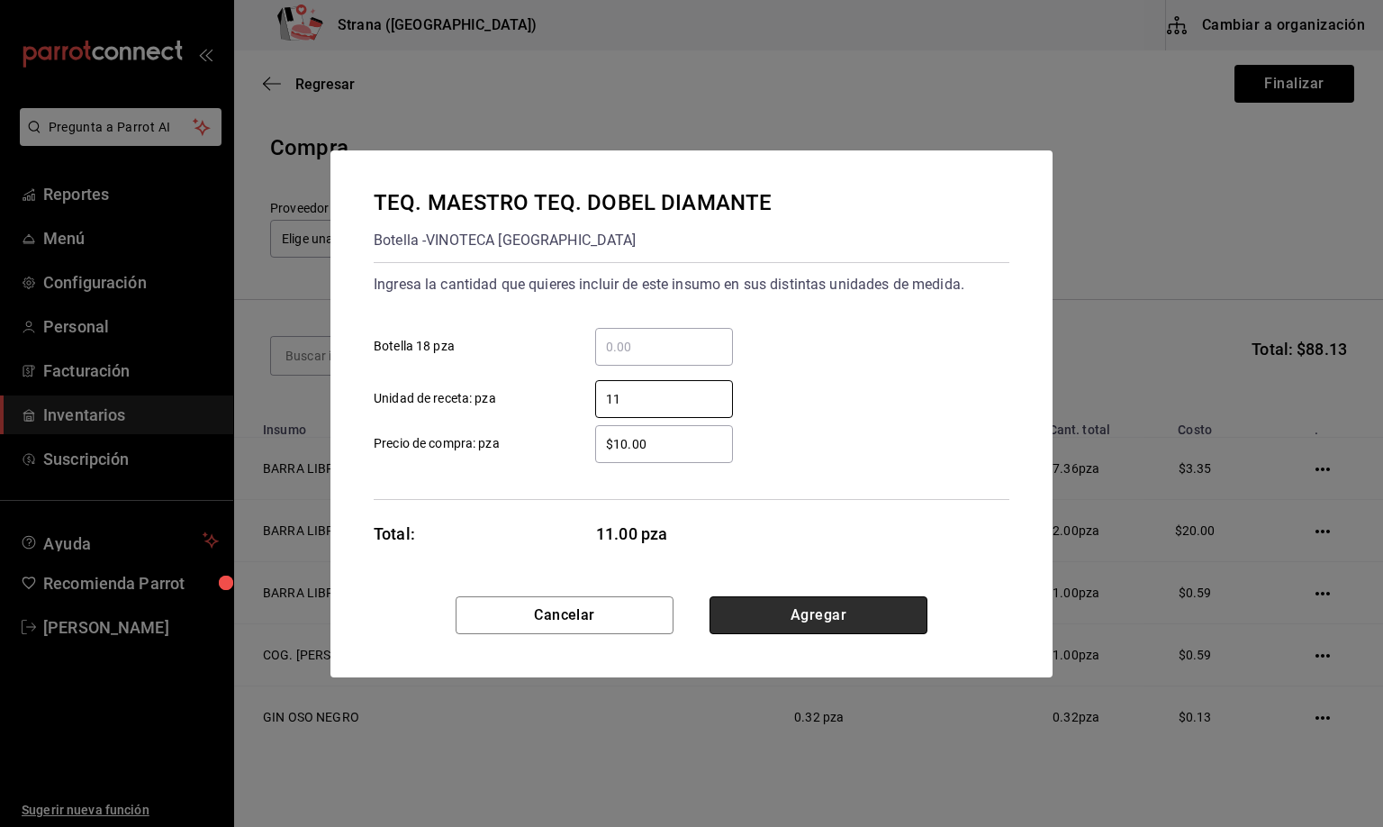
click at [819, 624] on button "Agregar" at bounding box center [819, 615] width 218 height 38
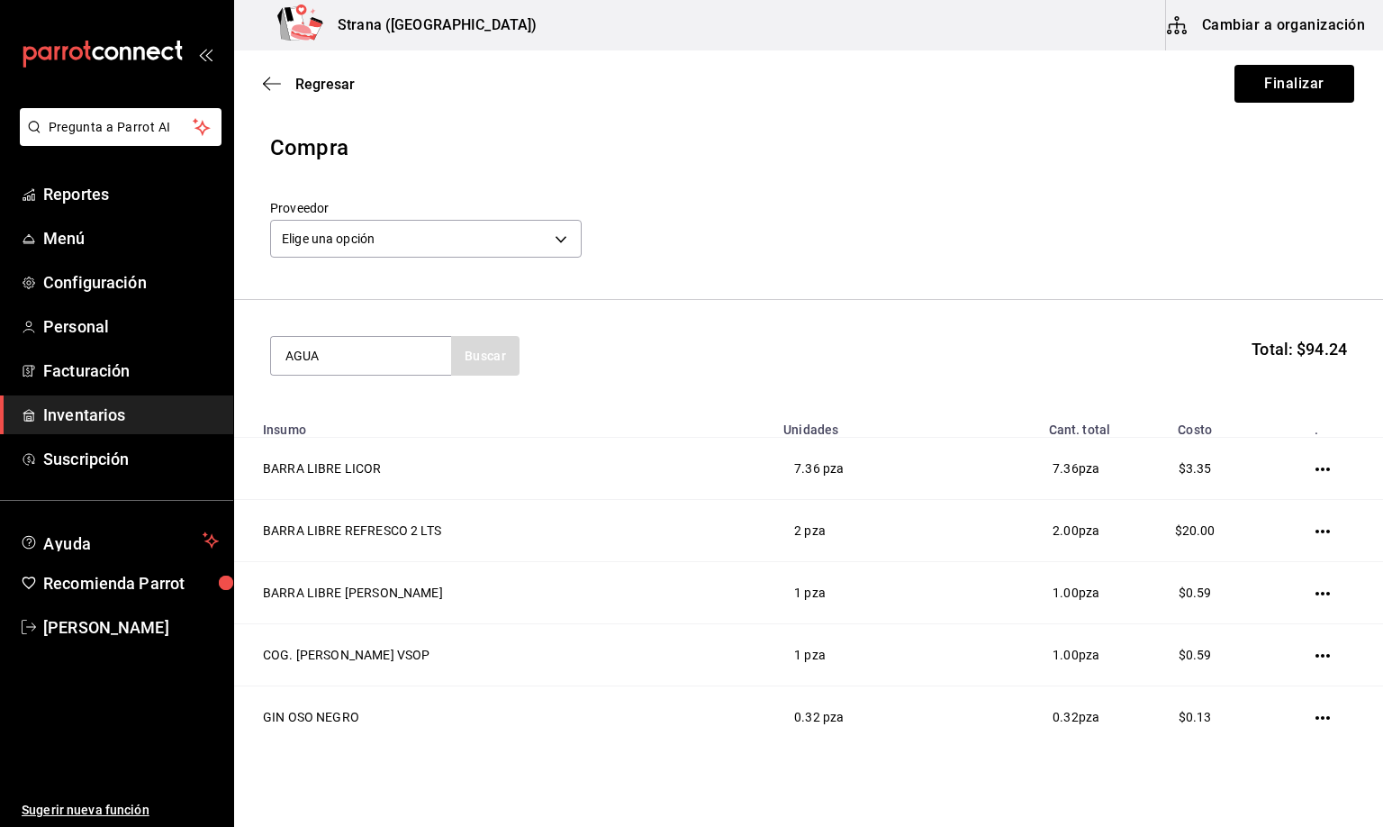
type input "AGUA"
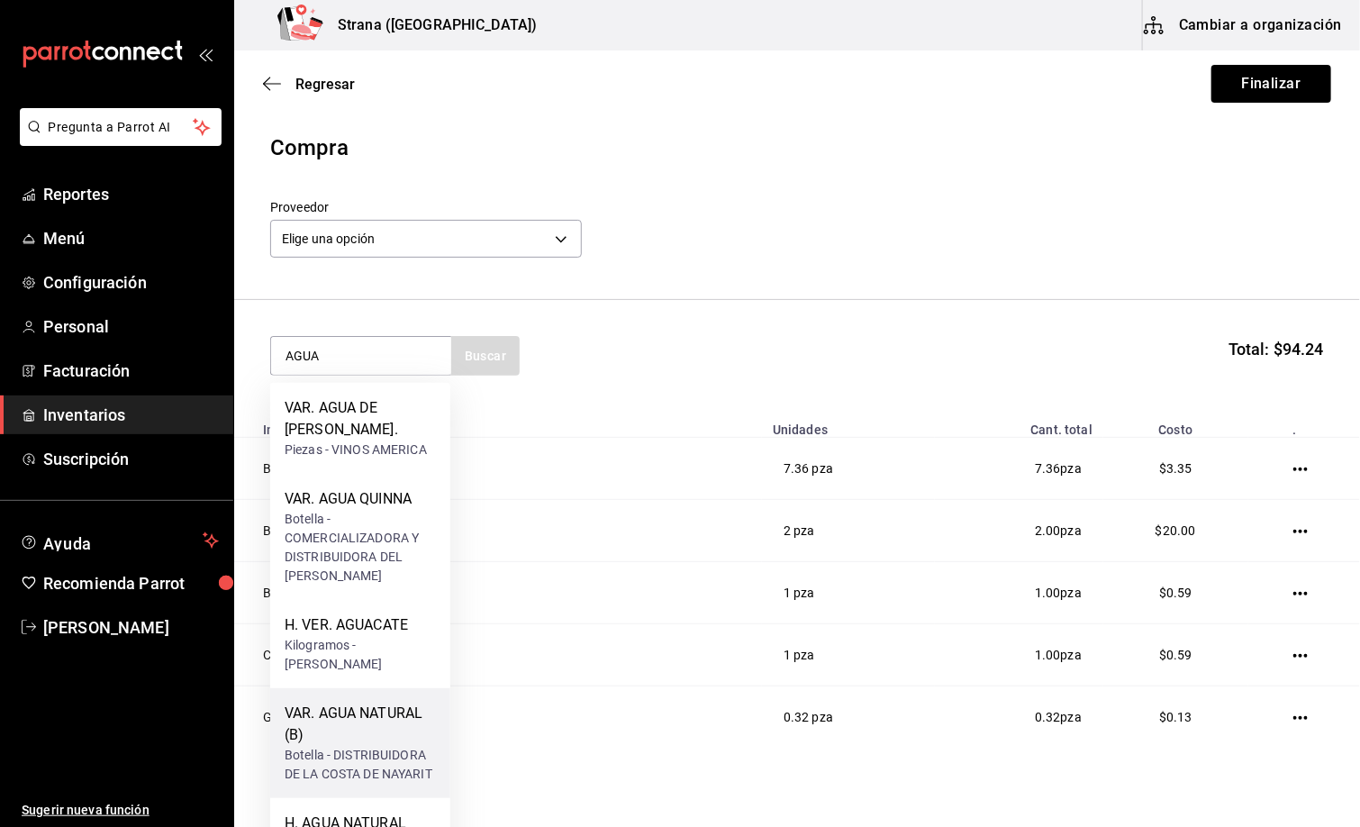
click at [343, 728] on div "VAR. AGUA NATURAL (B)" at bounding box center [360, 723] width 151 height 43
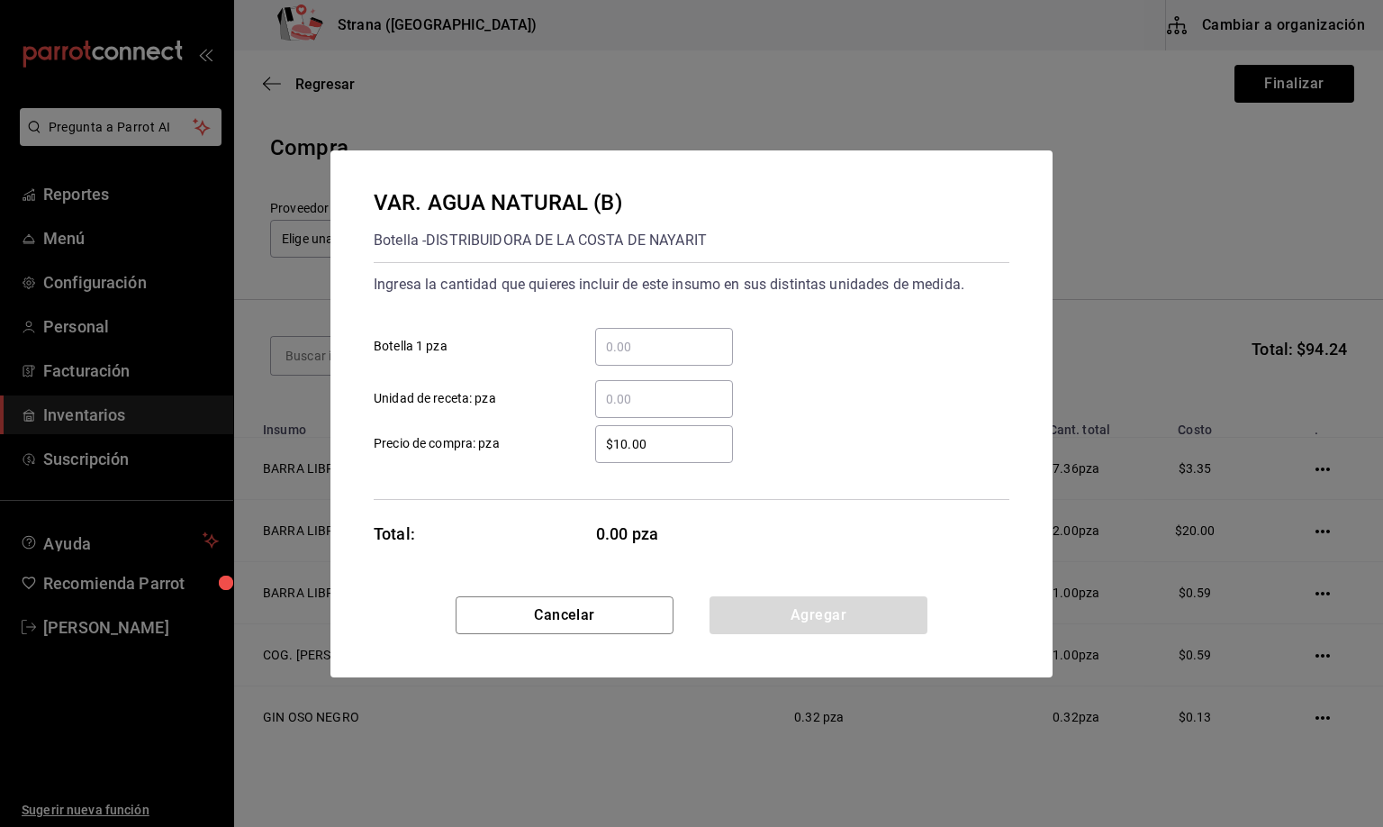
click at [620, 401] on input "​ Unidad de receta: pza" at bounding box center [664, 399] width 138 height 22
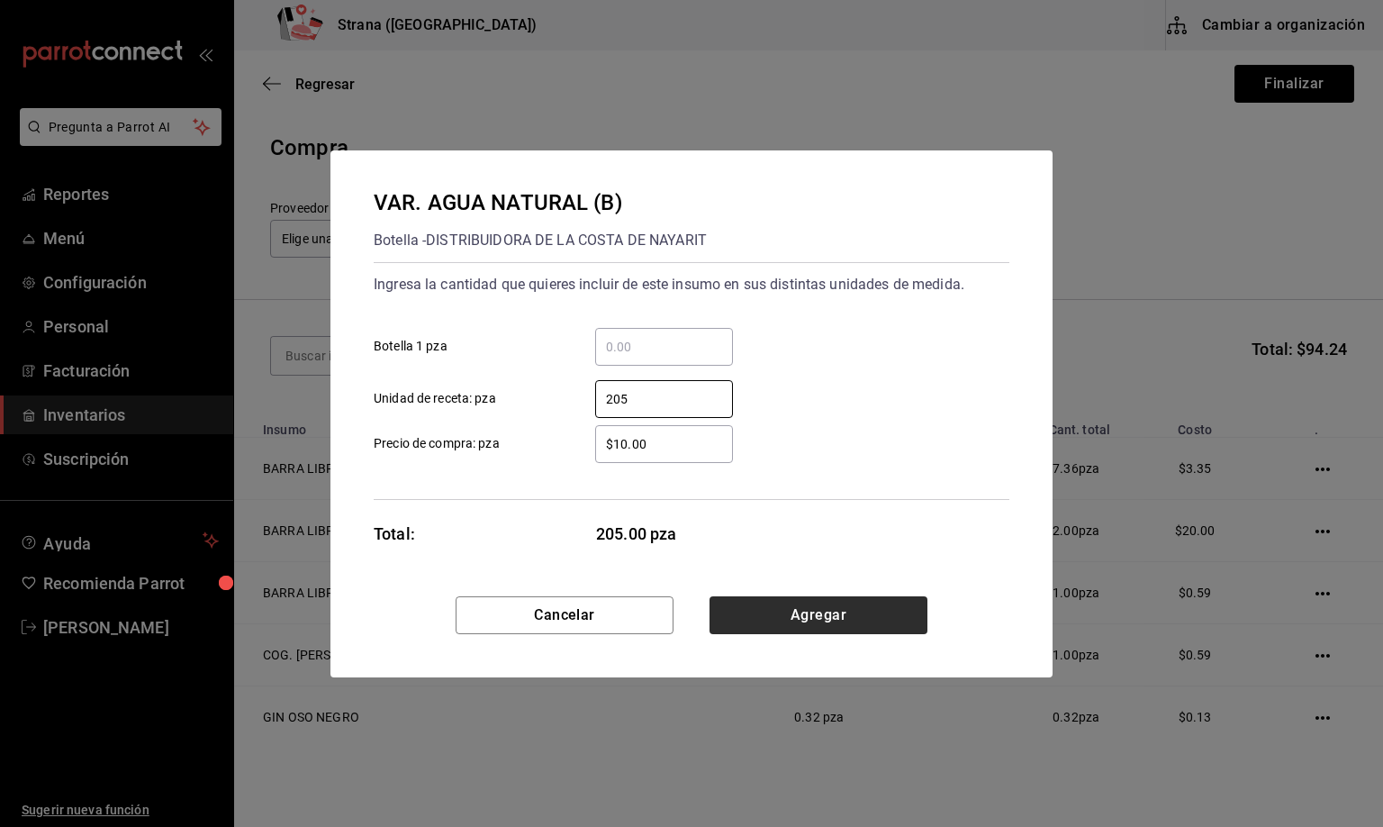
type input "205"
click at [814, 620] on button "Agregar" at bounding box center [819, 615] width 218 height 38
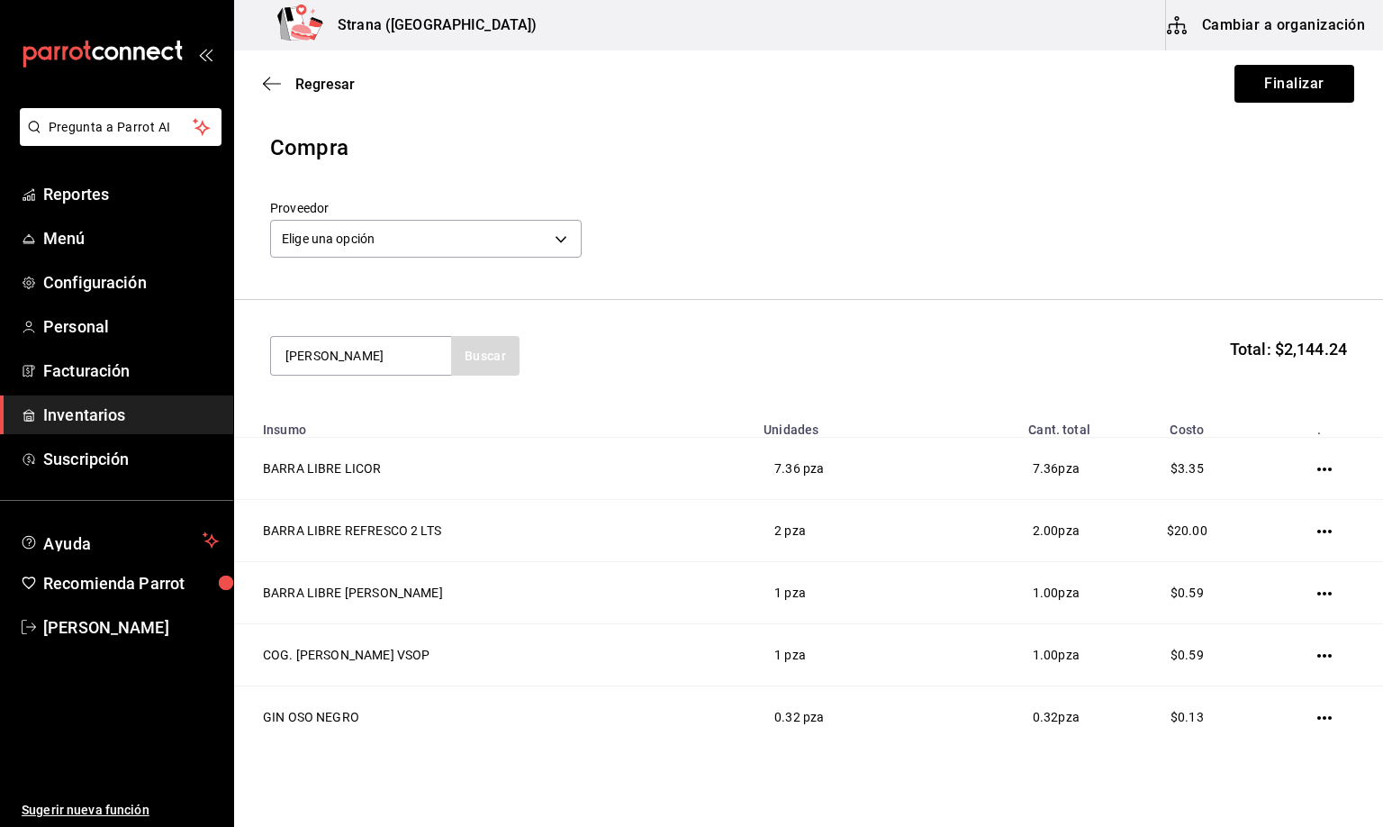
type input "[PERSON_NAME]"
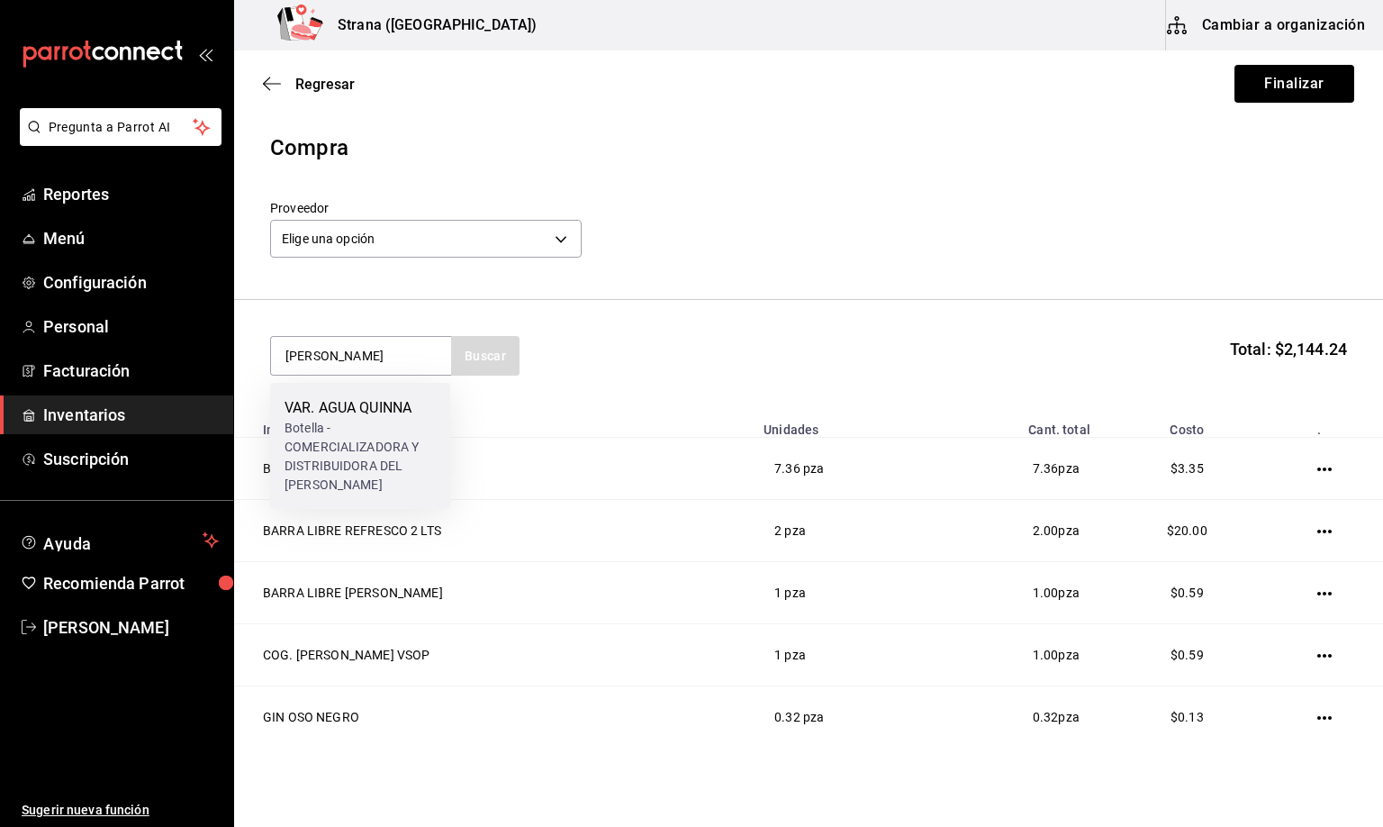
click at [332, 417] on div "VAR. AGUA QUINNA" at bounding box center [360, 408] width 151 height 22
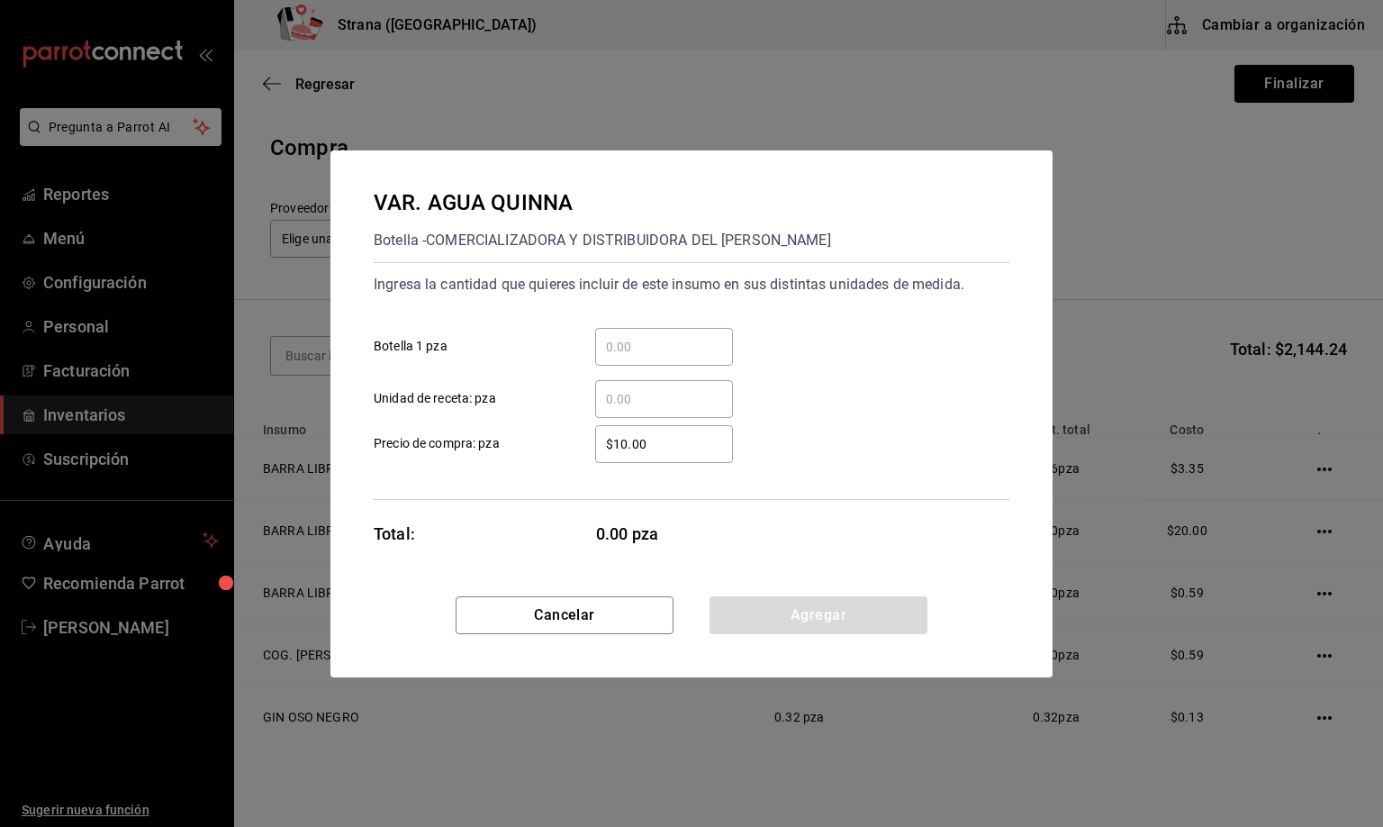
click at [609, 394] on input "​ Unidad de receta: pza" at bounding box center [664, 399] width 138 height 22
type input "35.5"
click at [794, 609] on button "Agregar" at bounding box center [819, 615] width 218 height 38
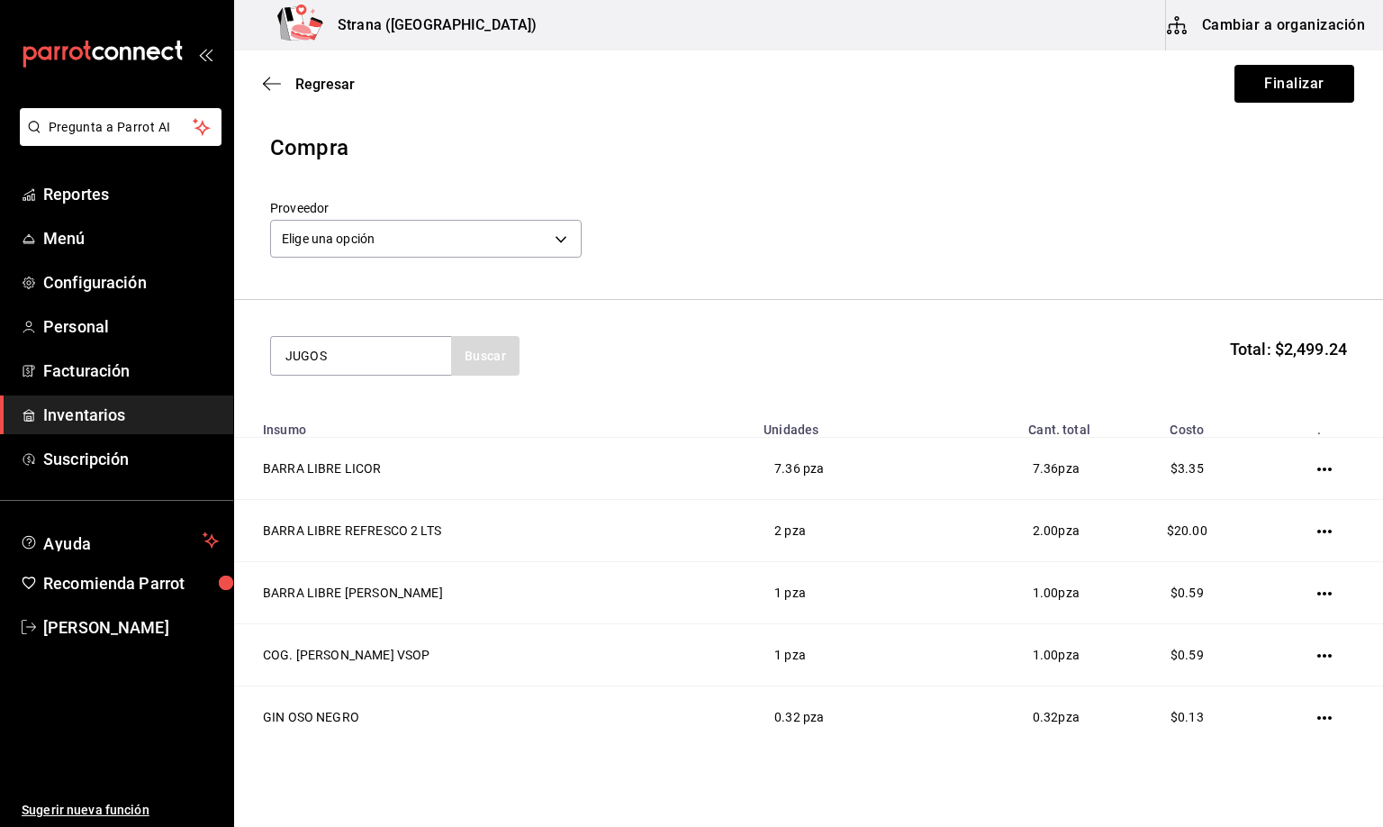
type input "JUGOS"
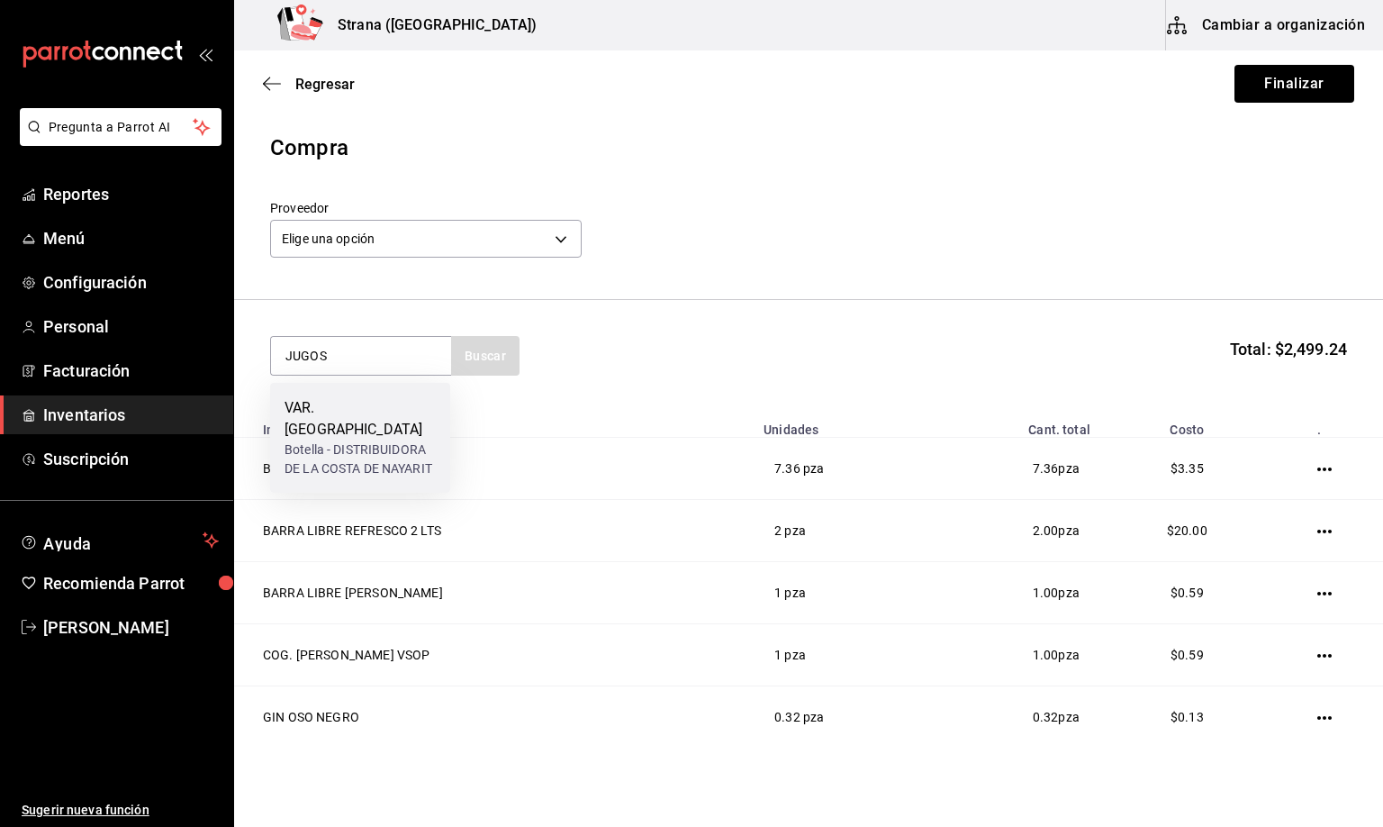
click at [320, 413] on div "VAR. [GEOGRAPHIC_DATA]" at bounding box center [360, 418] width 151 height 43
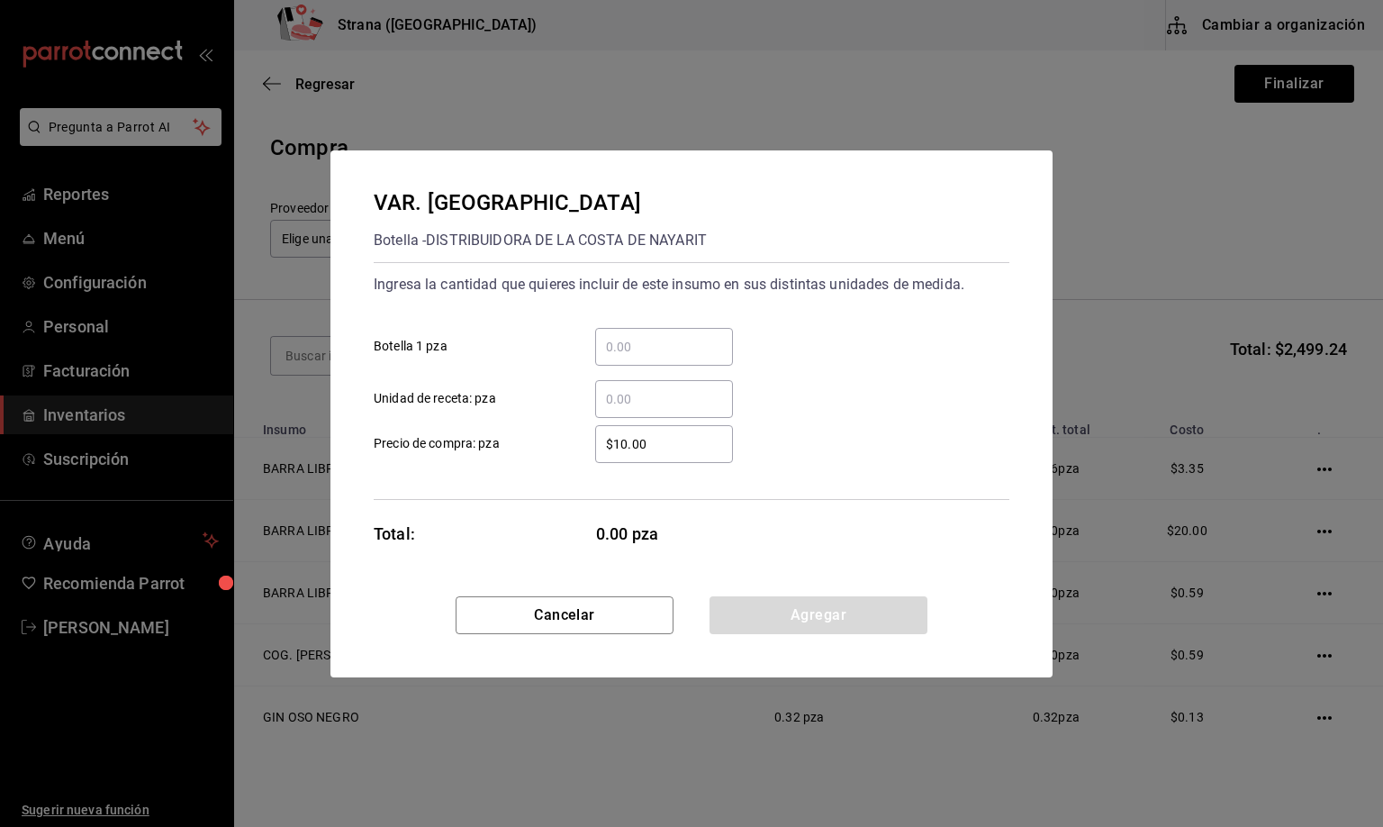
click at [638, 395] on input "​ Unidad de receta: pza" at bounding box center [664, 399] width 138 height 22
type input "3.73"
drag, startPoint x: 843, startPoint y: 620, endPoint x: 833, endPoint y: 620, distance: 9.9
click at [833, 620] on button "Agregar" at bounding box center [819, 615] width 218 height 38
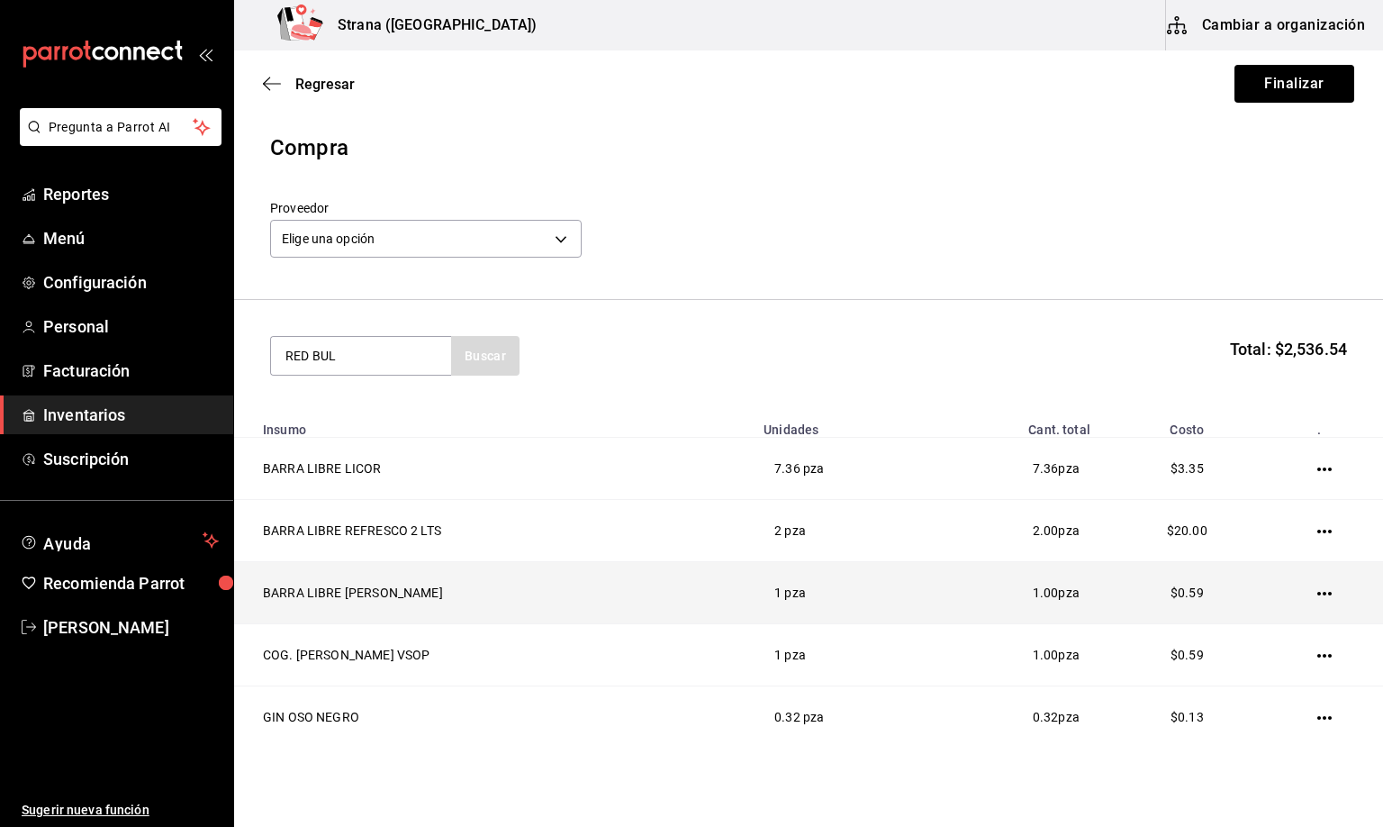
type input "RED BUL"
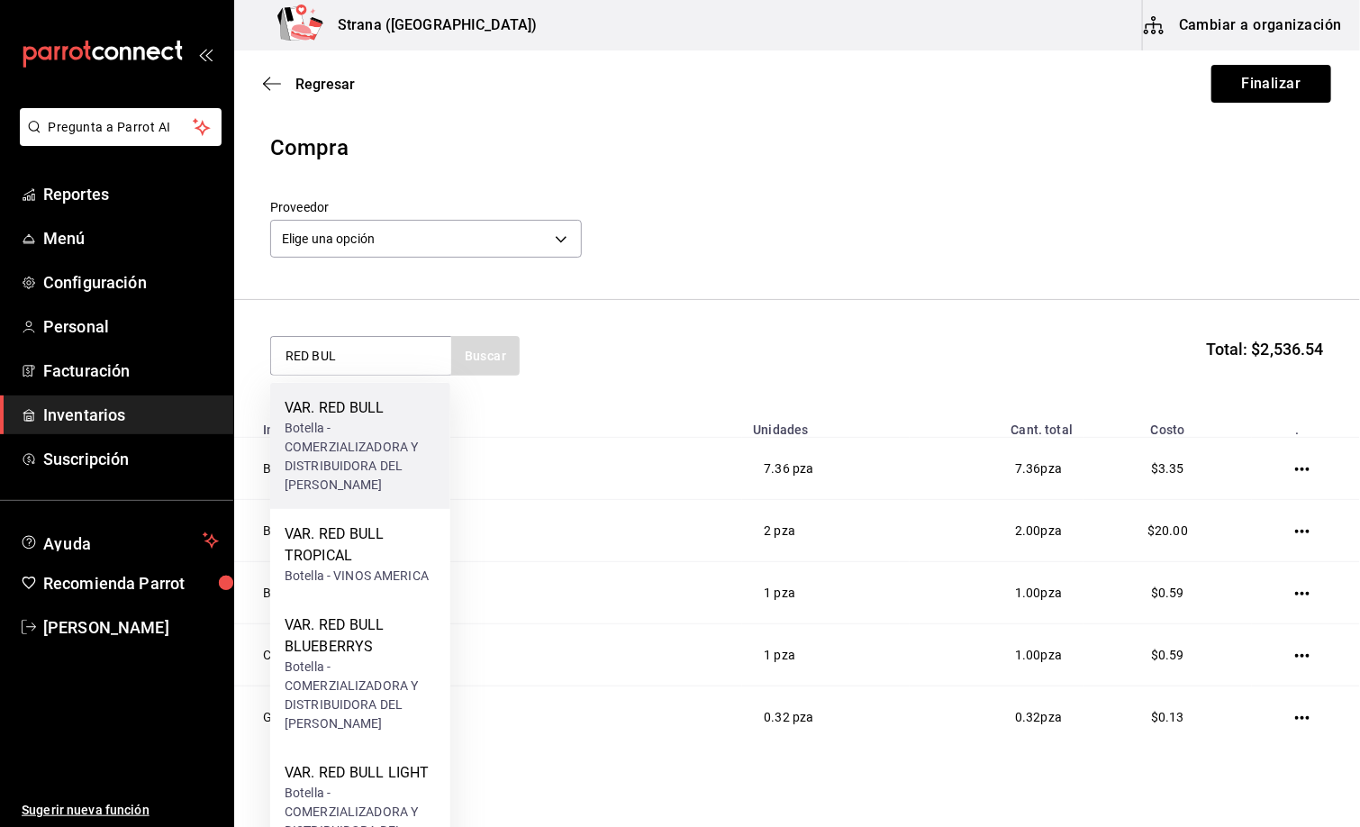
click at [321, 436] on div "Botella - COMERZIALIZADORA Y DISTRIBUIDORA DEL [PERSON_NAME]" at bounding box center [360, 457] width 151 height 76
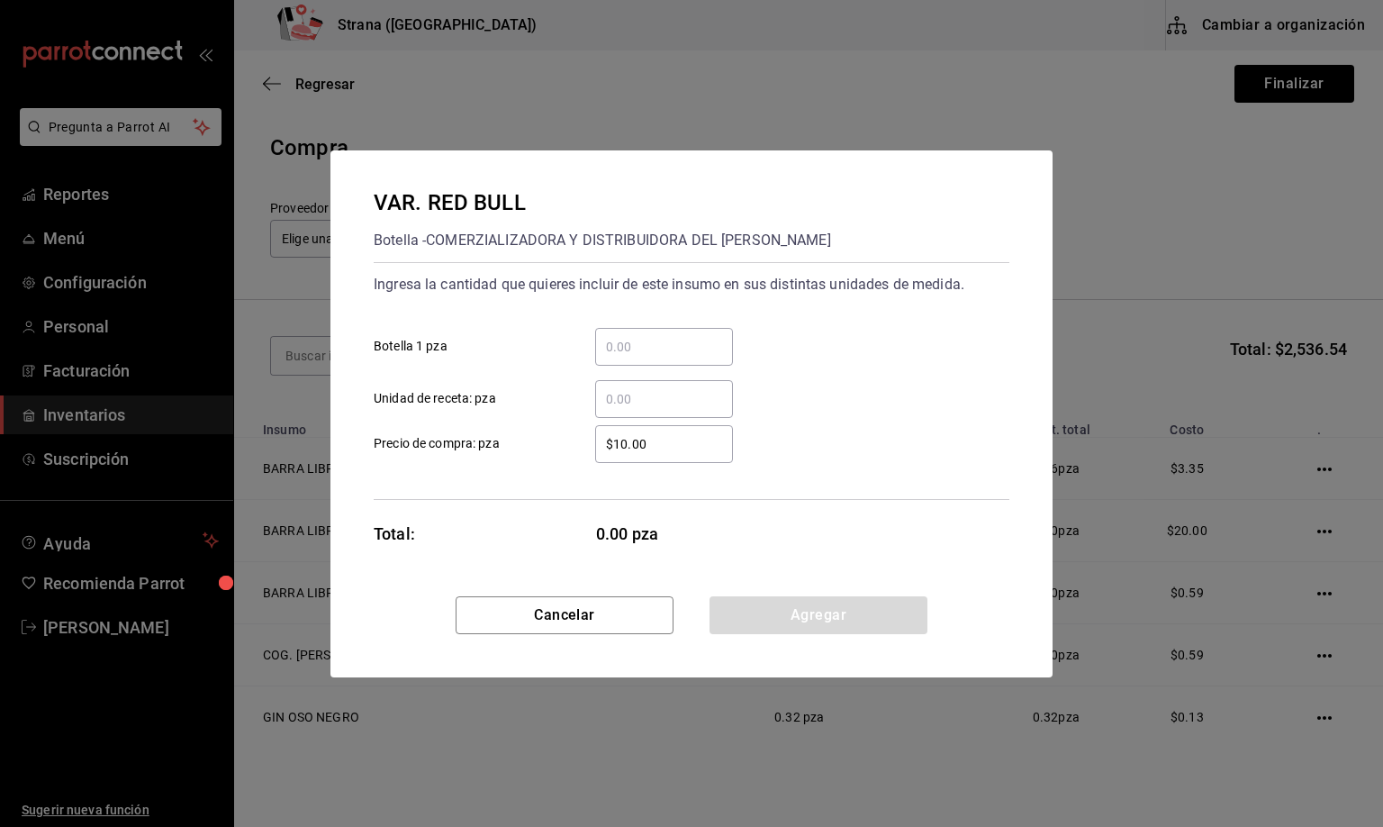
click at [621, 403] on input "​ Unidad de receta: pza" at bounding box center [664, 399] width 138 height 22
type input "32"
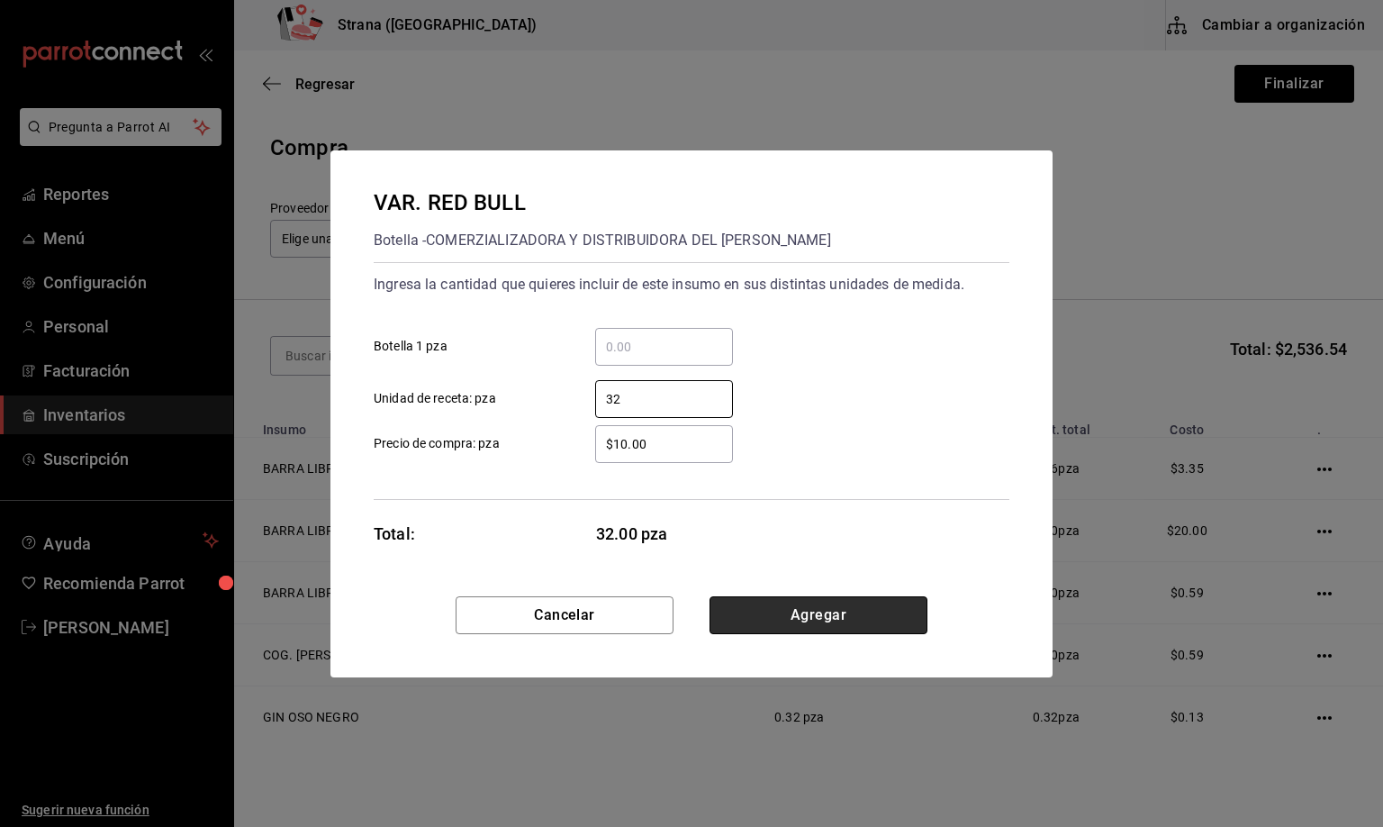
click at [819, 624] on button "Agregar" at bounding box center [819, 615] width 218 height 38
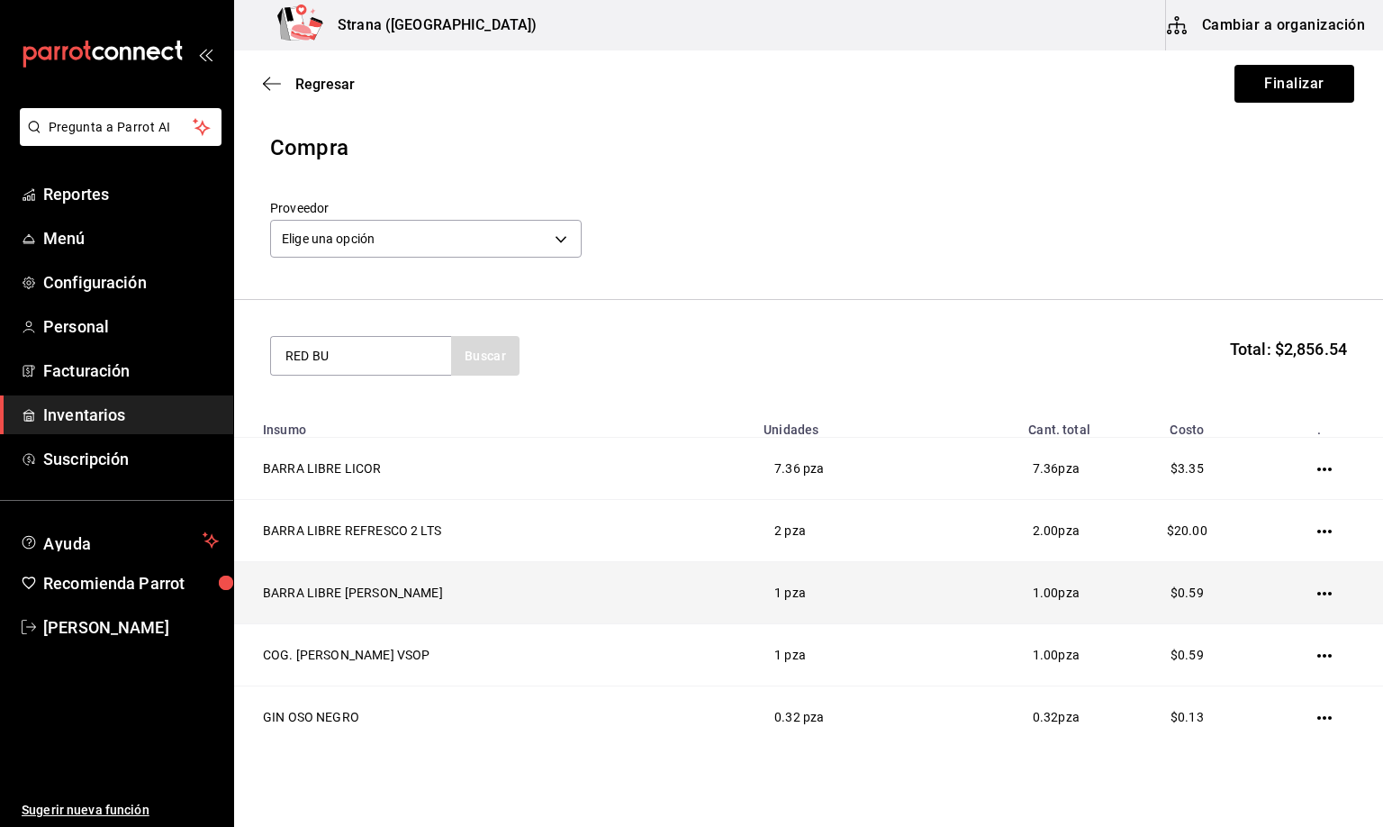
type input "RED BUL"
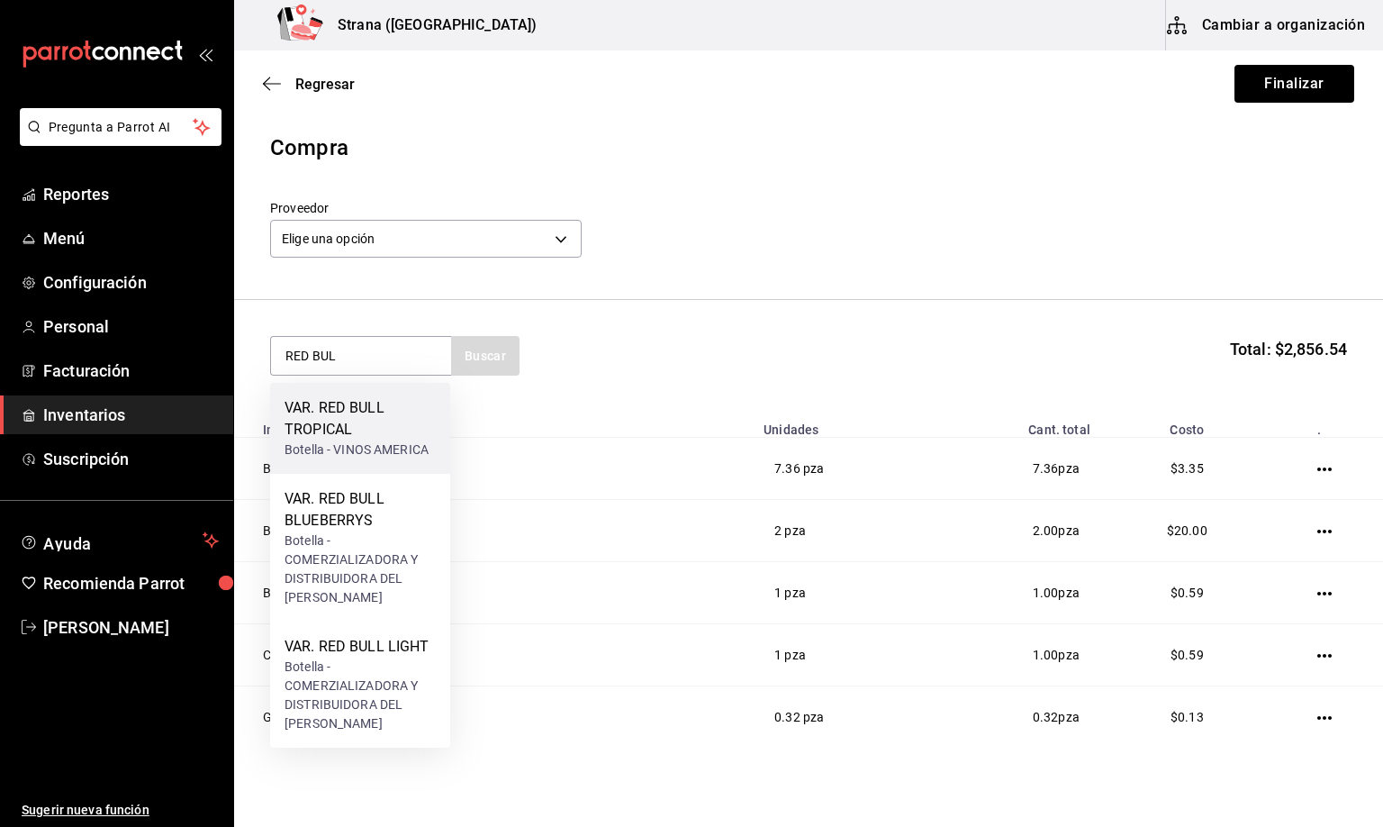
click at [325, 430] on div "VAR. RED BULL TROPICAL" at bounding box center [360, 418] width 151 height 43
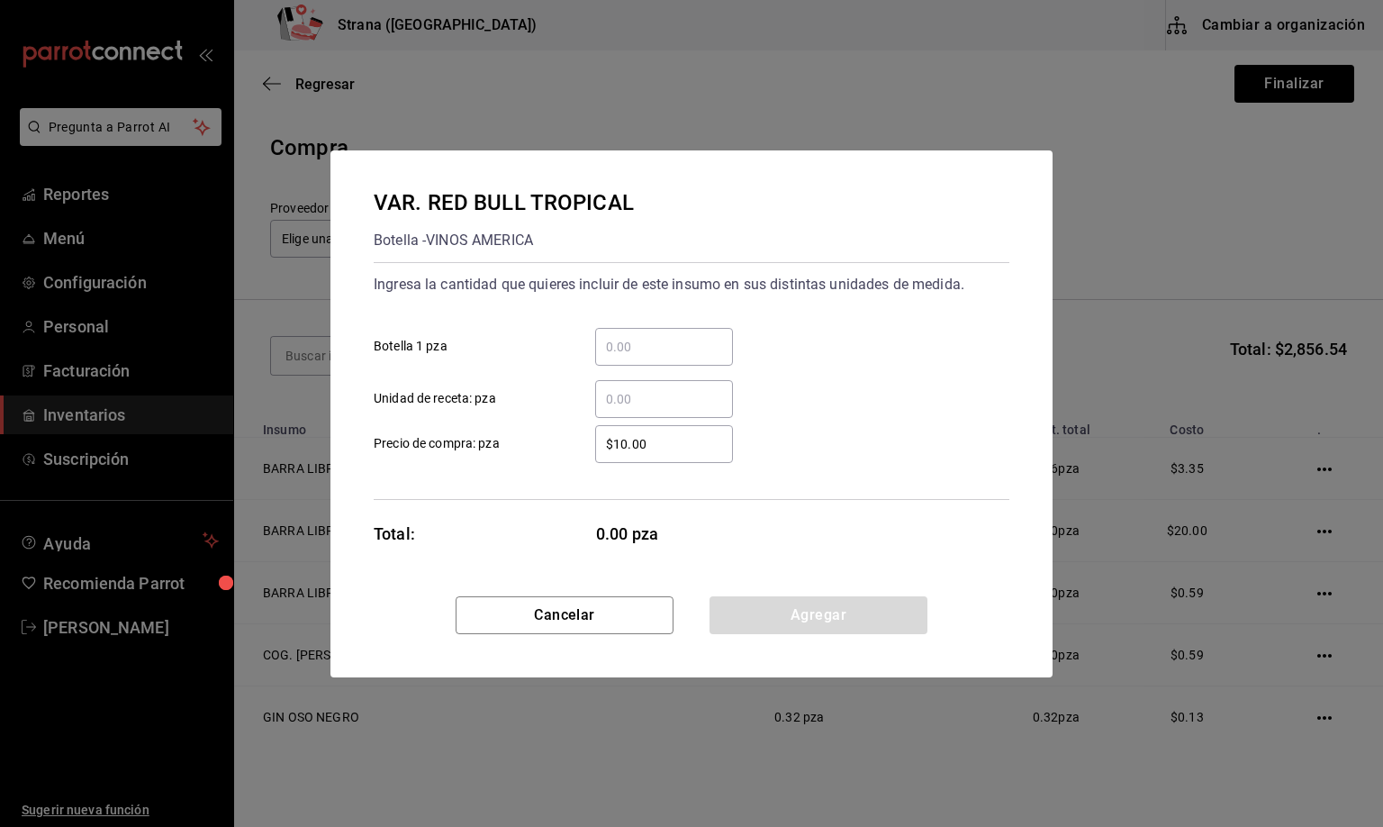
click at [652, 390] on input "​ Unidad de receta: pza" at bounding box center [664, 399] width 138 height 22
type input "1"
click at [803, 624] on button "Agregar" at bounding box center [819, 615] width 218 height 38
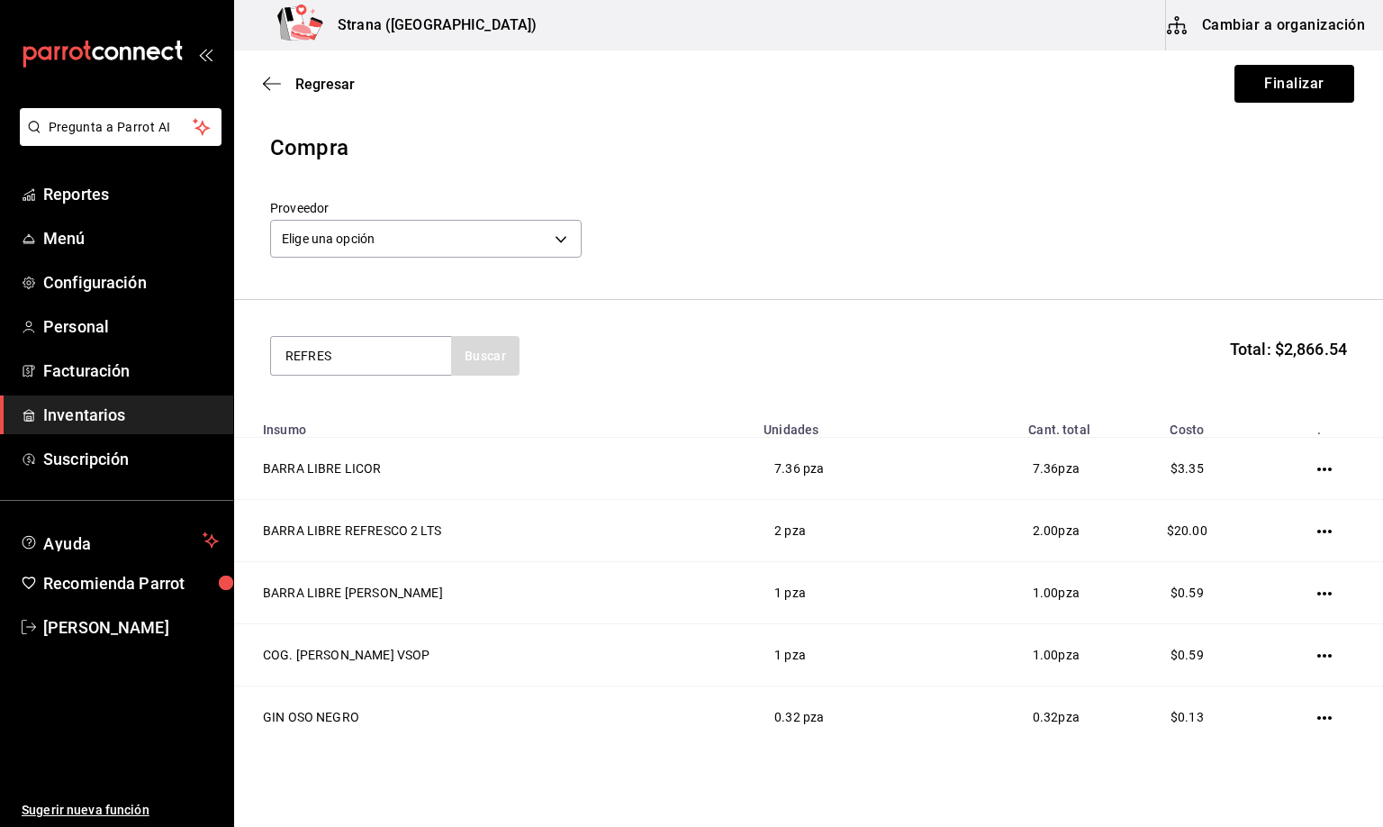
type input "REFRES"
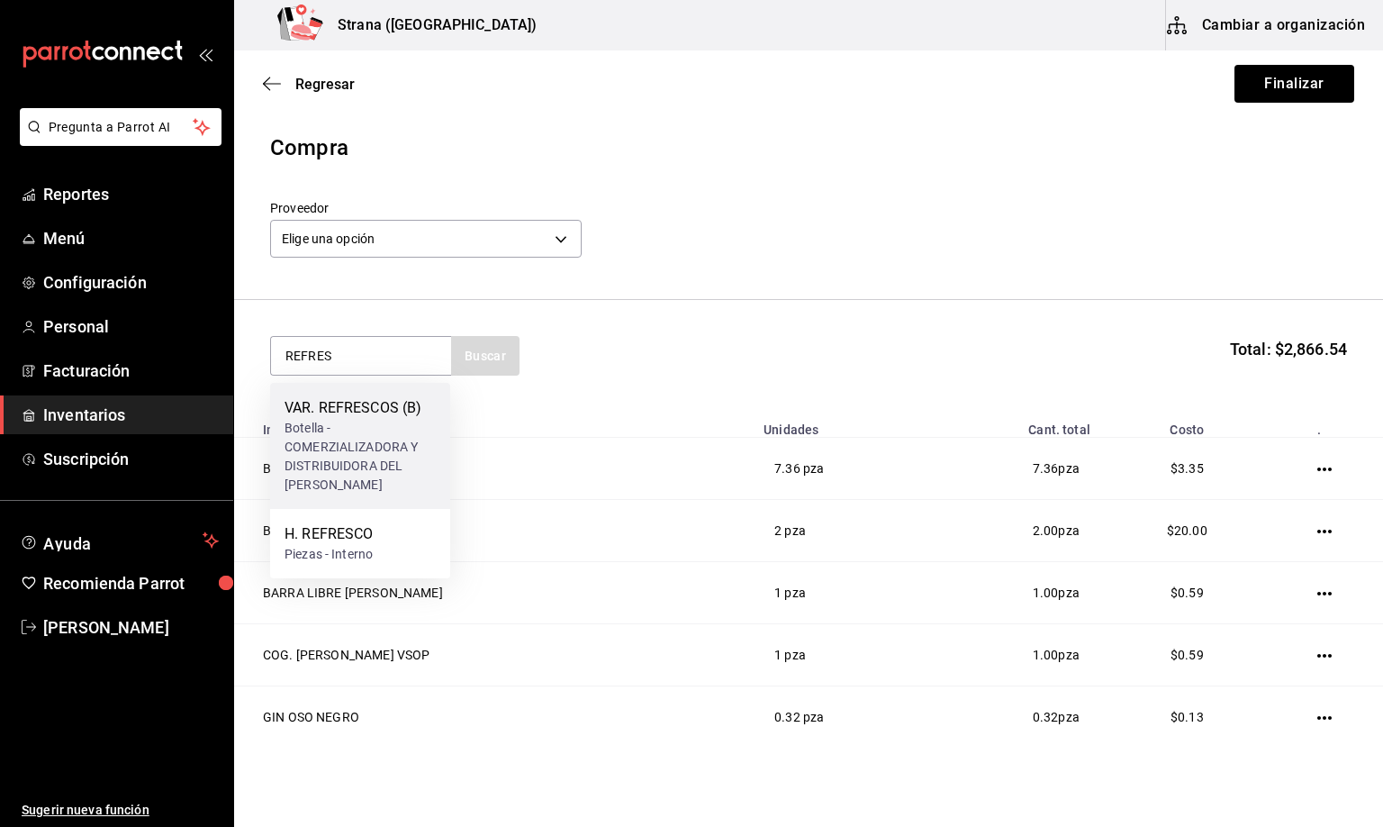
click at [314, 439] on div "Botella - COMERZIALIZADORA Y DISTRIBUIDORA DEL [PERSON_NAME]" at bounding box center [360, 457] width 151 height 76
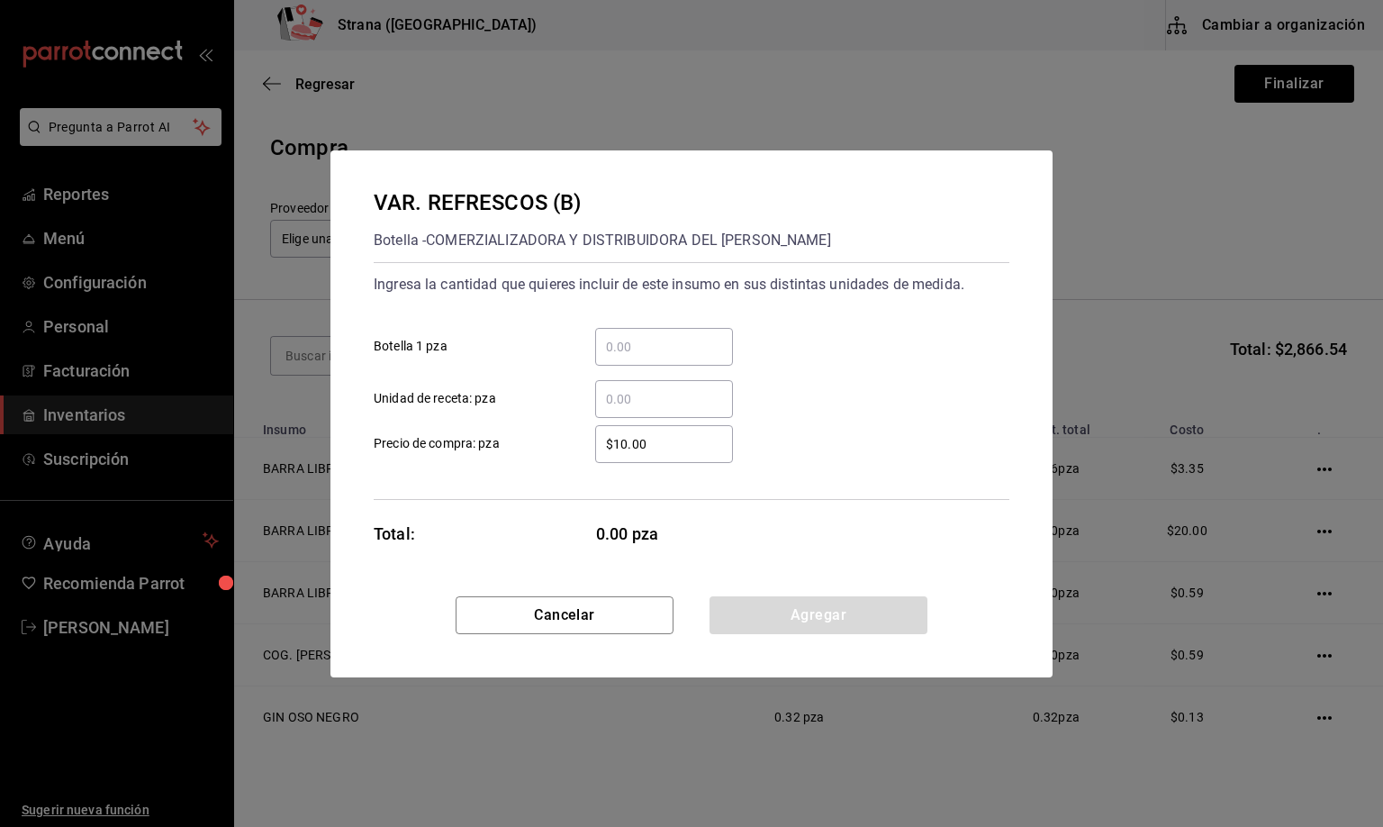
click at [632, 392] on input "​ Unidad de receta: pza" at bounding box center [664, 399] width 138 height 22
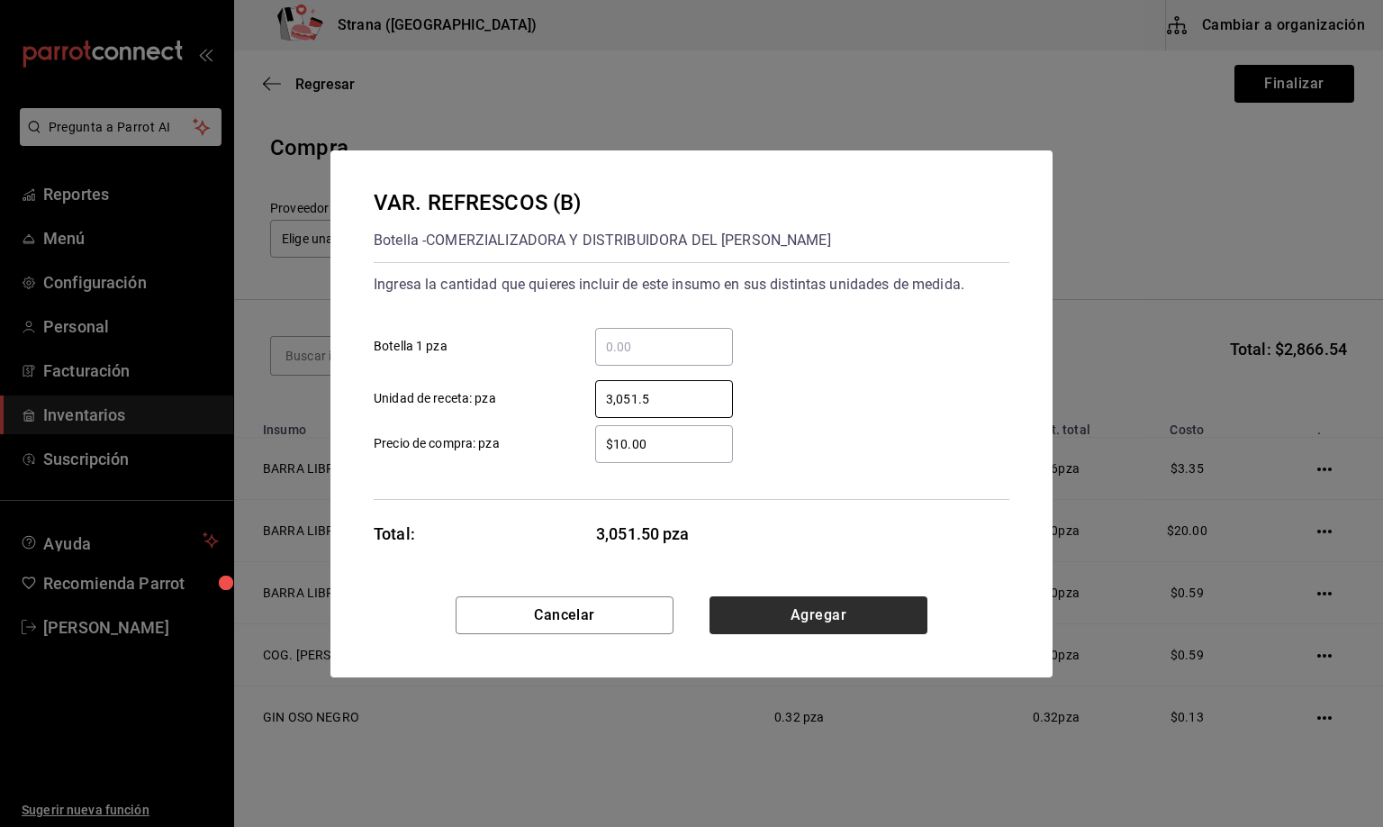
type input "3,051.5"
click at [790, 616] on button "Agregar" at bounding box center [819, 615] width 218 height 38
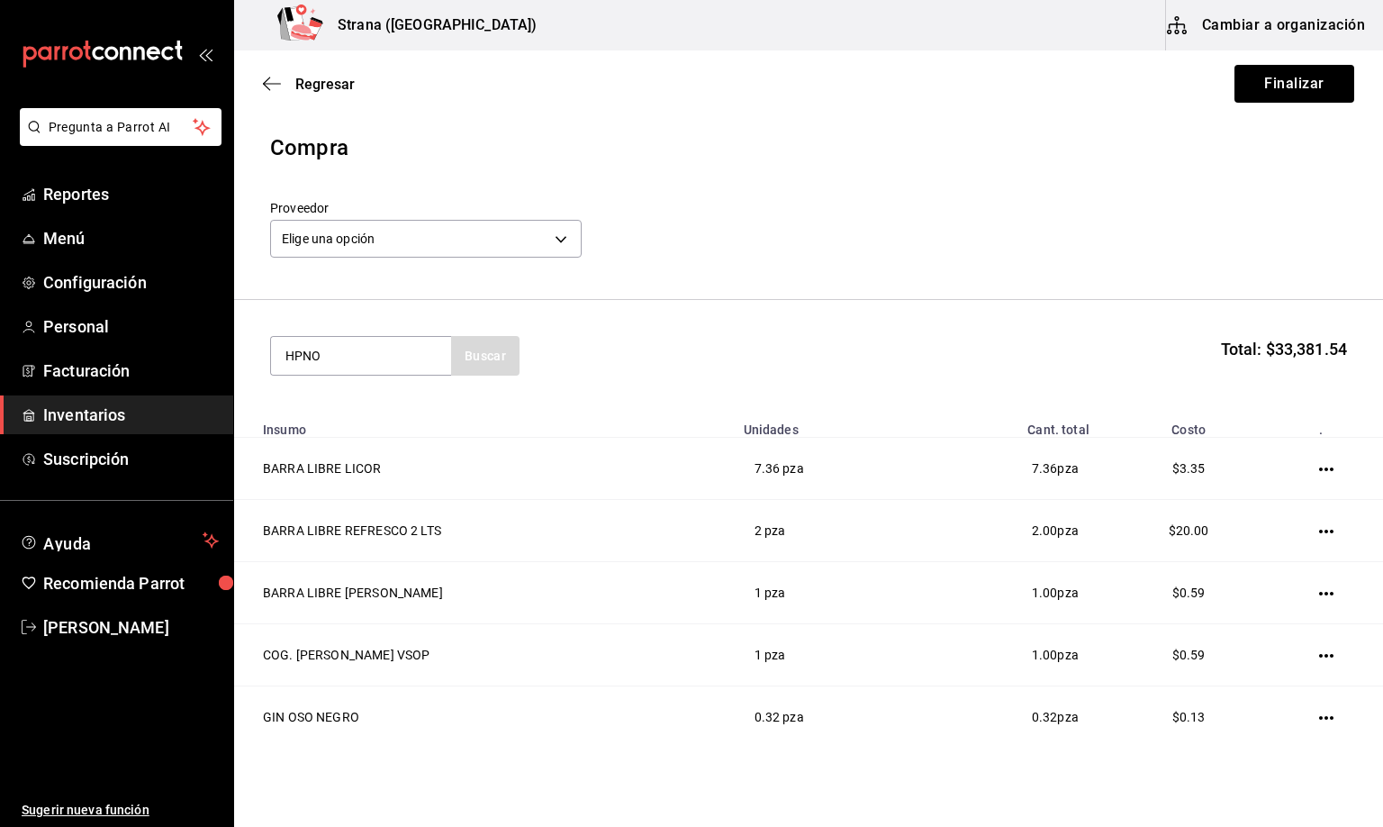
type input "HPNO"
click at [358, 421] on div "Botella - VINOS AMERICA" at bounding box center [357, 428] width 144 height 19
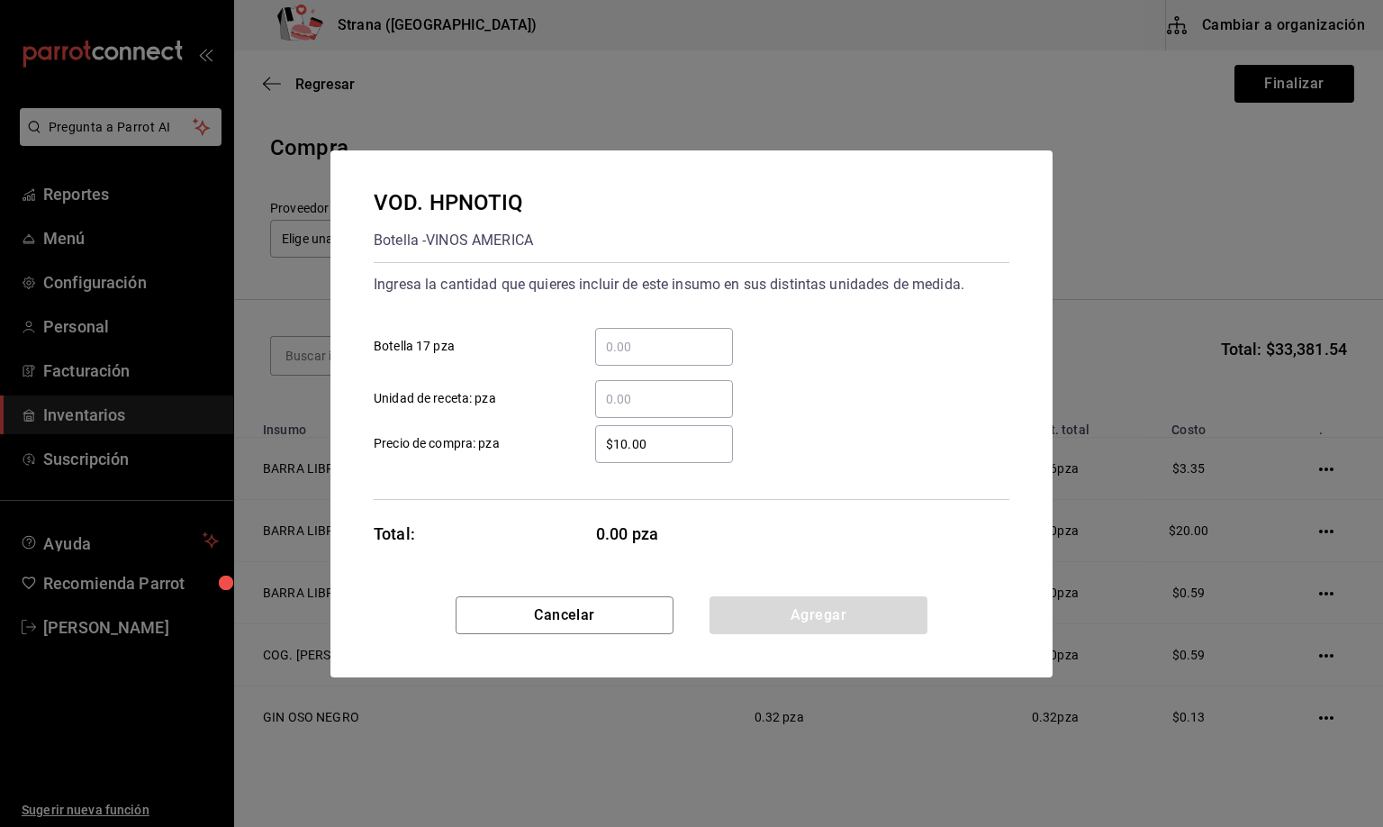
click at [617, 403] on input "​ Unidad de receta: pza" at bounding box center [664, 399] width 138 height 22
type input "19"
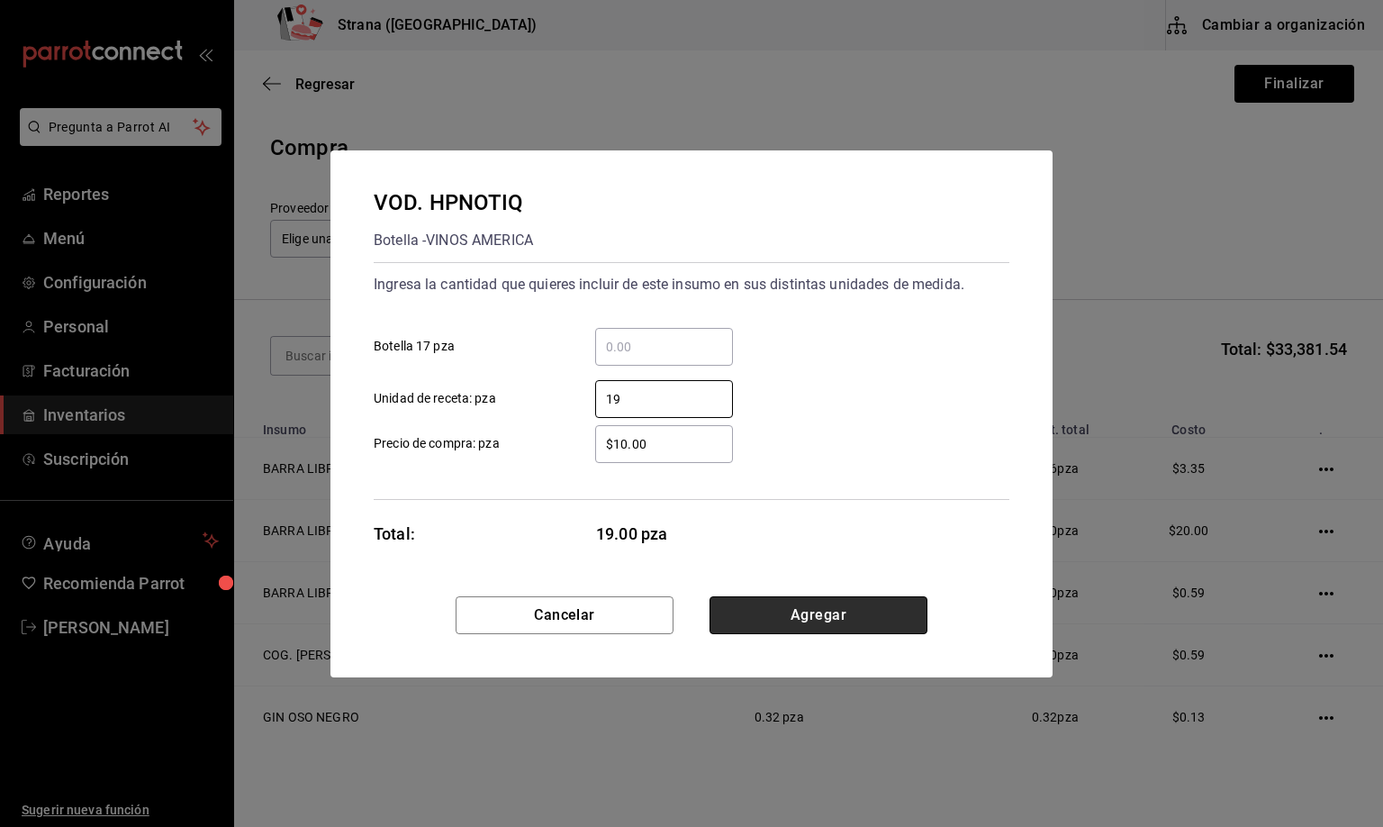
click at [797, 625] on button "Agregar" at bounding box center [819, 615] width 218 height 38
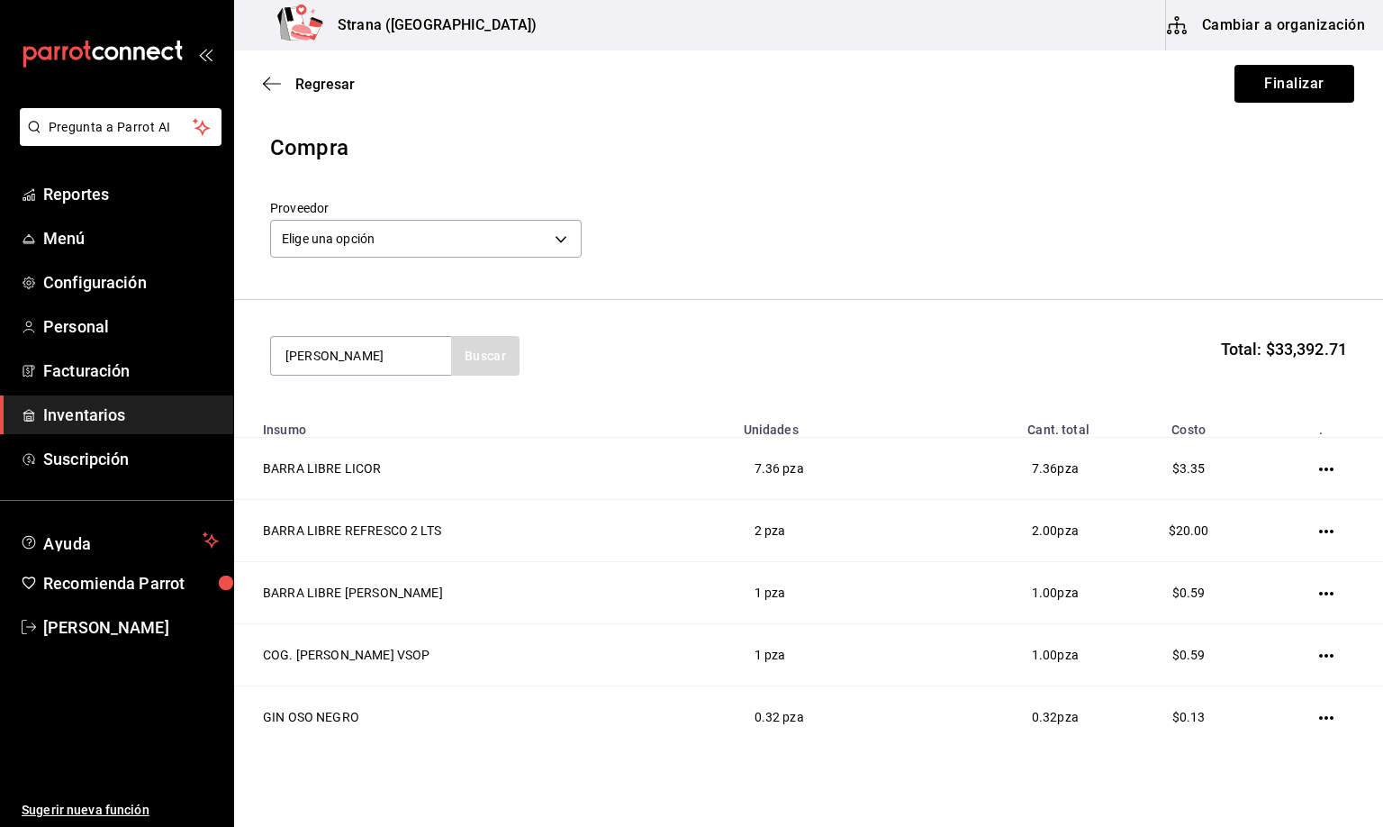
type input "[PERSON_NAME]"
click at [341, 419] on div "Botella - VINOS AMERICA" at bounding box center [357, 428] width 144 height 19
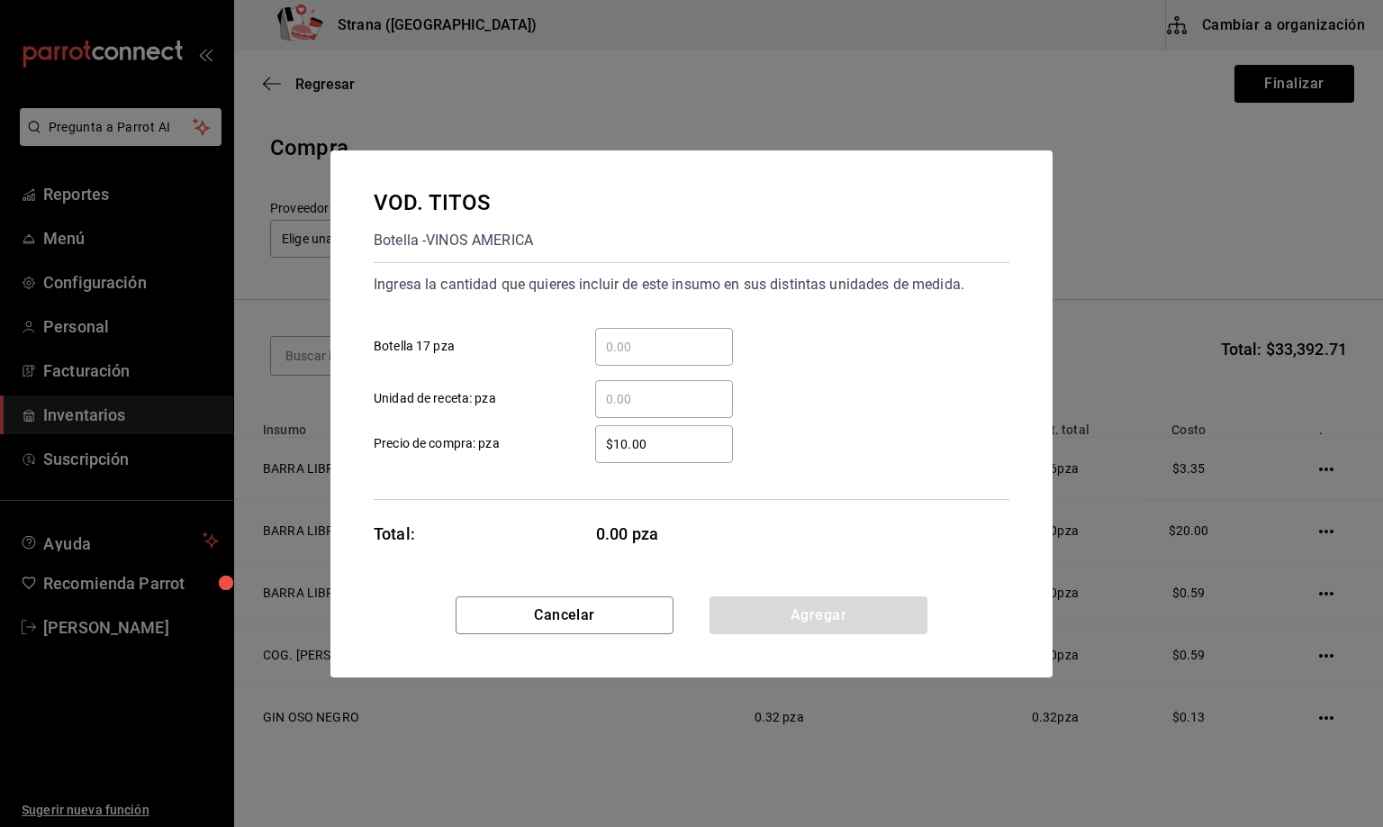
click at [628, 400] on input "​ Unidad de receta: pza" at bounding box center [664, 399] width 138 height 22
type input "1"
click at [843, 617] on button "Agregar" at bounding box center [819, 615] width 218 height 38
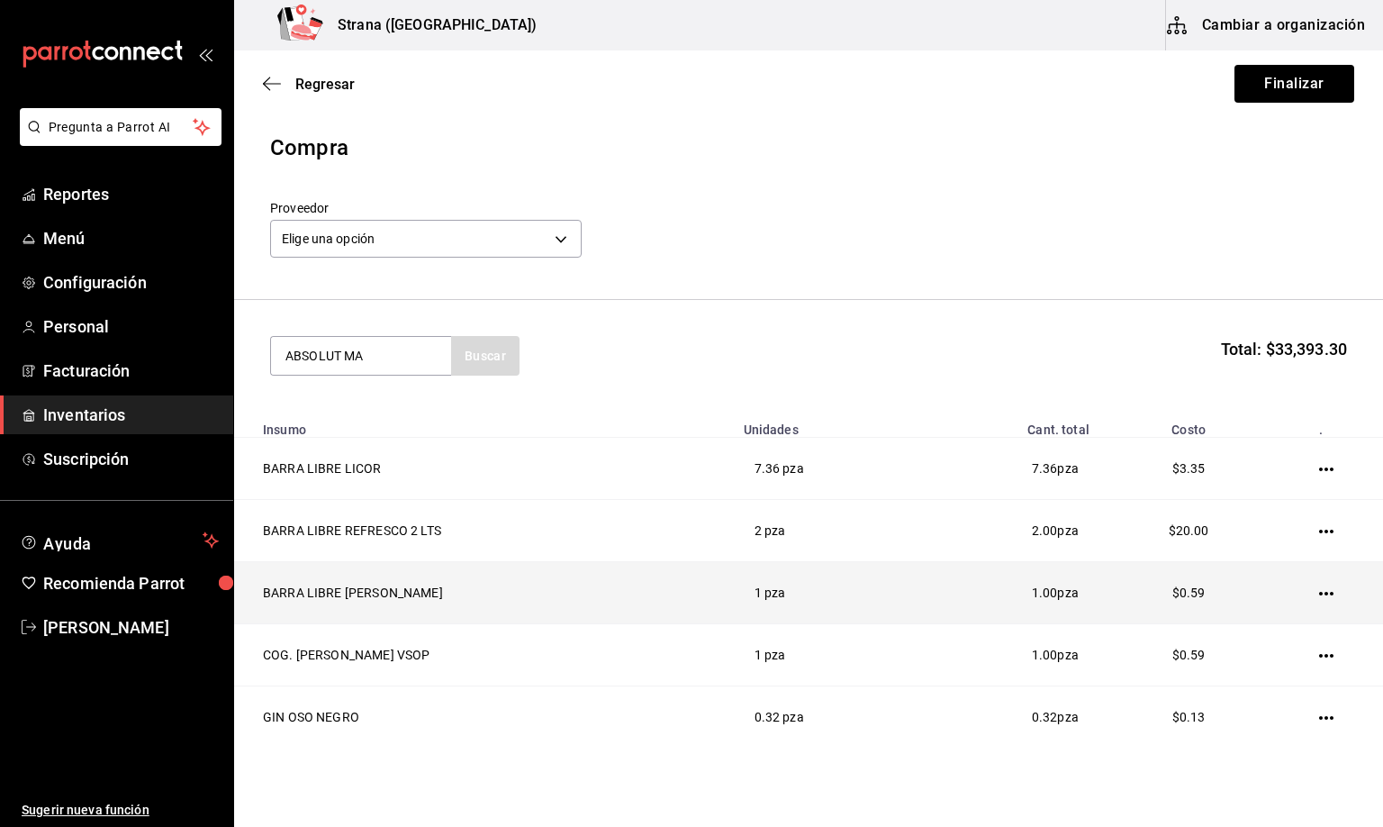
type input "ABSOLUT MA"
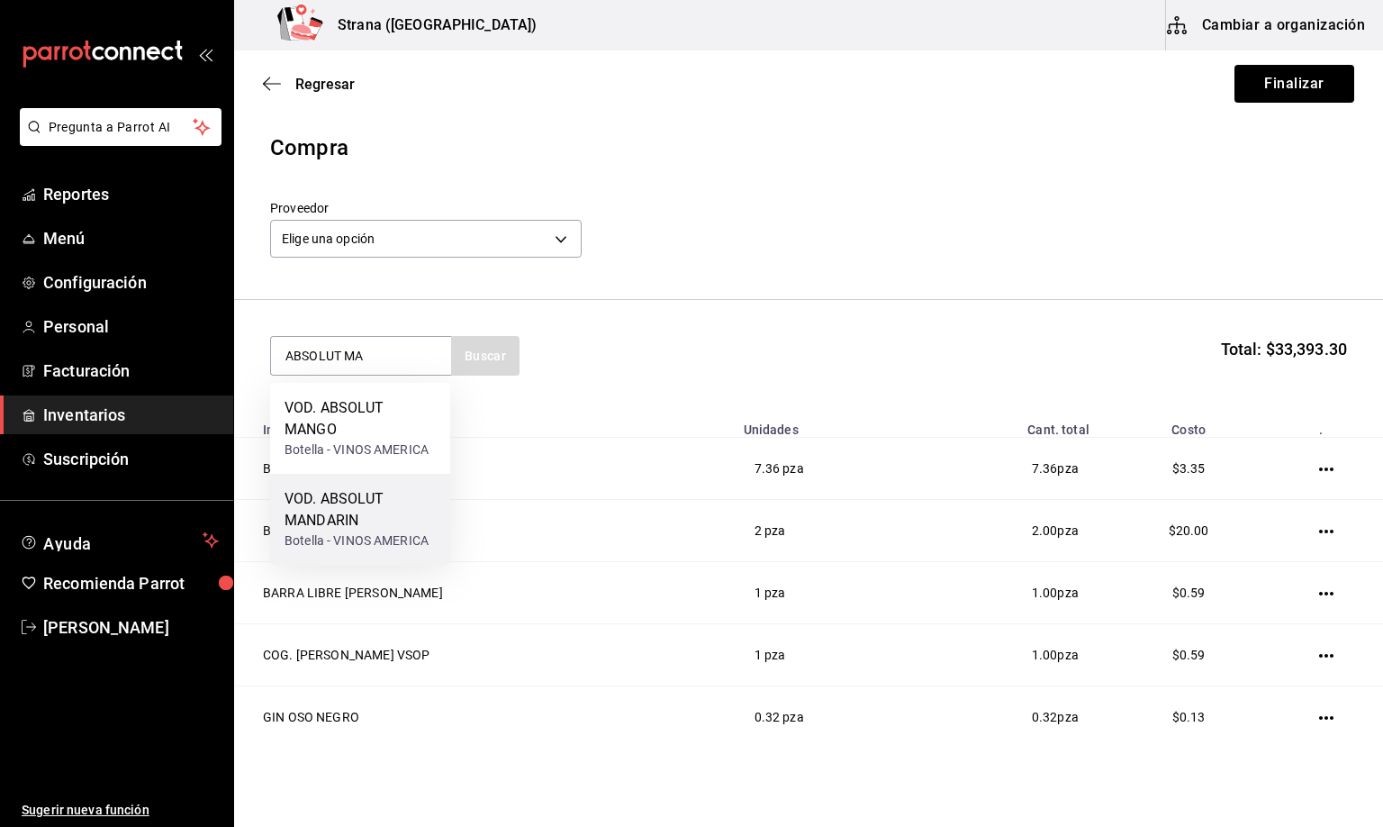
click at [397, 520] on div "VOD. ABSOLUT MANDARIN" at bounding box center [360, 509] width 151 height 43
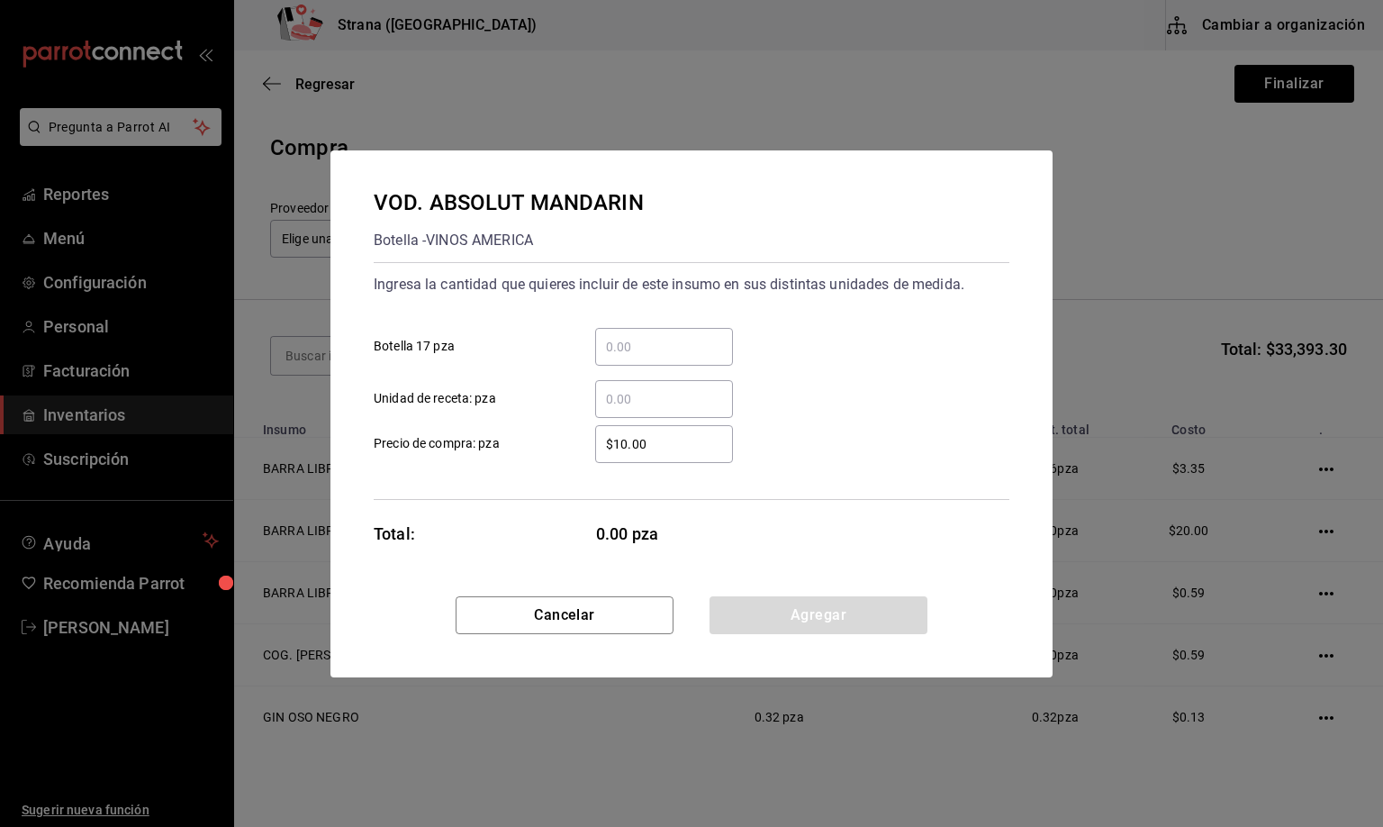
click at [644, 398] on input "​ Unidad de receta: pza" at bounding box center [664, 399] width 138 height 22
type input "3"
click at [792, 611] on button "Agregar" at bounding box center [819, 615] width 218 height 38
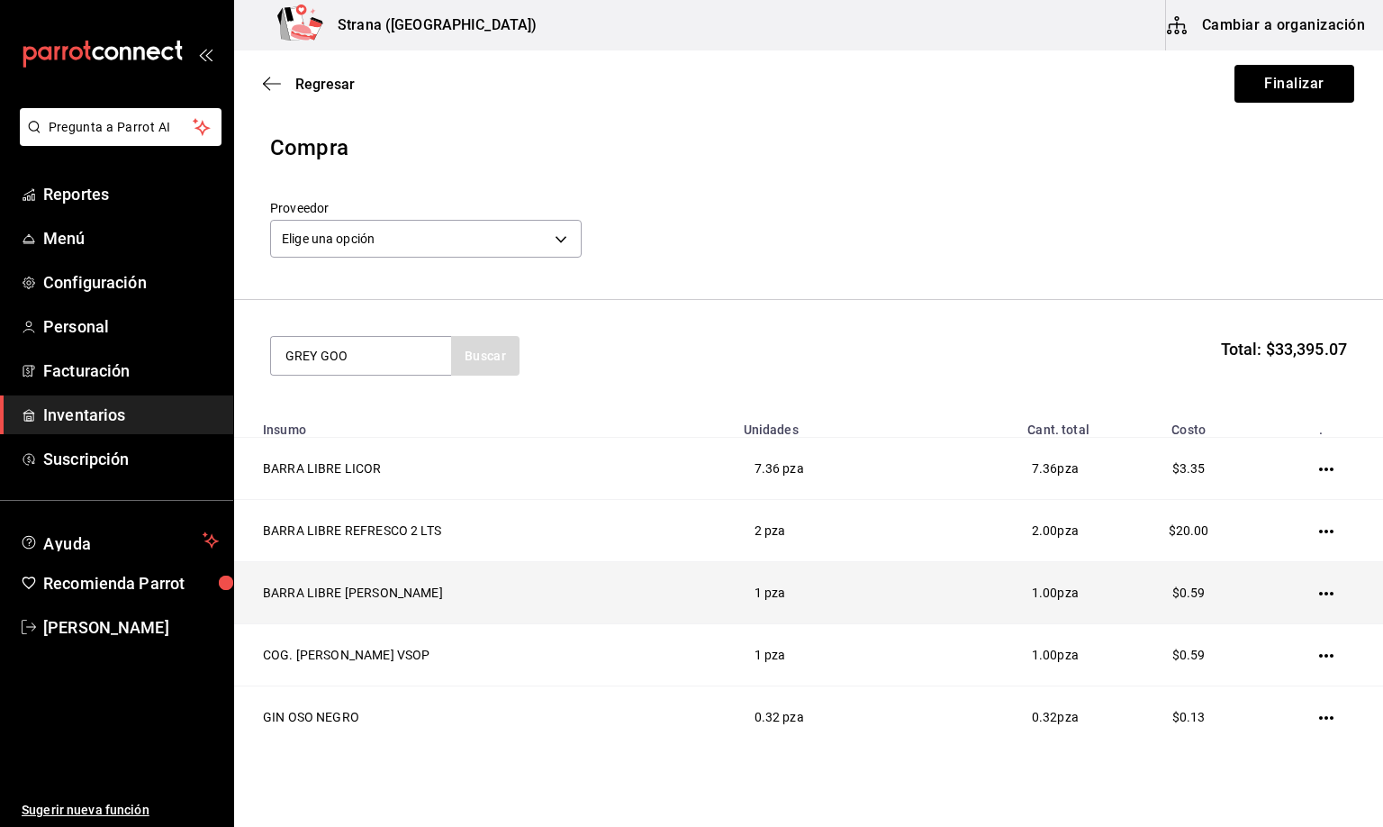
type input "GREY GOO"
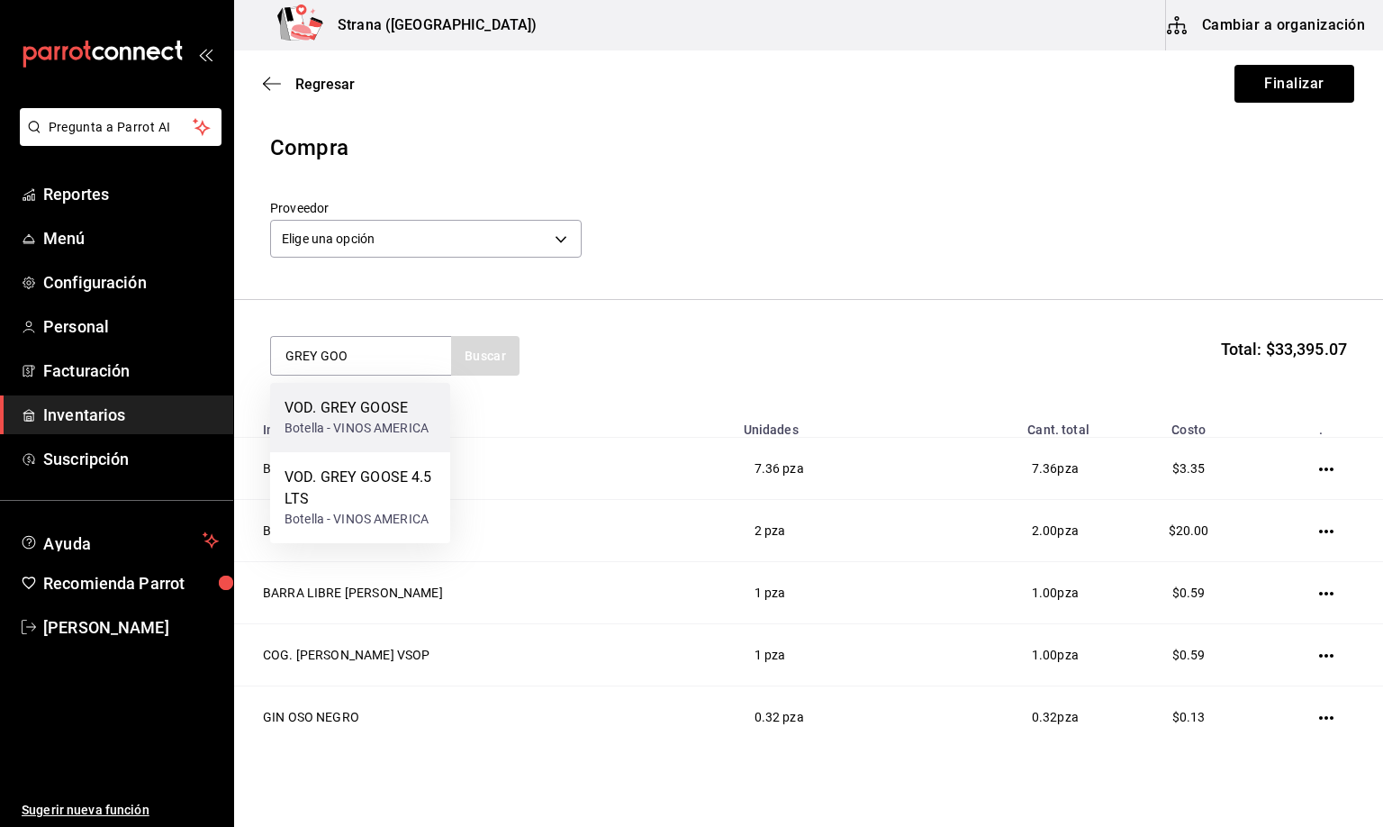
click at [347, 394] on div "VOD. GREY GOOSE Botella - VINOS AMERICA" at bounding box center [360, 417] width 180 height 69
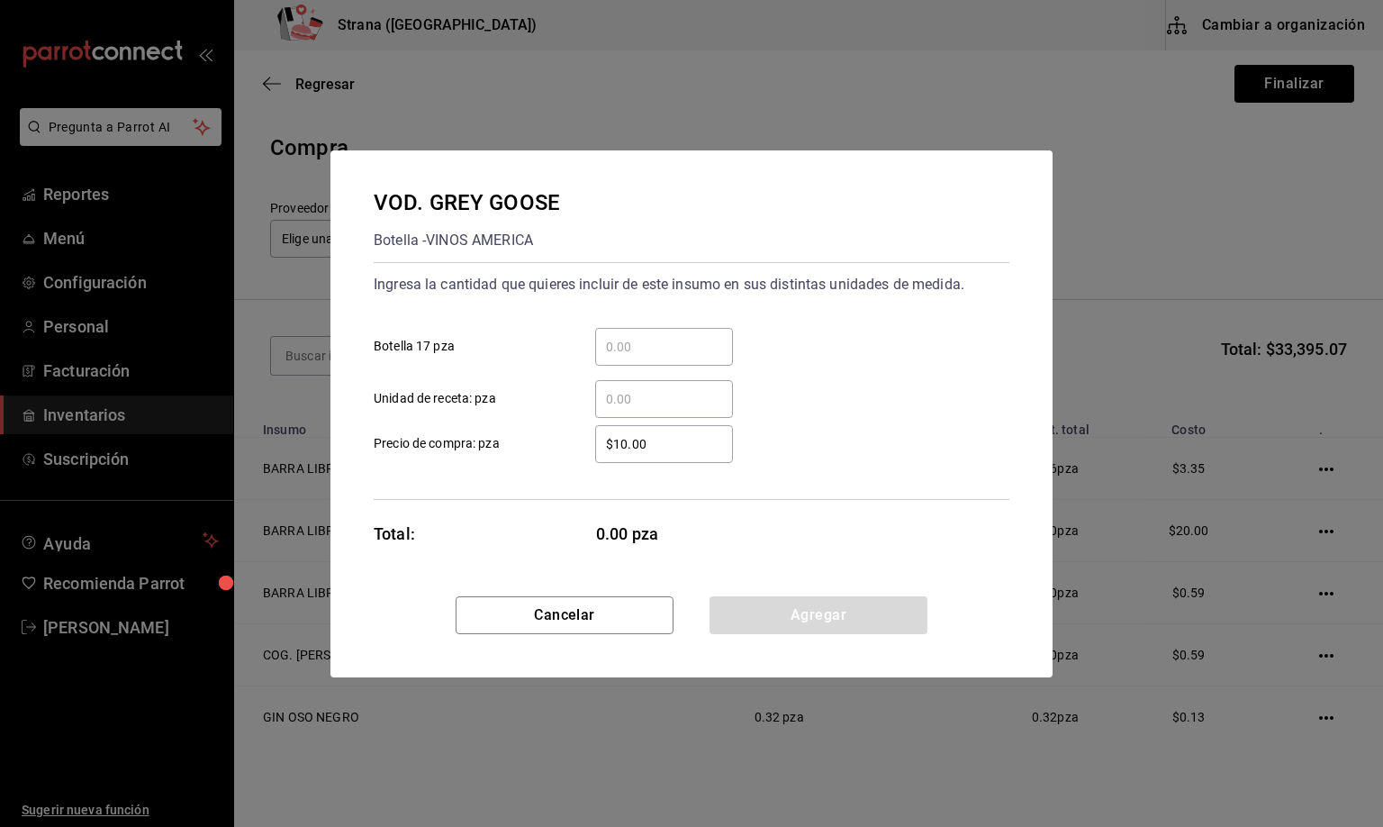
click at [625, 397] on input "​ Unidad de receta: pza" at bounding box center [664, 399] width 138 height 22
type input "6"
click at [768, 616] on button "Agregar" at bounding box center [819, 615] width 218 height 38
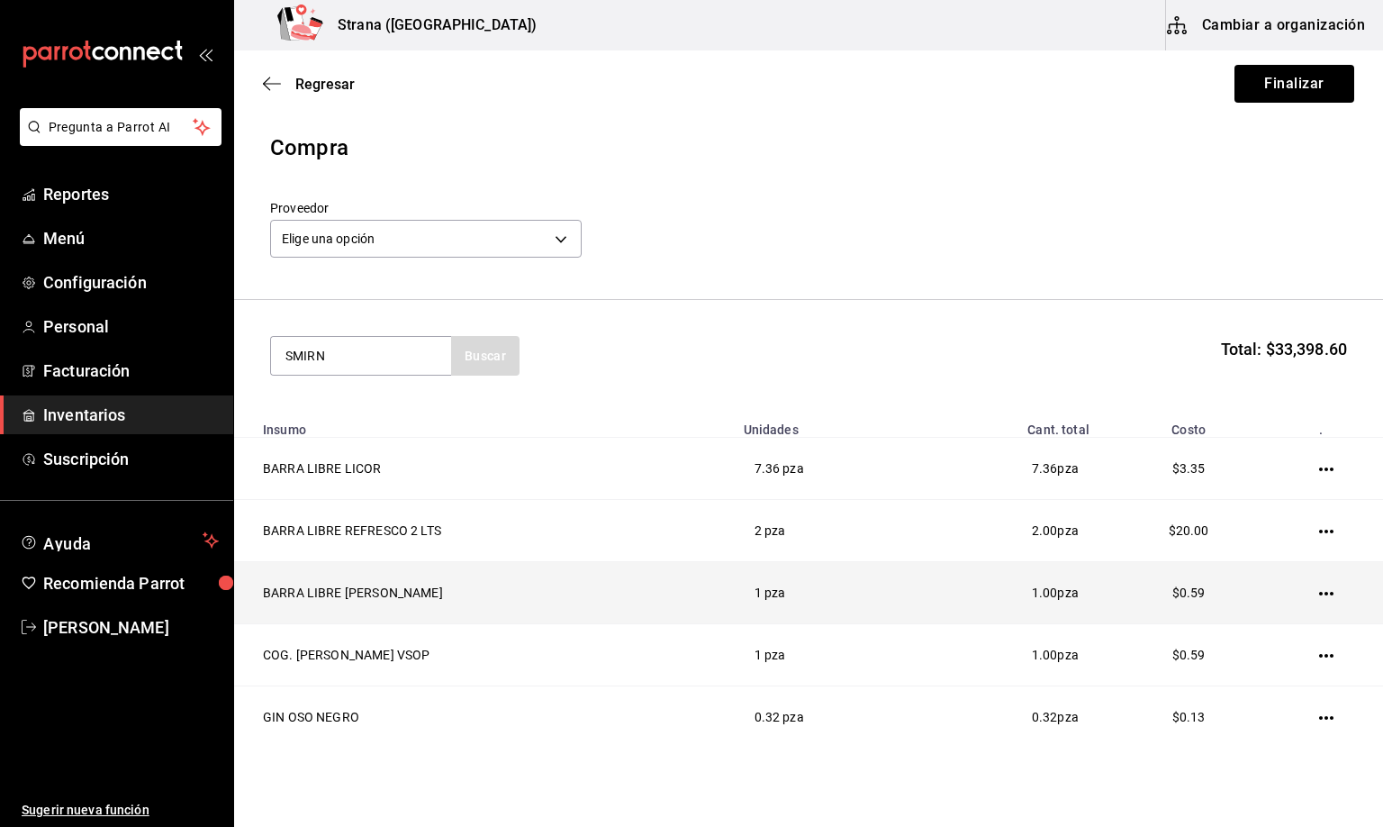
type input "SMIRN"
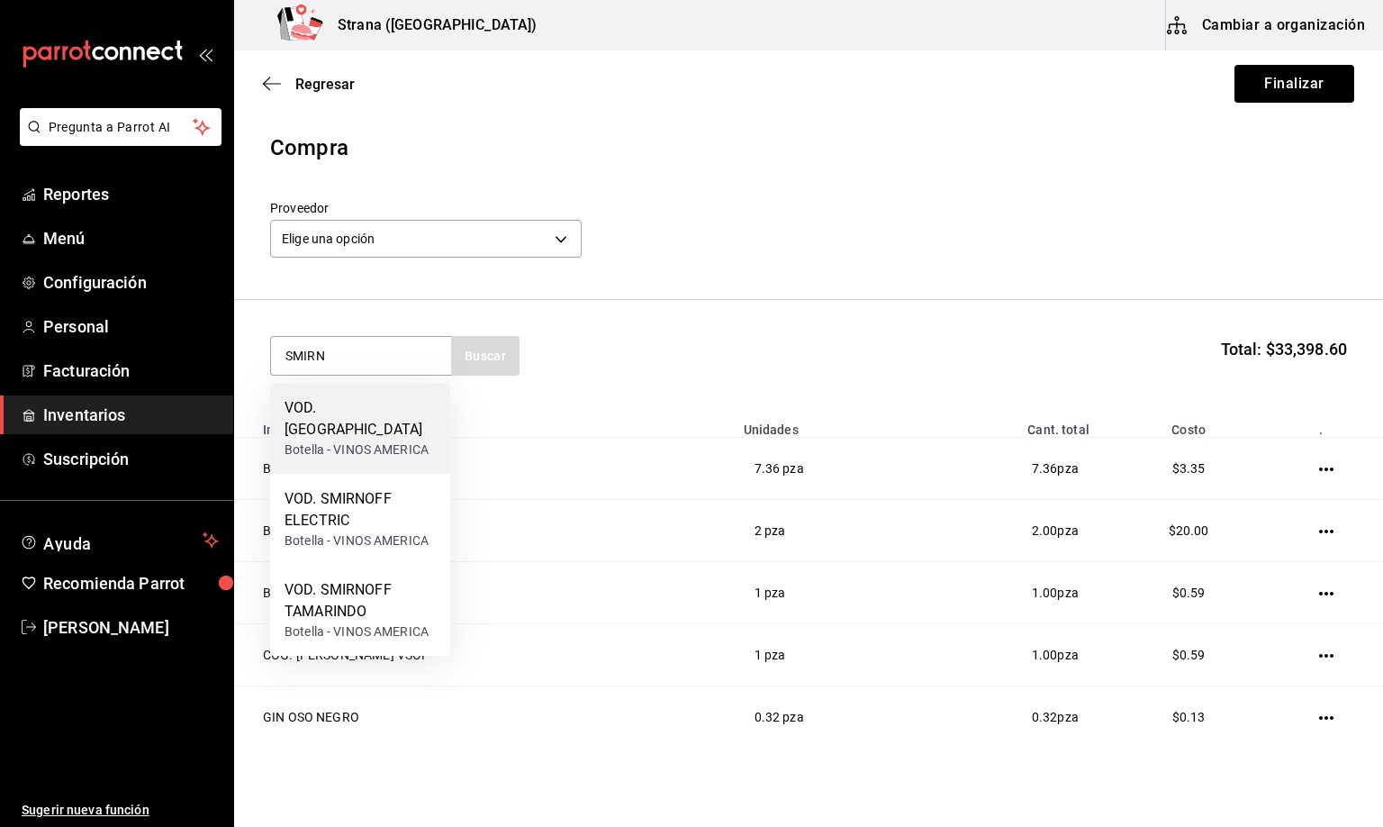
click at [346, 440] on div "Botella - VINOS AMERICA" at bounding box center [360, 449] width 151 height 19
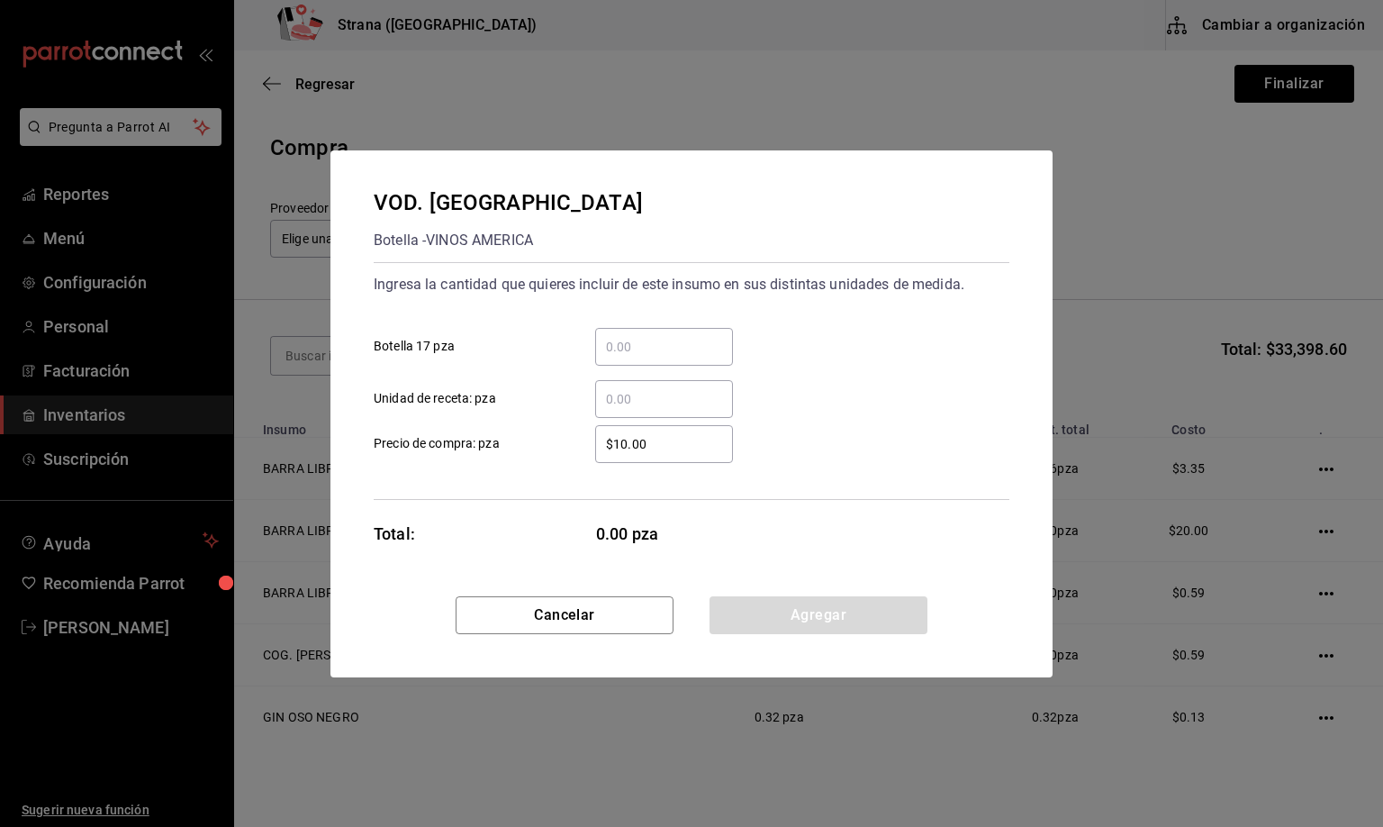
click at [629, 400] on input "​ Unidad de receta: pza" at bounding box center [664, 399] width 138 height 22
type input "10.3"
click at [792, 619] on button "Agregar" at bounding box center [819, 615] width 218 height 38
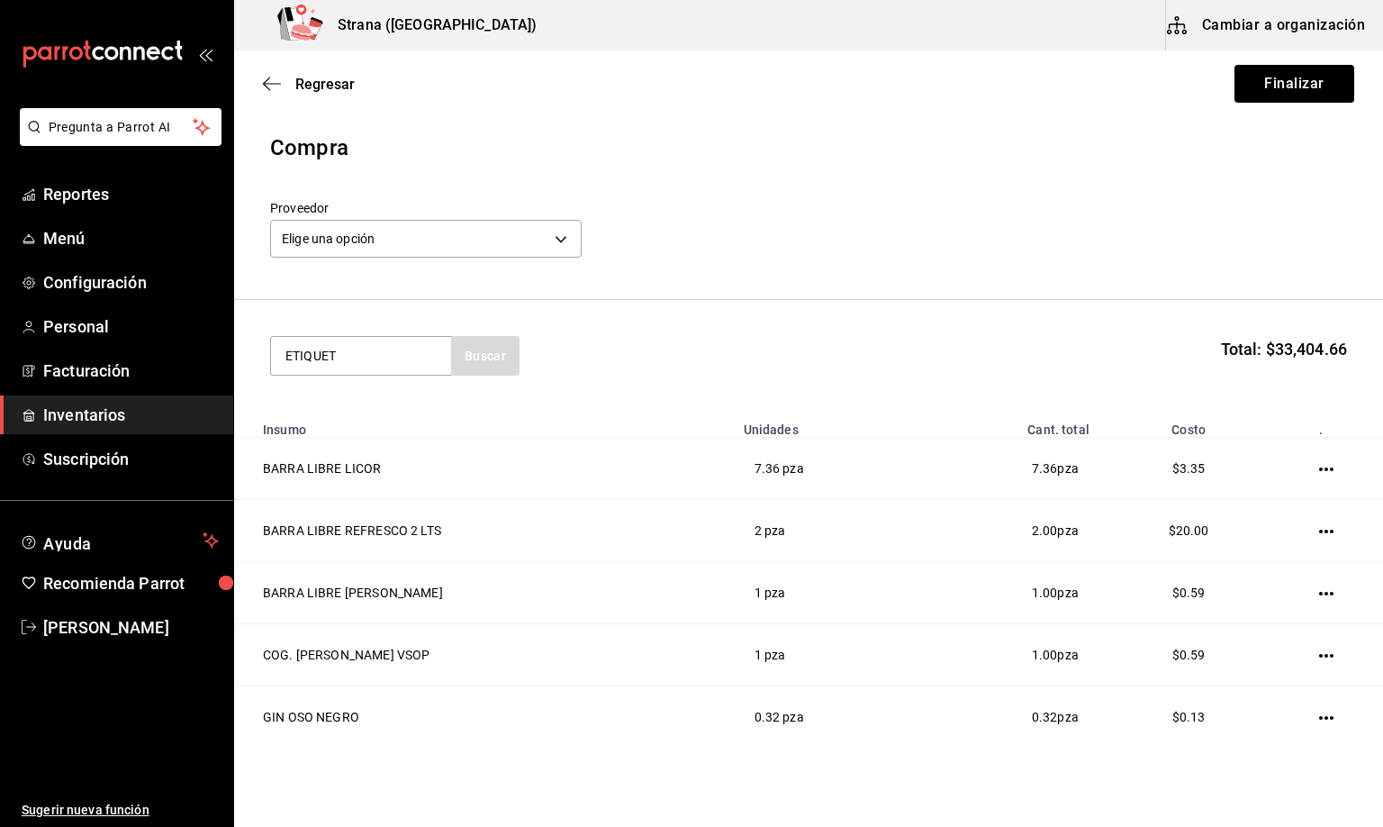
type input "ETIQUET"
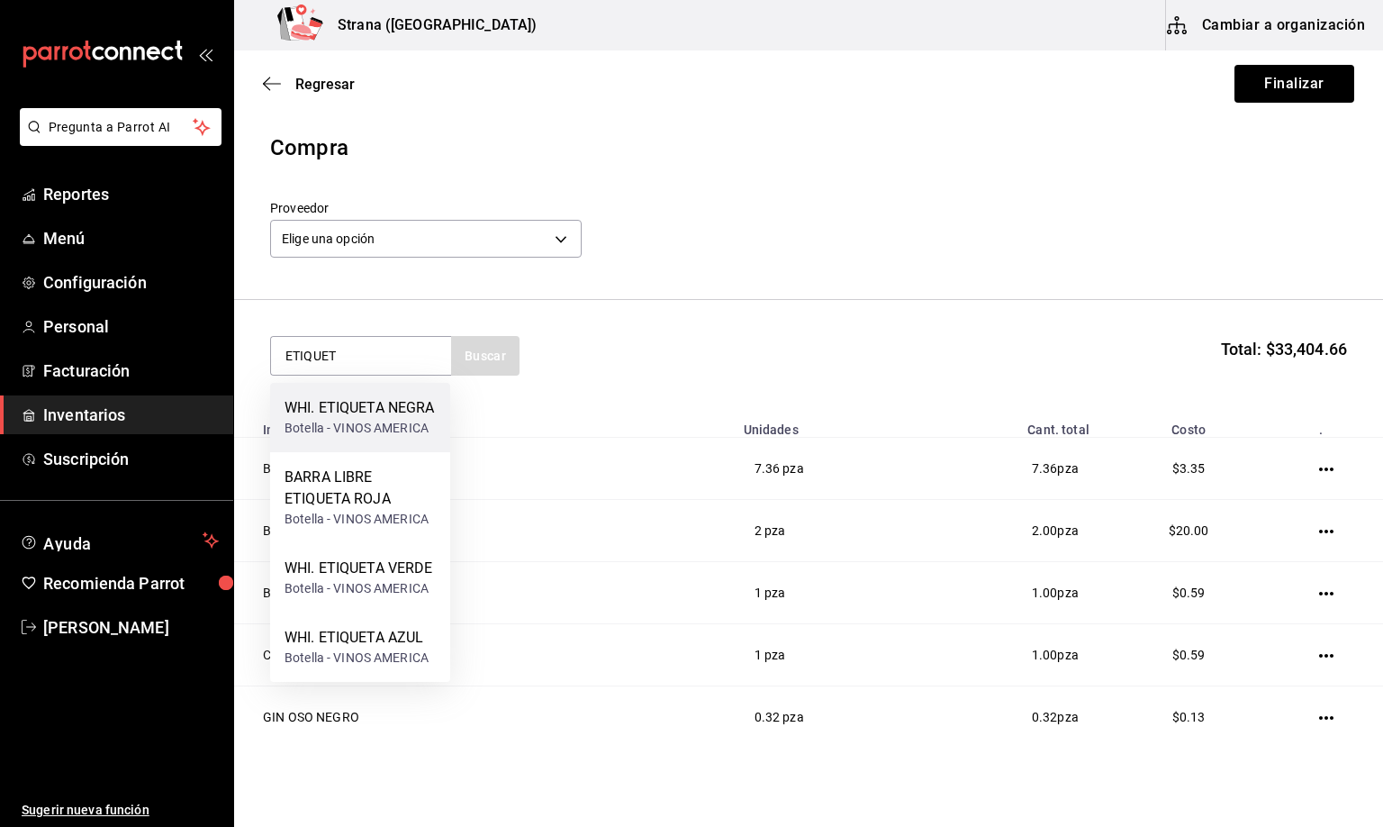
click at [335, 419] on div "WHI. ETIQUETA NEGRA" at bounding box center [360, 408] width 150 height 22
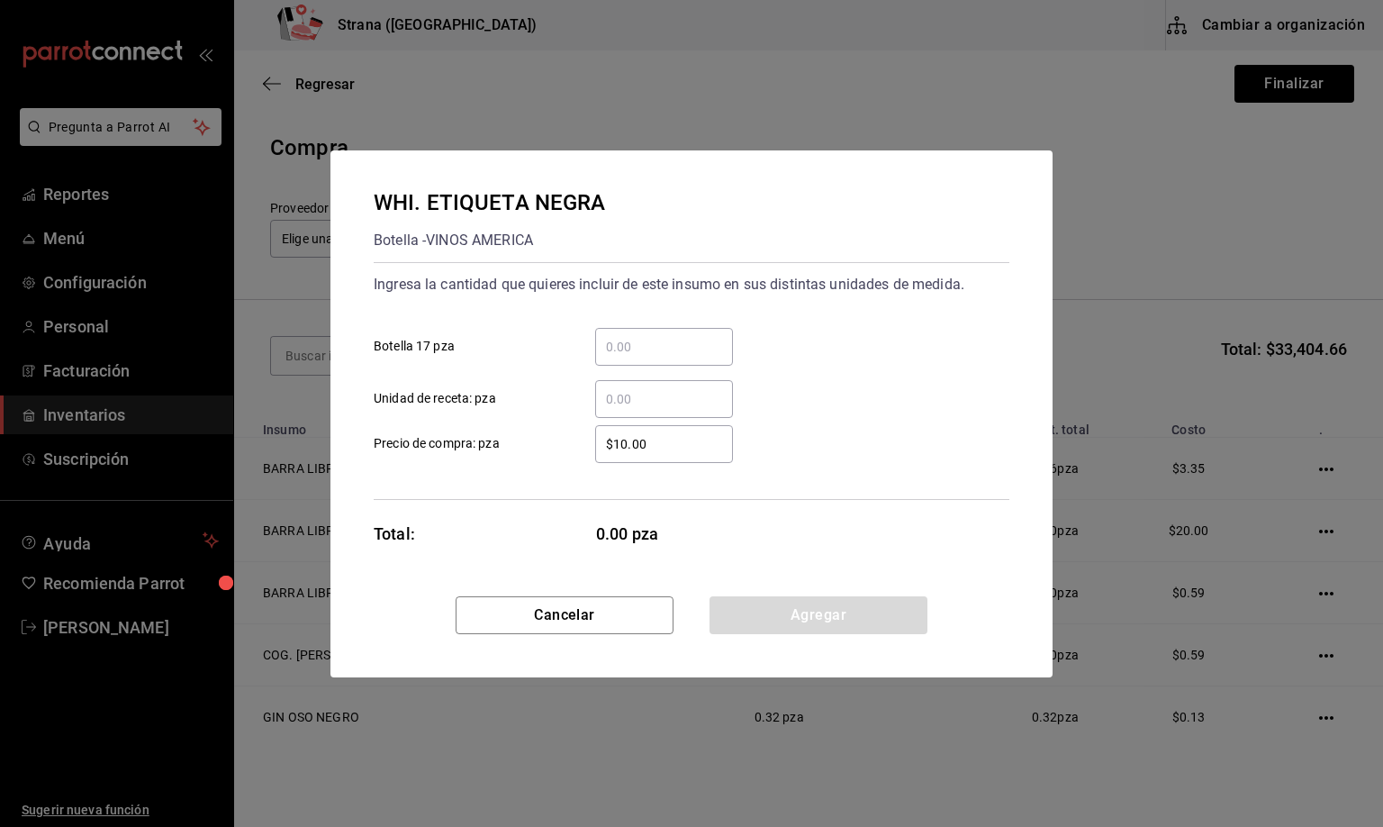
click at [630, 394] on input "​ Unidad de receta: pza" at bounding box center [664, 399] width 138 height 22
type input "3"
click at [792, 602] on button "Agregar" at bounding box center [819, 615] width 218 height 38
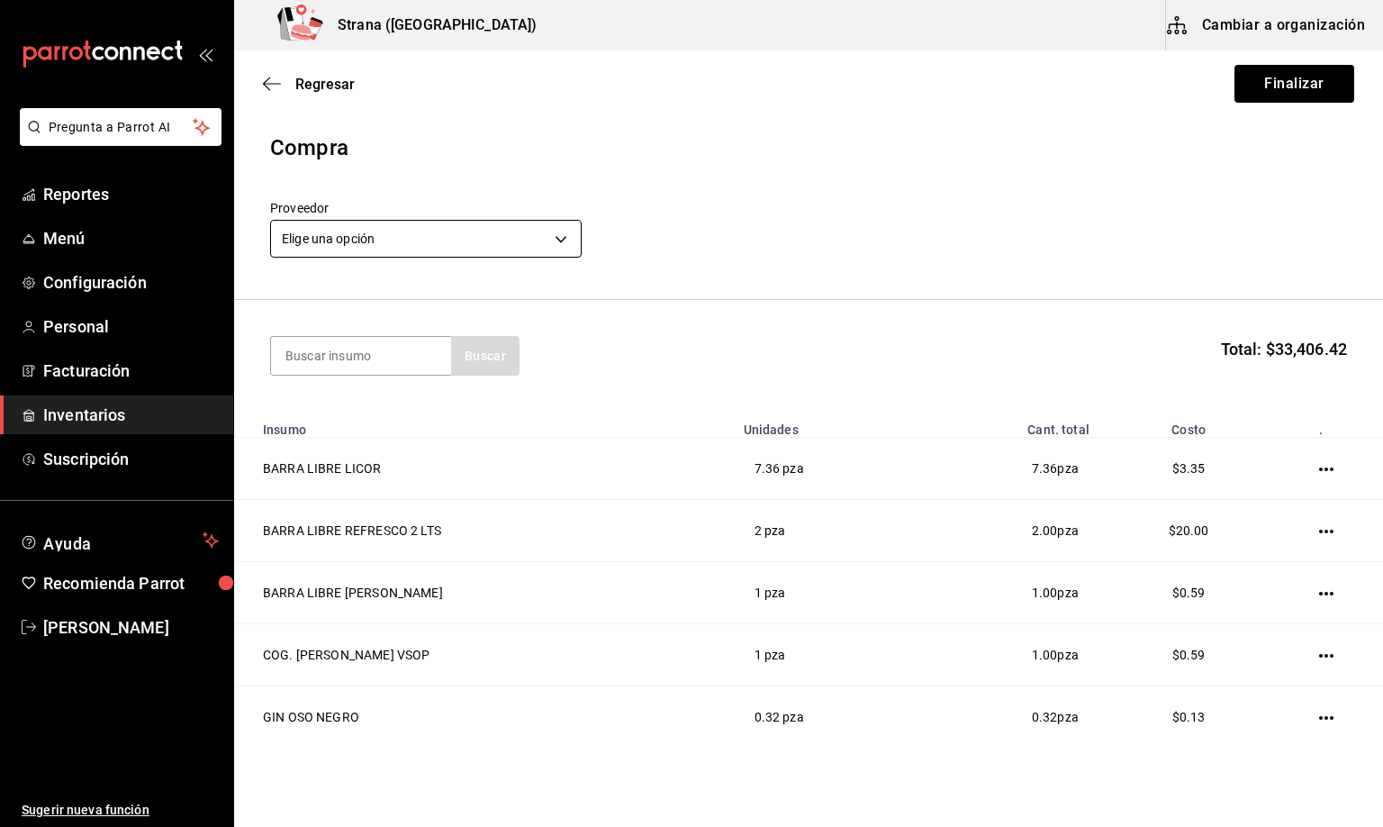
click at [363, 236] on body "Pregunta a Parrot AI Reportes Menú Configuración Personal Facturación Inventari…" at bounding box center [691, 362] width 1383 height 725
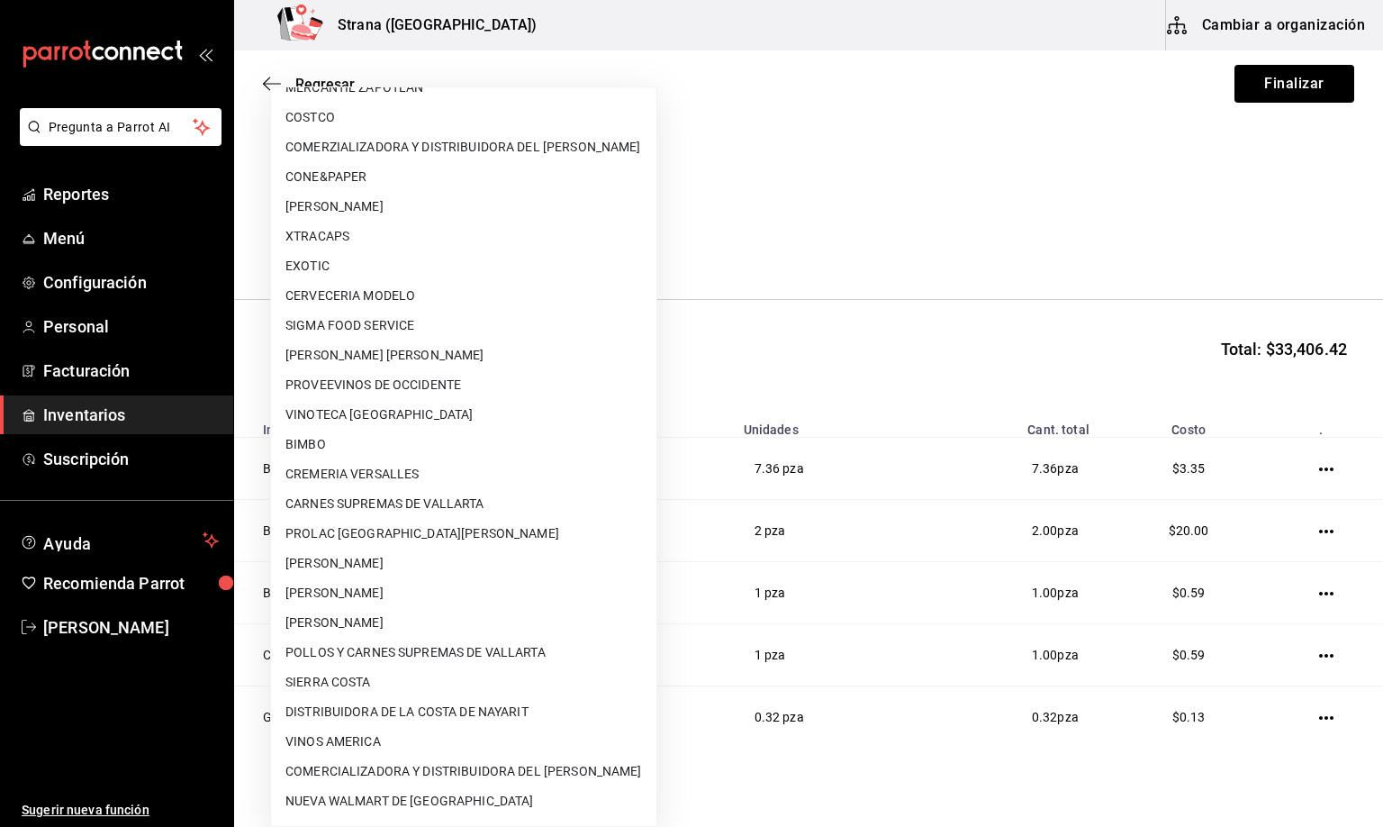
scroll to position [78, 0]
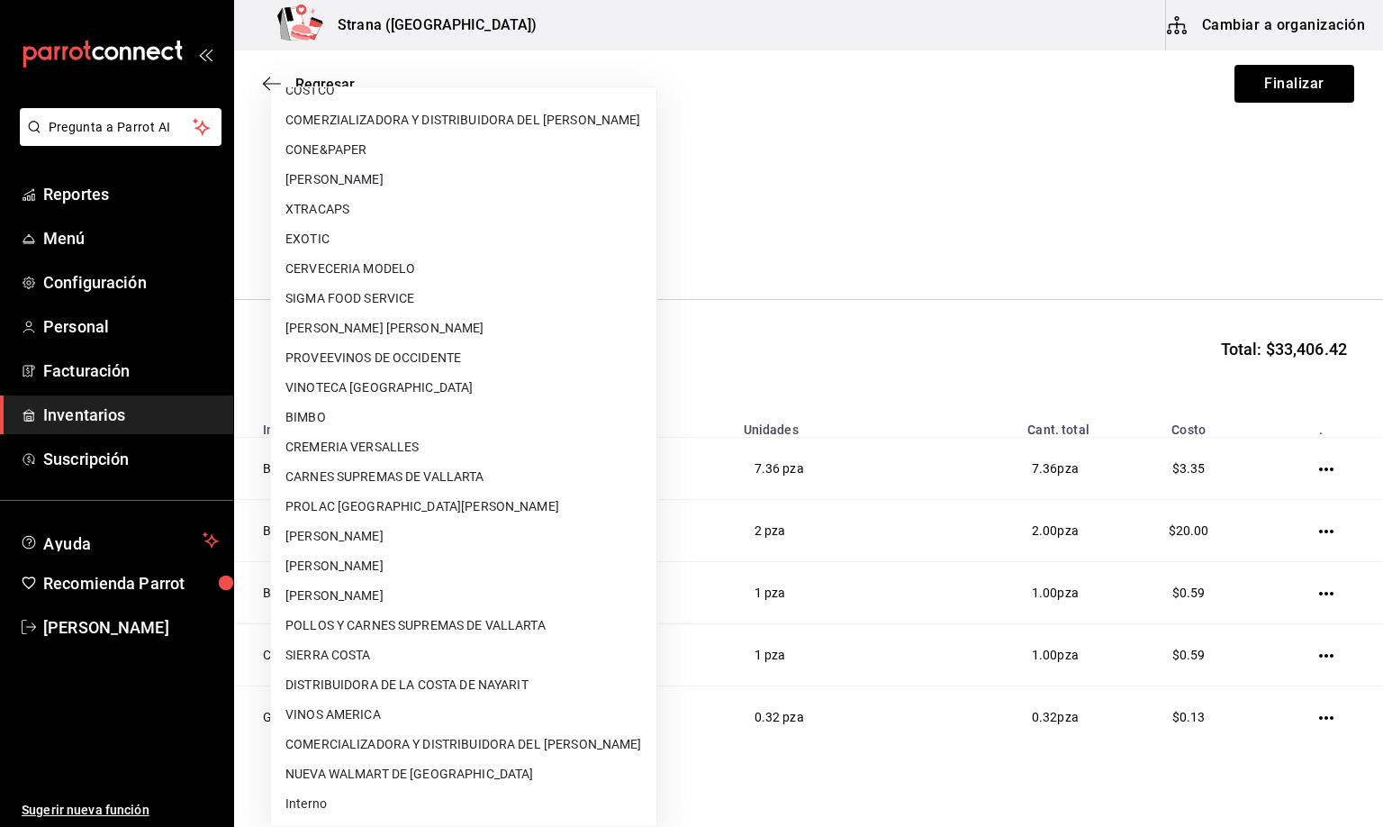
click at [308, 805] on li "Interno" at bounding box center [463, 804] width 385 height 30
type input "8f59523e-768f-4f75-81e2-699d8d2926c5"
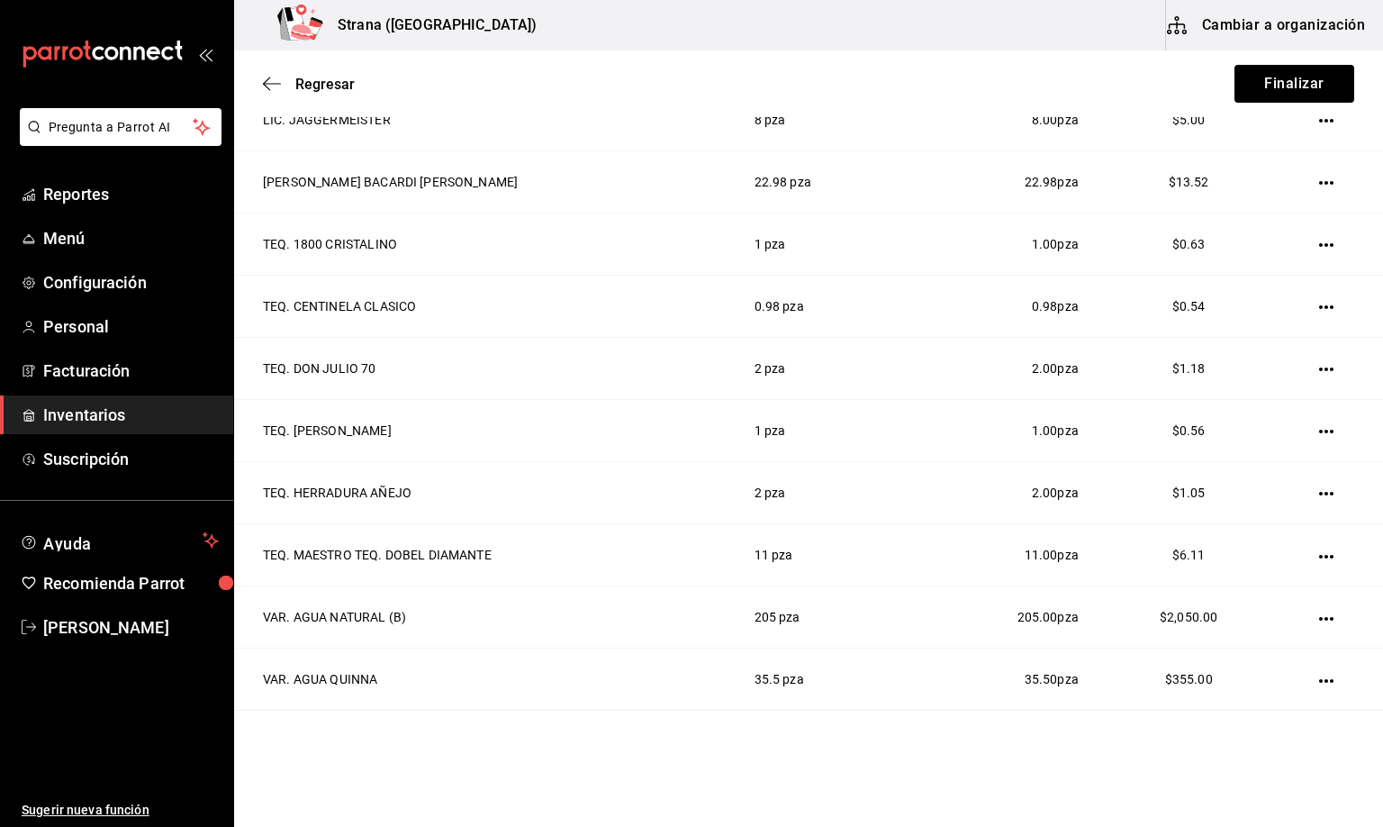
scroll to position [0, 0]
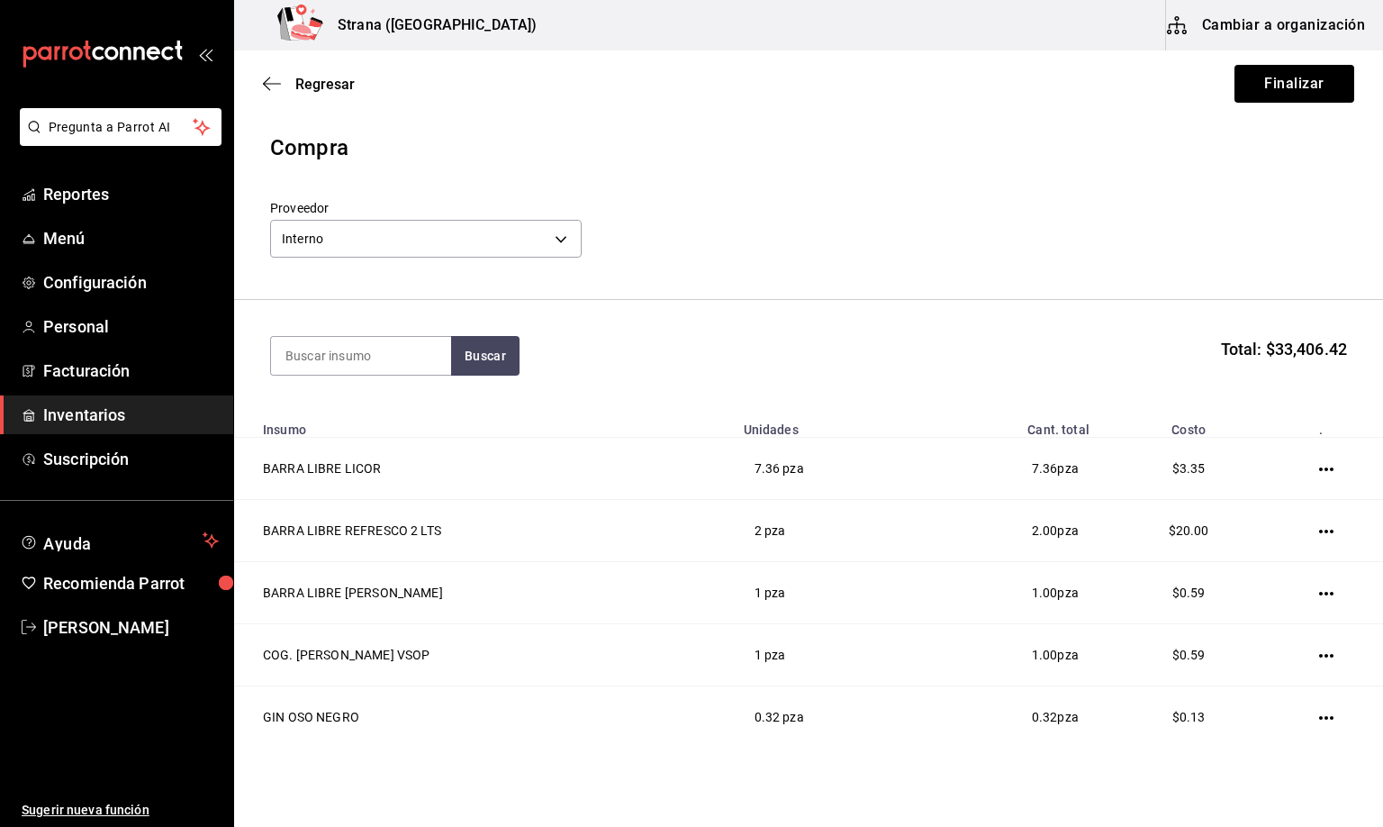
click at [1117, 157] on div "Compra" at bounding box center [808, 147] width 1077 height 32
click at [1272, 77] on button "Finalizar" at bounding box center [1295, 84] width 120 height 38
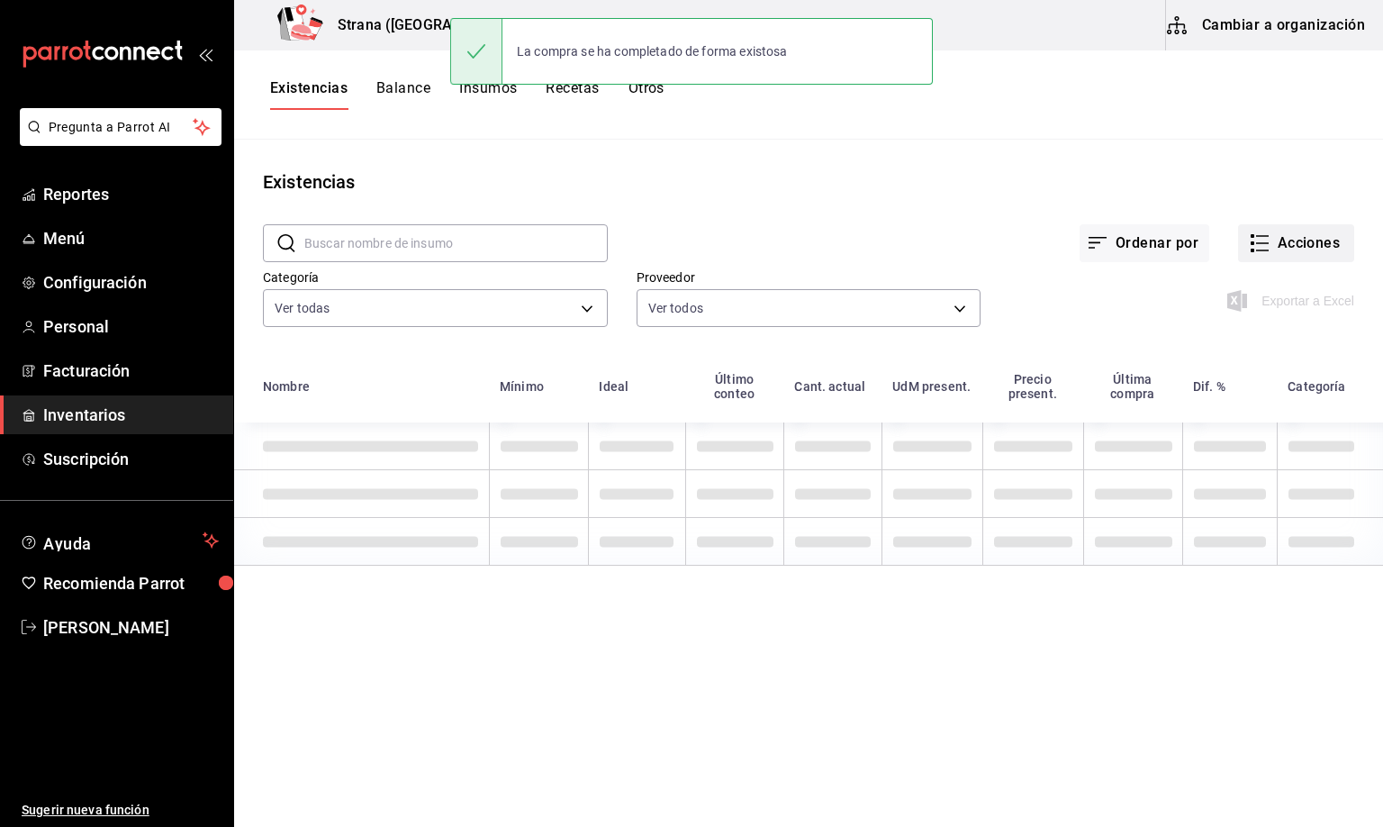
click at [1313, 249] on button "Acciones" at bounding box center [1296, 243] width 116 height 38
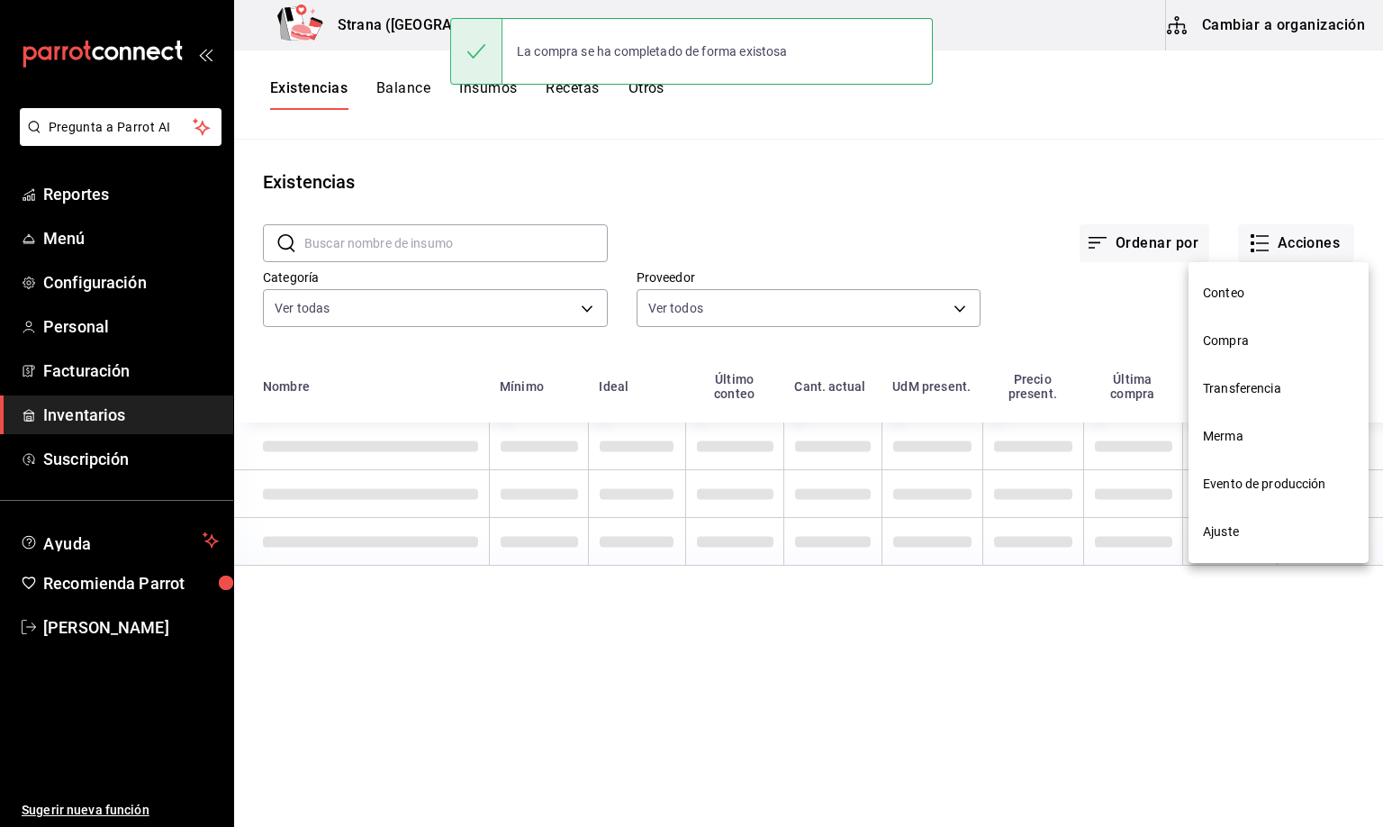
click at [1235, 341] on span "Compra" at bounding box center [1278, 340] width 151 height 19
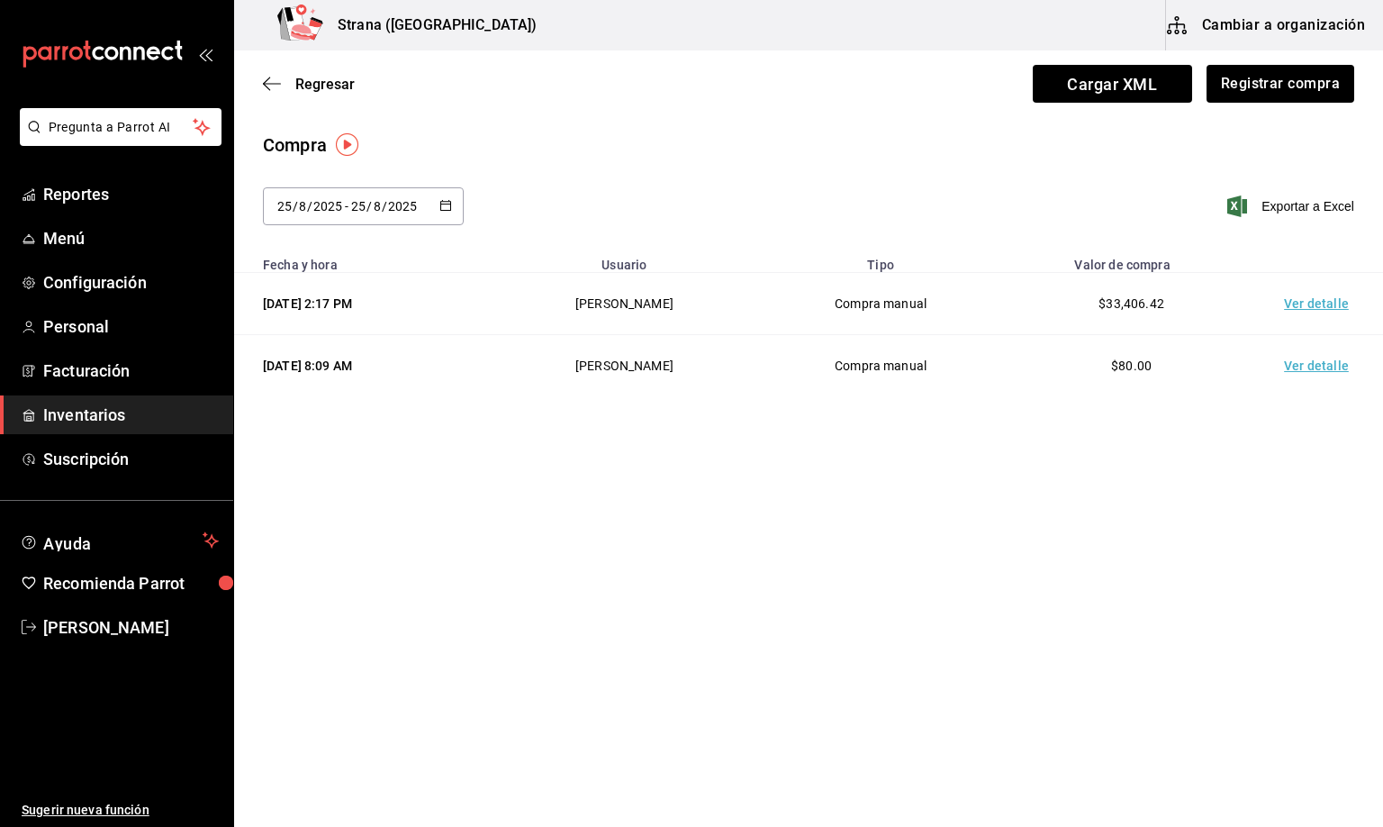
click at [1305, 301] on td "Ver detalle" at bounding box center [1320, 304] width 126 height 62
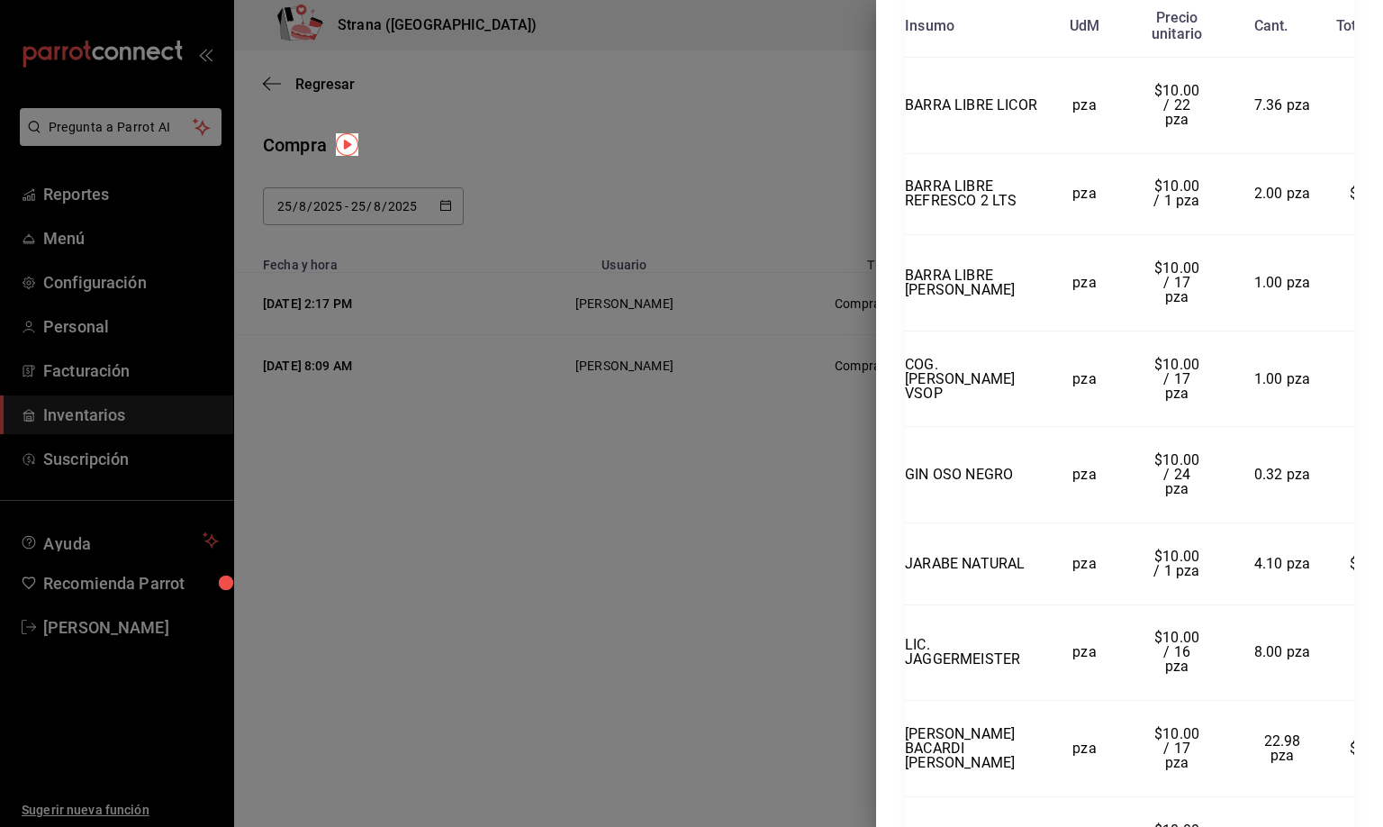
scroll to position [486, 0]
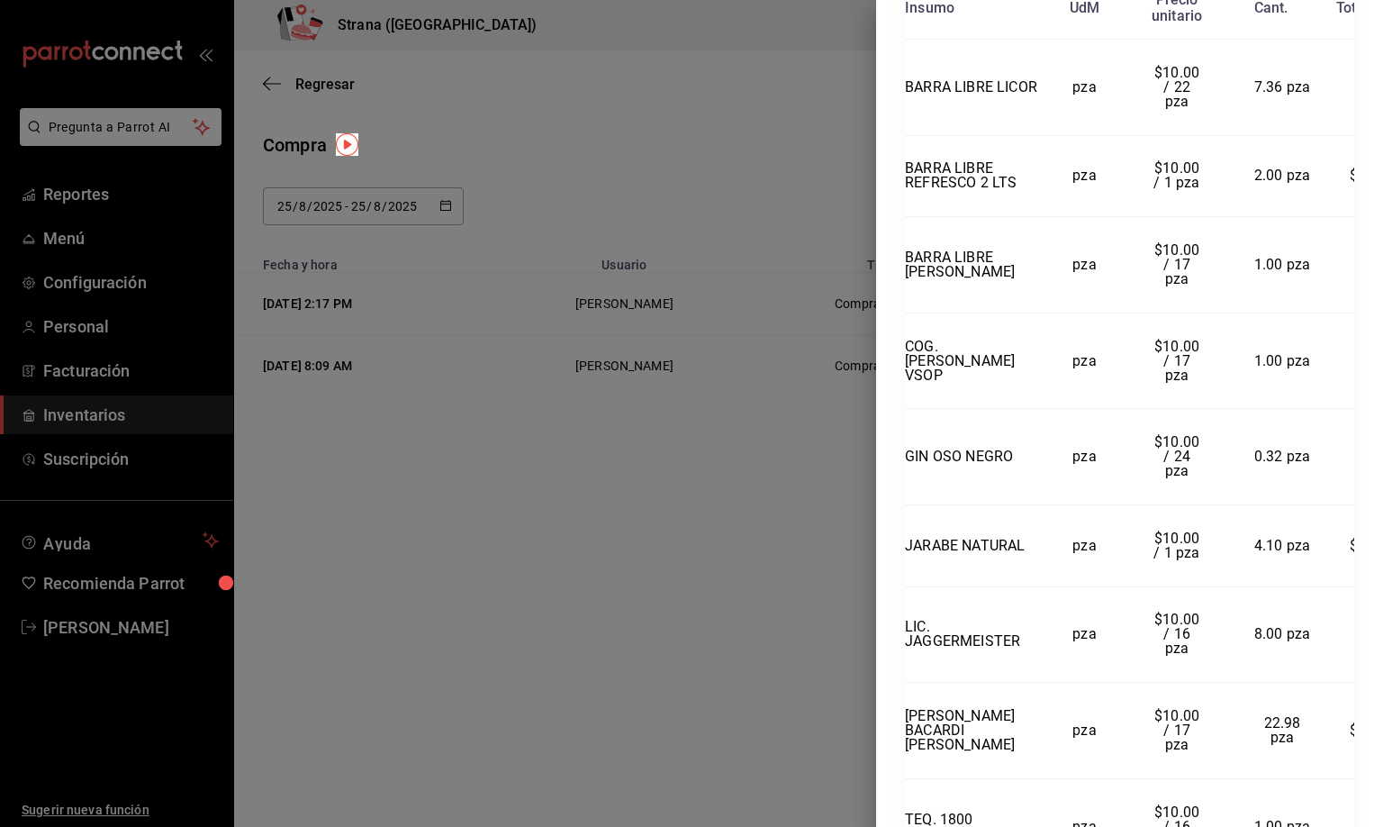
click at [1373, 814] on div "Compra Proveedor Interno Usuario [PERSON_NAME] y hora [DATE] 2:17:07 Total $33,…" at bounding box center [1129, 413] width 507 height 827
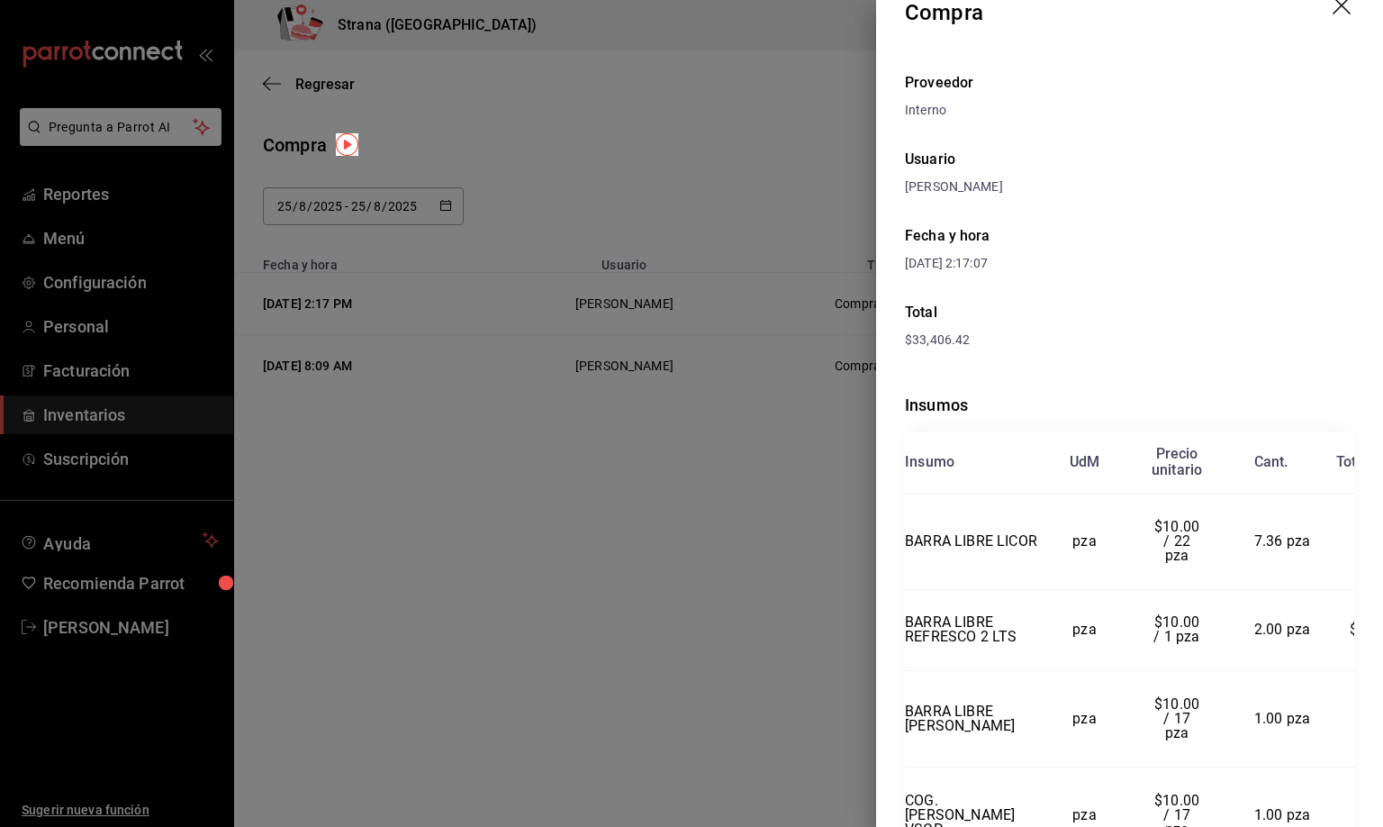
scroll to position [0, 0]
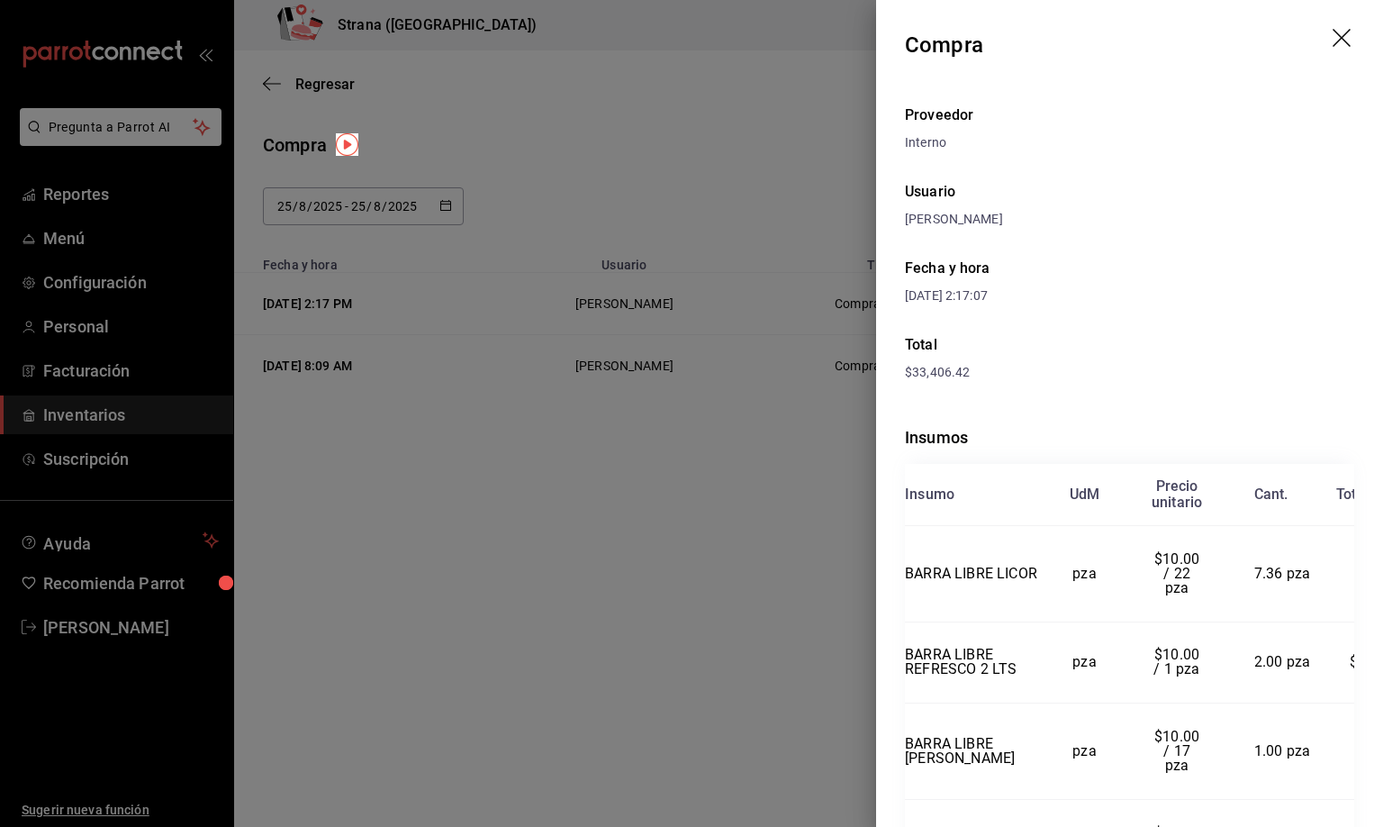
click at [1333, 36] on icon "drag" at bounding box center [1342, 38] width 18 height 18
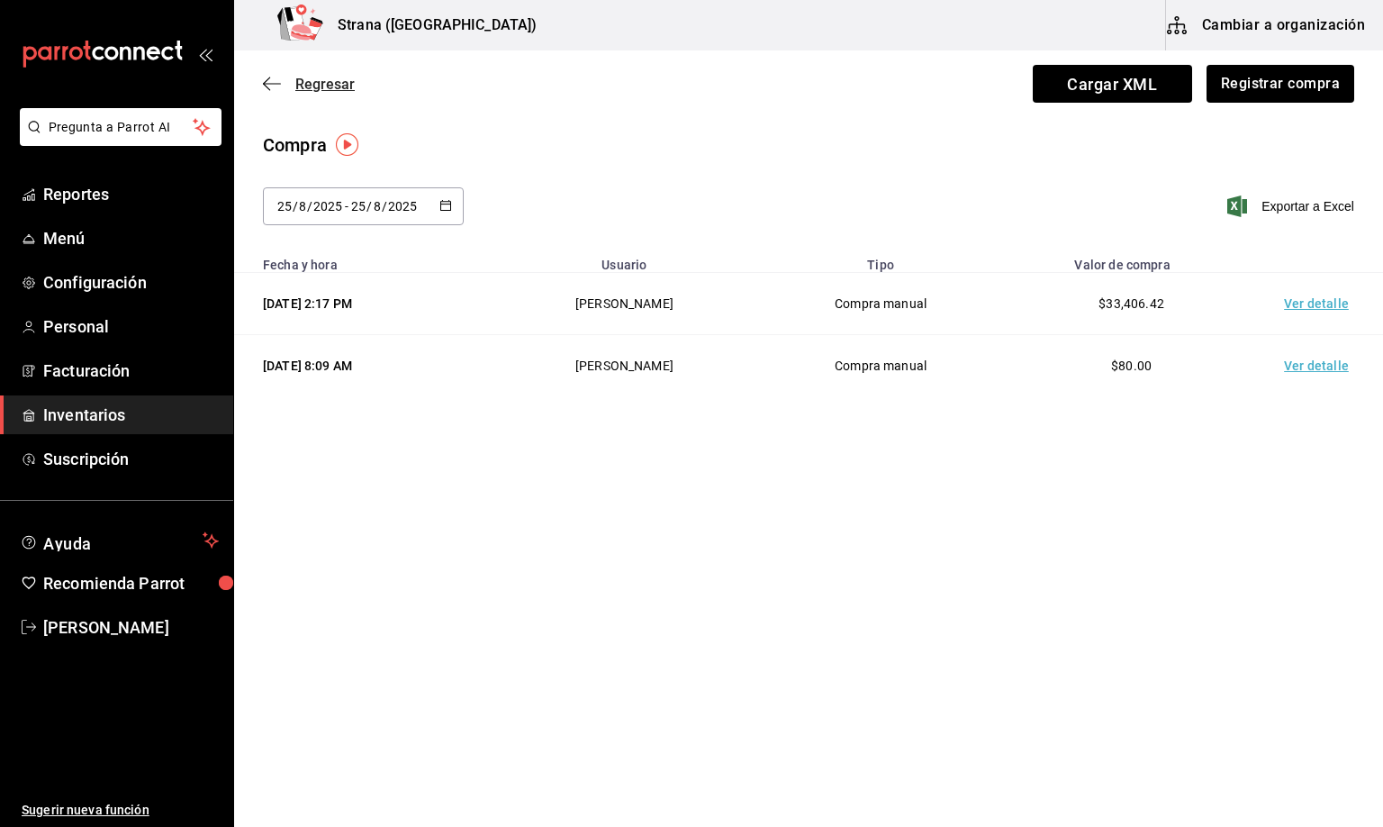
click at [308, 84] on span "Regresar" at bounding box center [324, 84] width 59 height 17
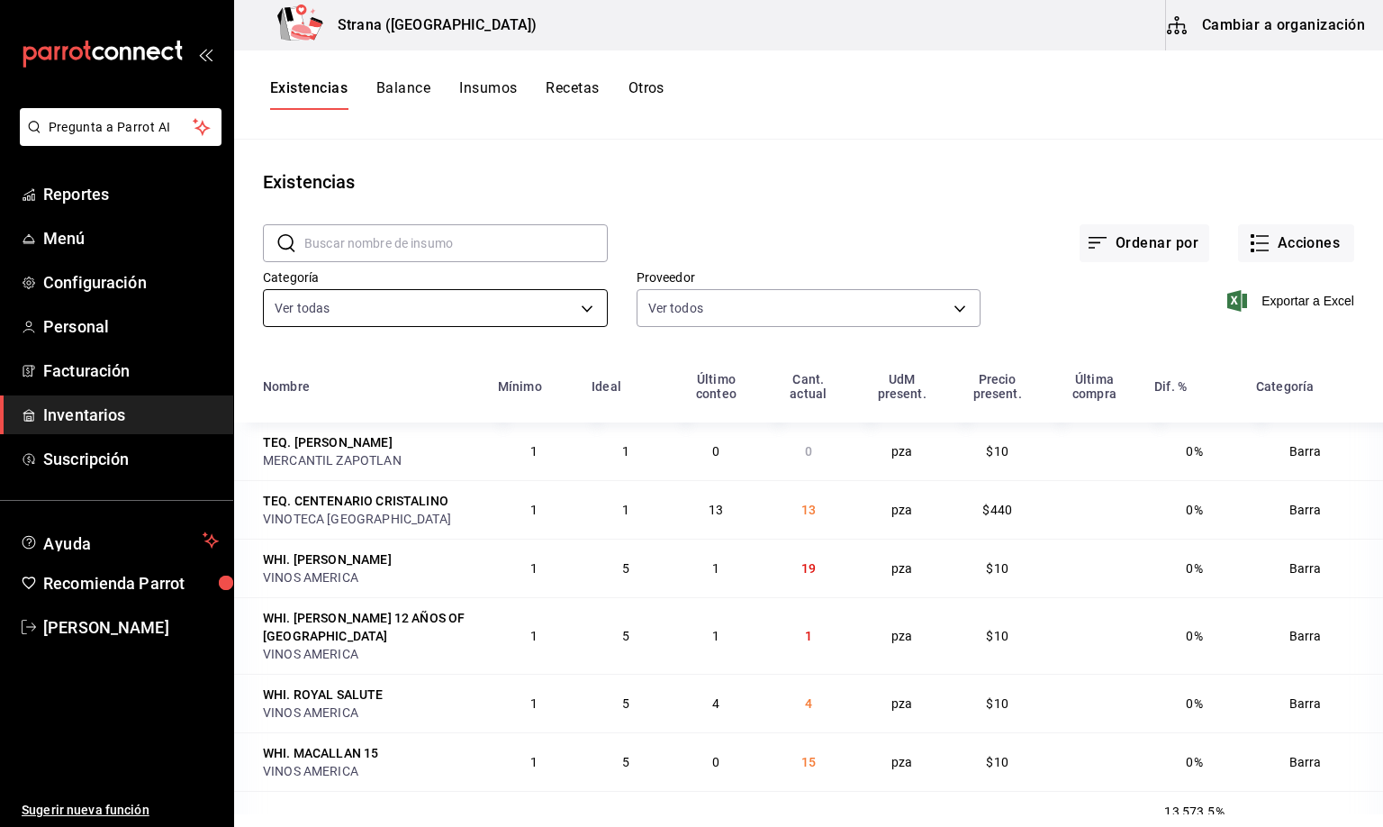
click at [319, 306] on body "Pregunta a Parrot AI Reportes Menú Configuración Personal Facturación Inventari…" at bounding box center [691, 407] width 1383 height 814
click at [317, 430] on span "[PERSON_NAME]" at bounding box center [450, 430] width 268 height 19
type input "22ec9f2c-e042-44ea-8d53-bf0e1d8c11ed"
checkbox input "false"
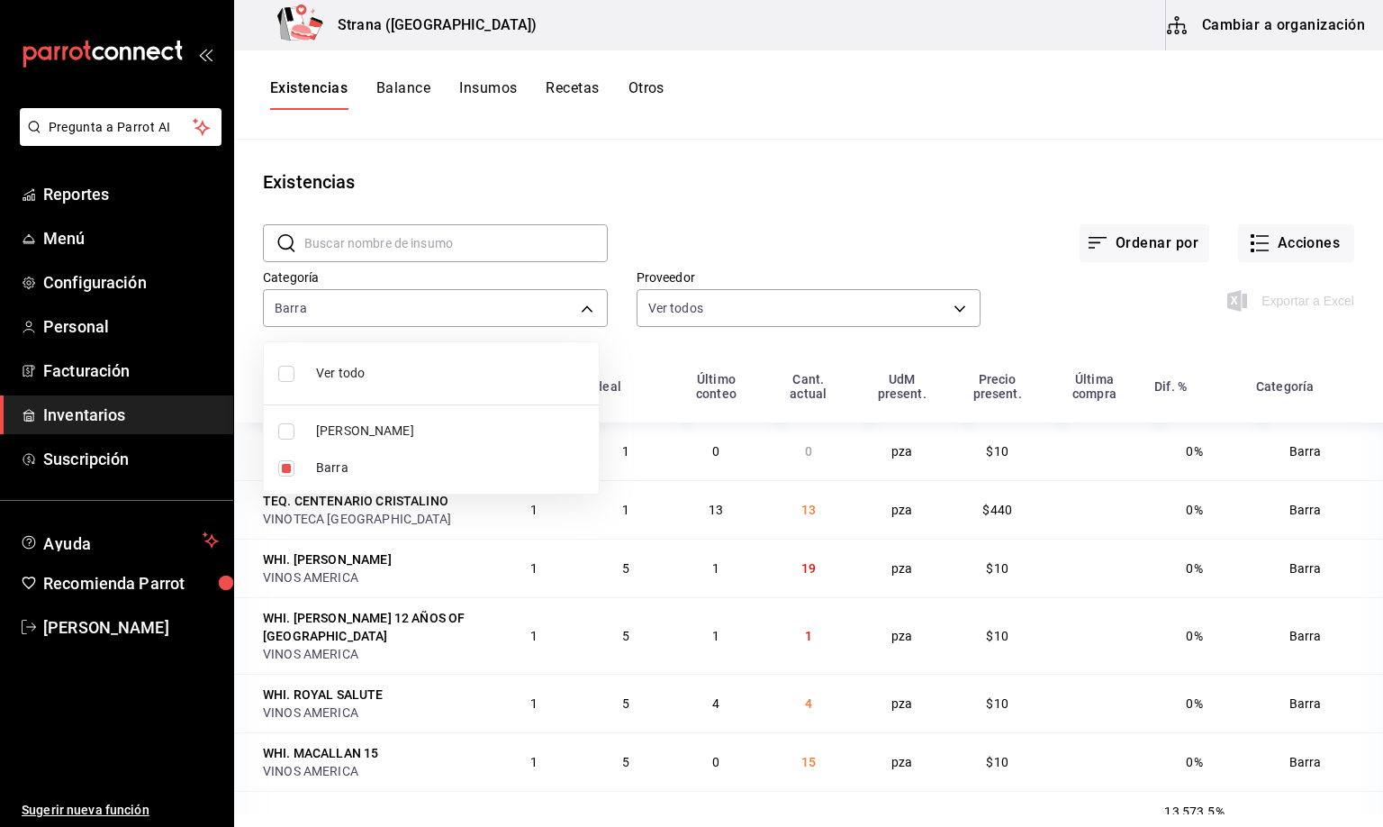
click at [311, 92] on div at bounding box center [691, 413] width 1383 height 827
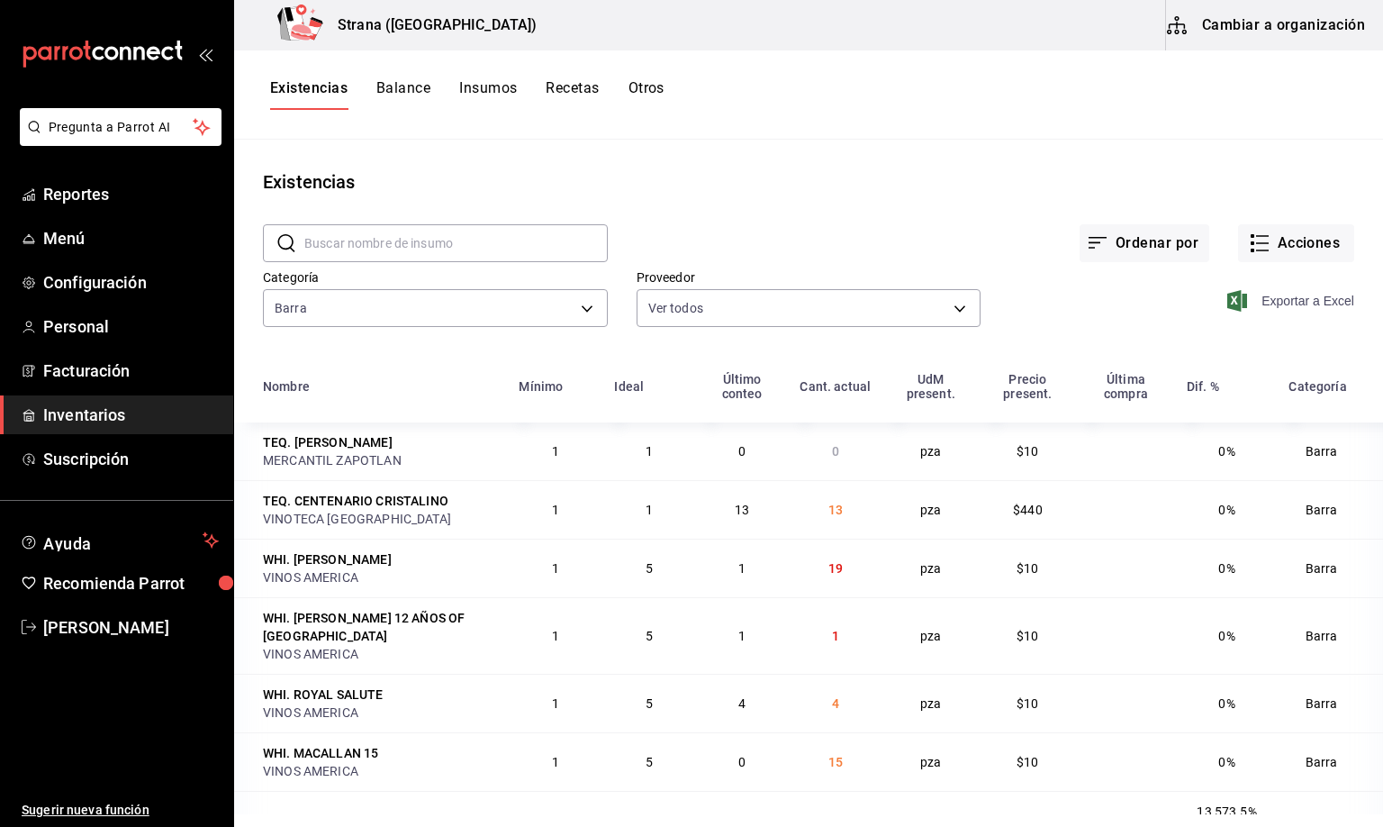
click at [1268, 301] on span "Exportar a Excel" at bounding box center [1292, 301] width 123 height 22
